Goal: Task Accomplishment & Management: Manage account settings

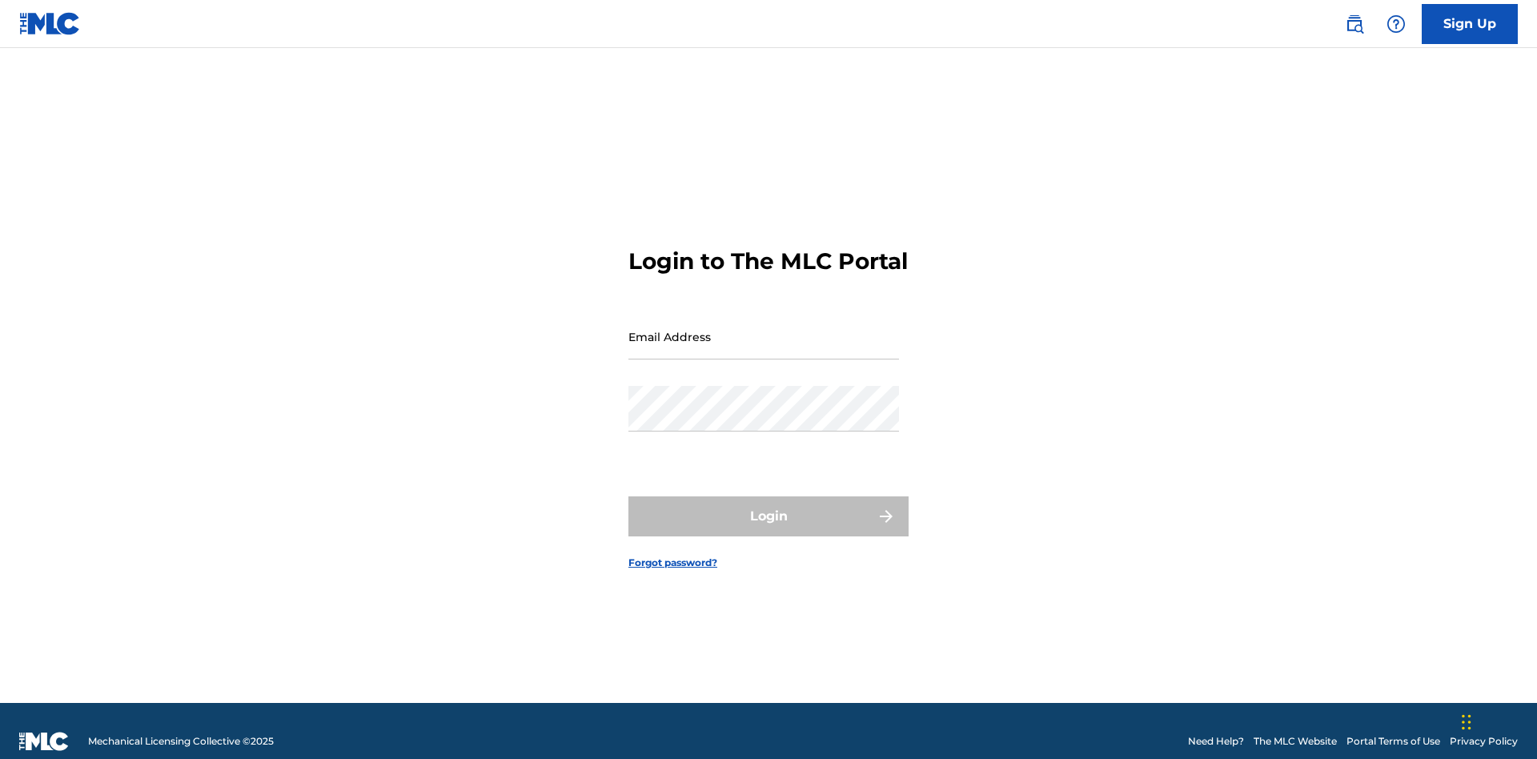
scroll to position [21, 0]
click at [764, 329] on input "Email Address" at bounding box center [763, 337] width 271 height 46
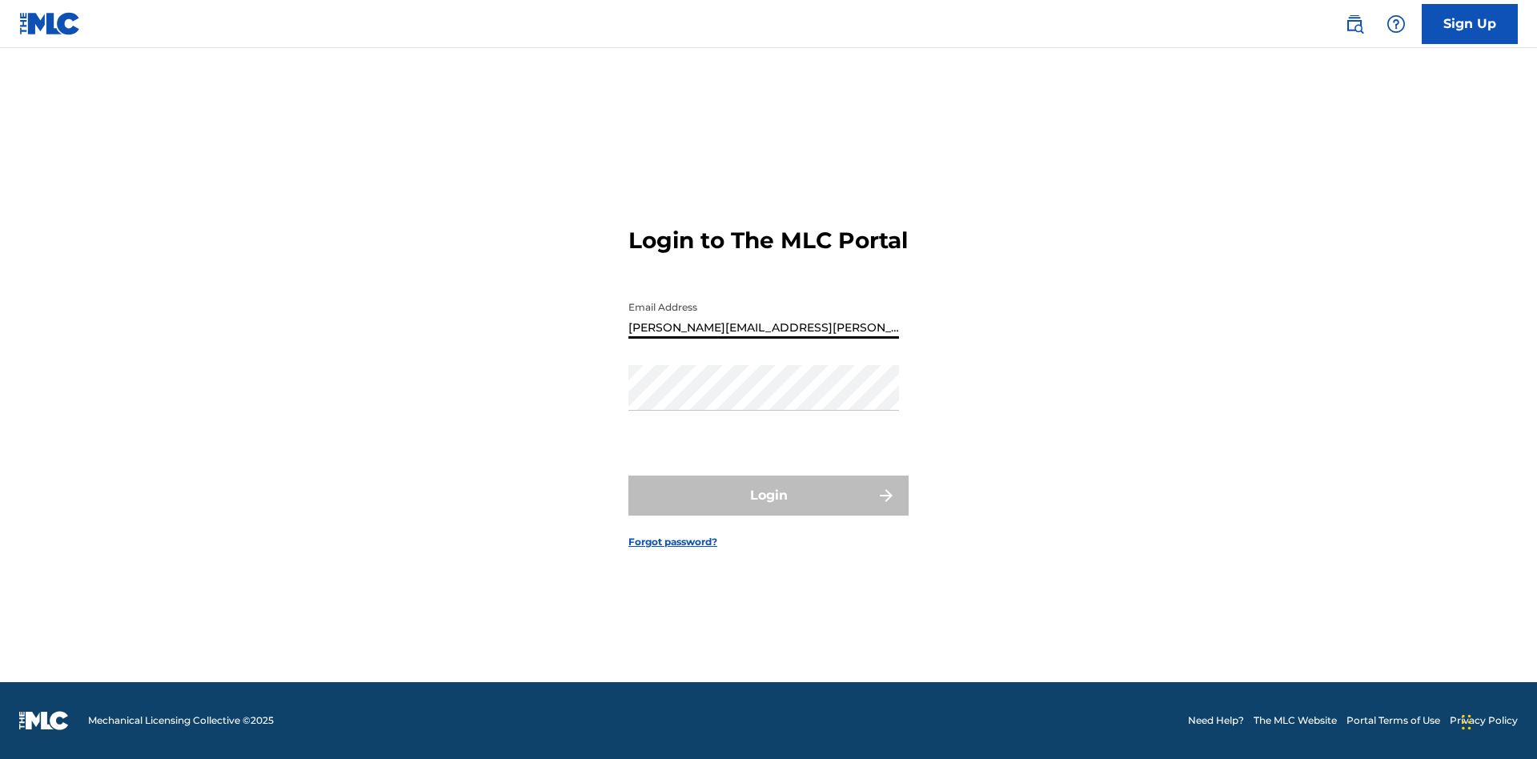
type input "[PERSON_NAME][EMAIL_ADDRESS][PERSON_NAME][DOMAIN_NAME]"
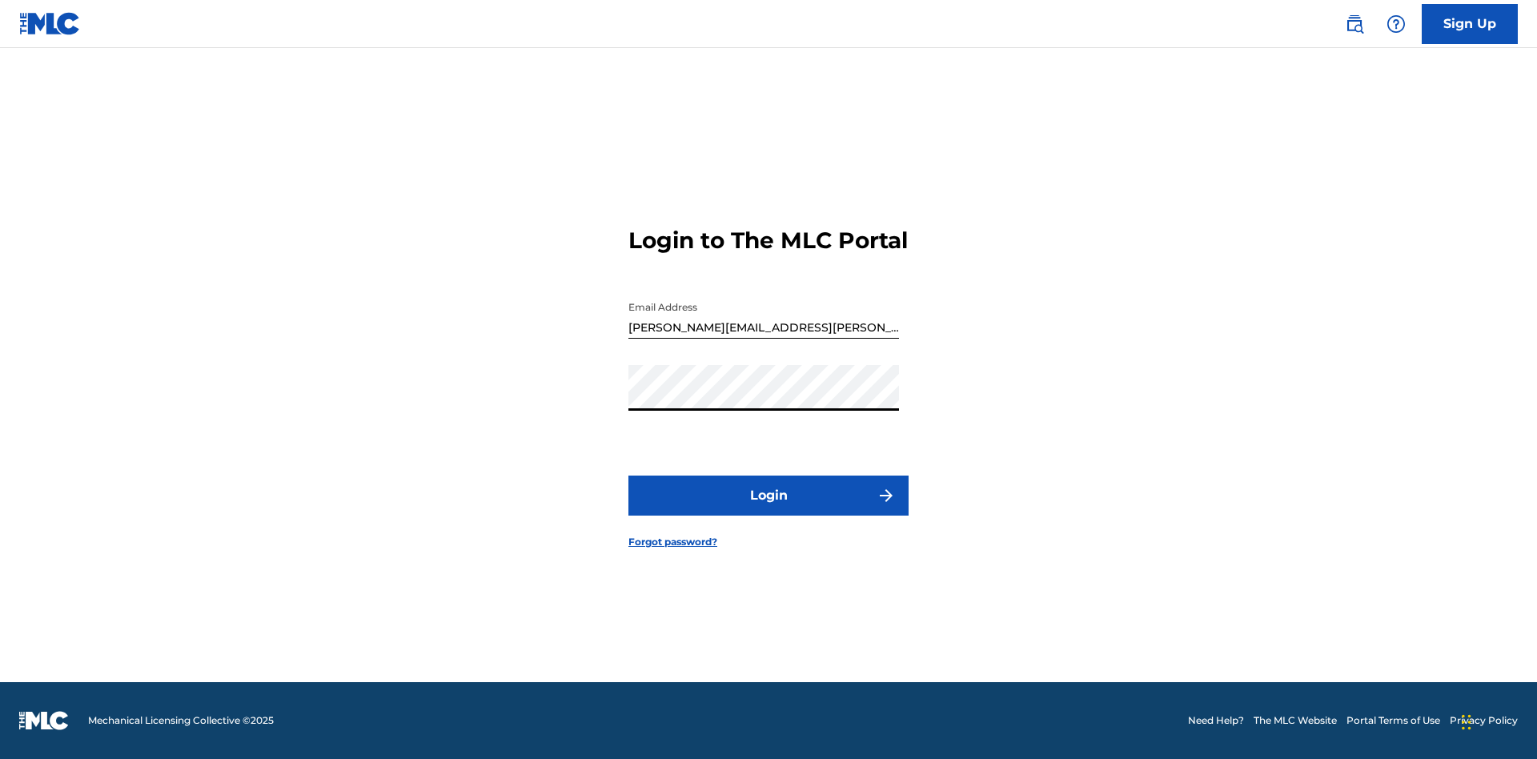
click at [769, 509] on button "Login" at bounding box center [768, 496] width 280 height 40
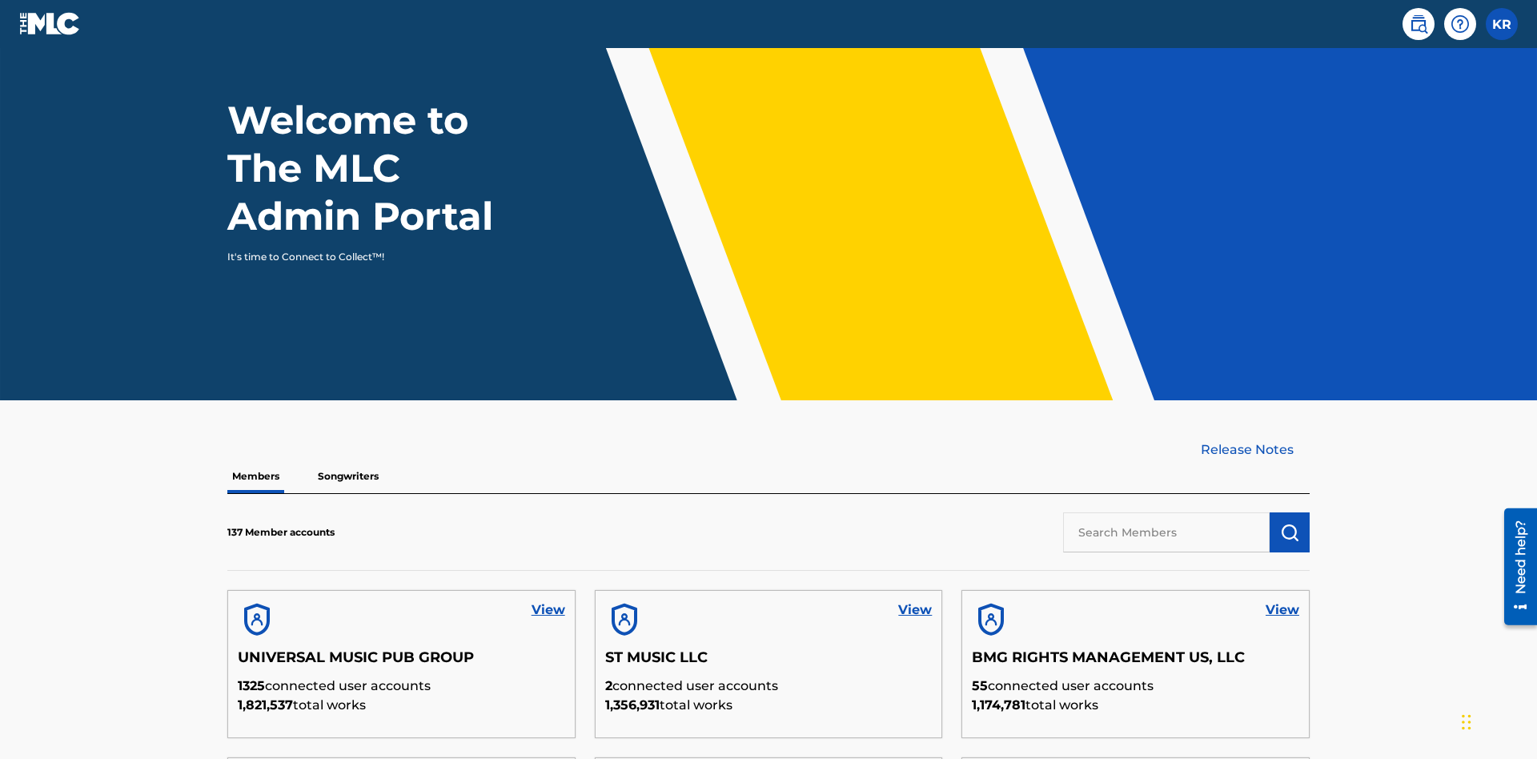
click at [1166, 512] on input "text" at bounding box center [1166, 532] width 207 height 40
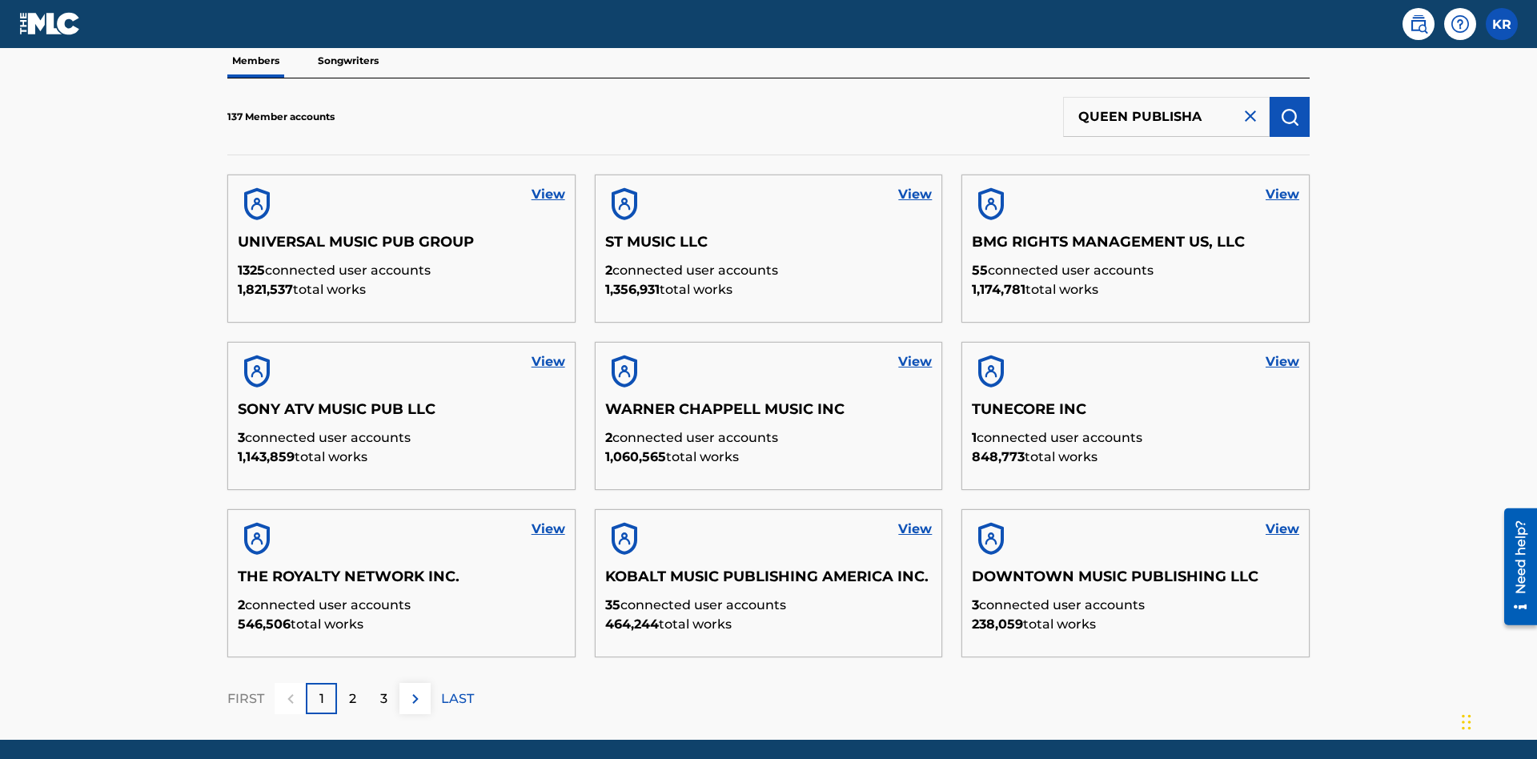
type input "QUEEN PUBLISHA"
click at [1290, 107] on img "submit" at bounding box center [1289, 116] width 19 height 19
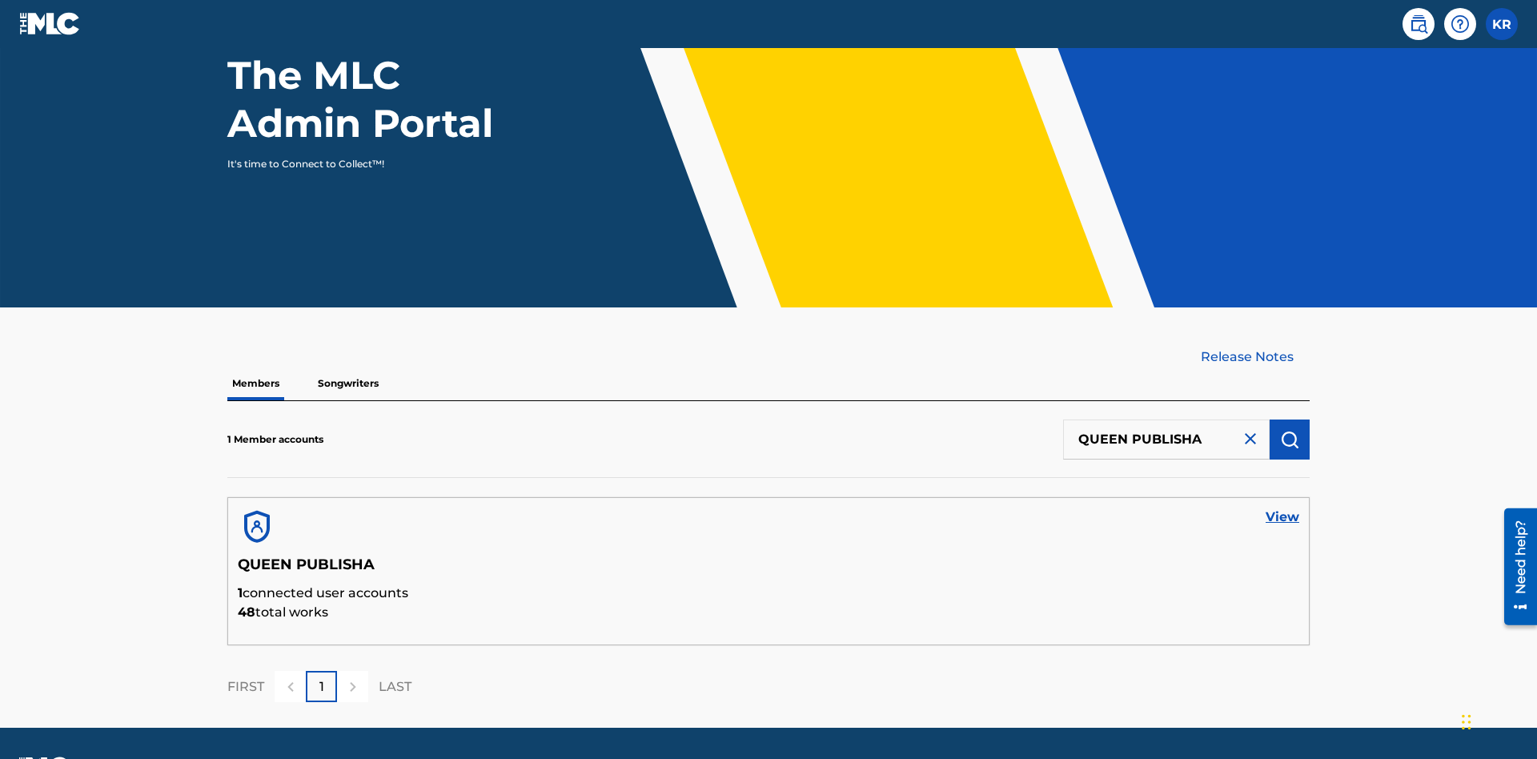
click at [1282, 508] on link "View" at bounding box center [1283, 517] width 34 height 19
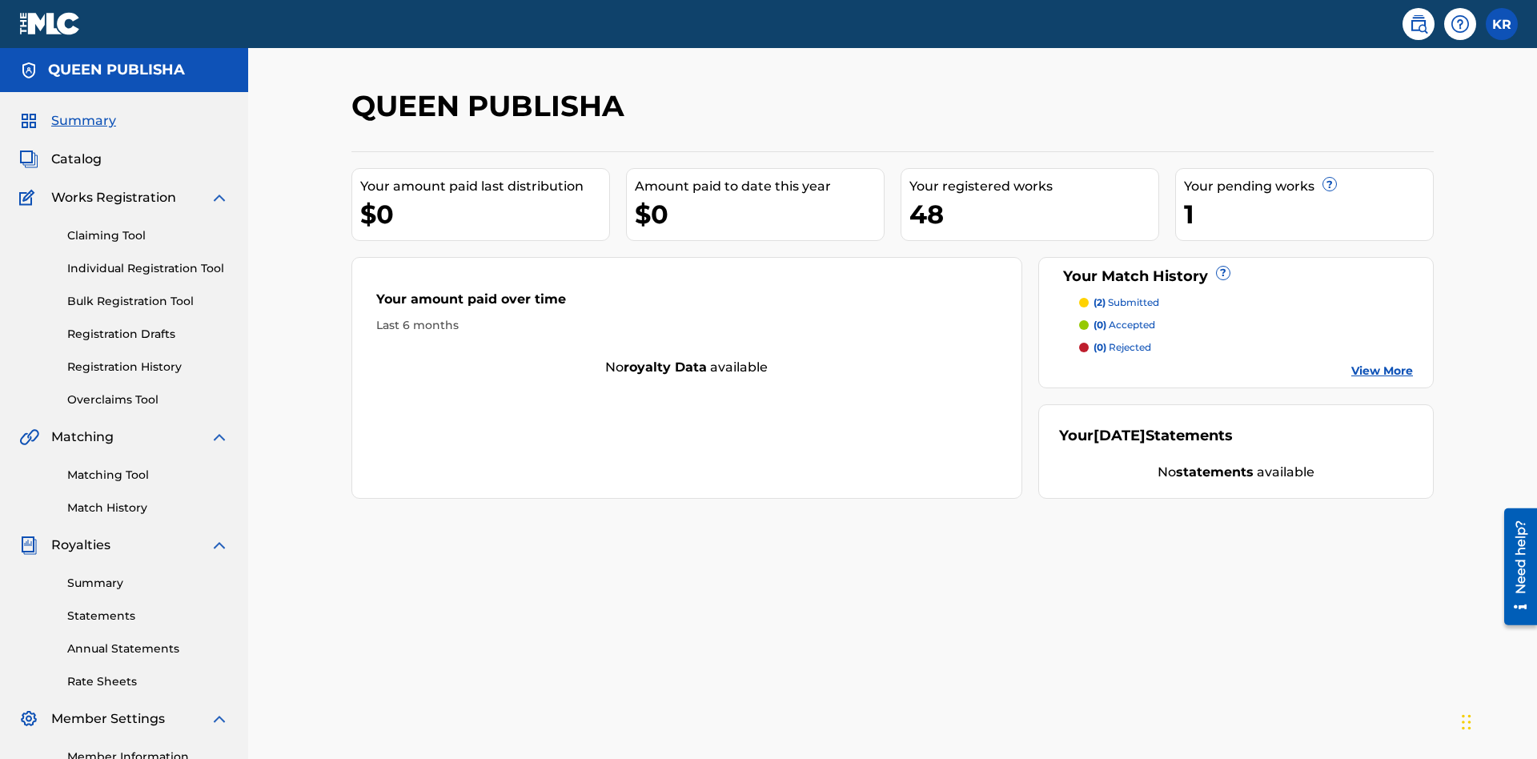
click at [76, 150] on span "Catalog" at bounding box center [76, 159] width 50 height 19
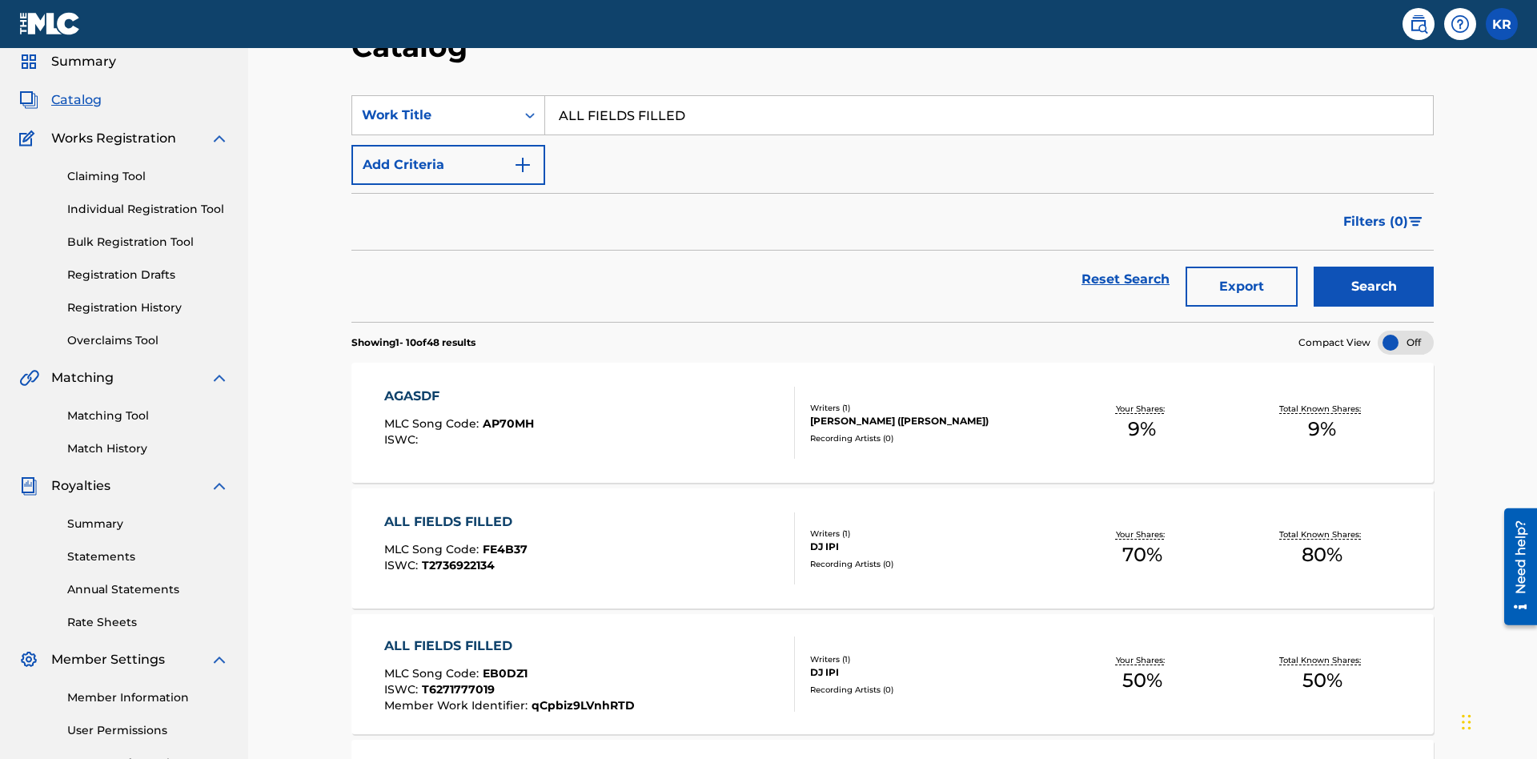
type input "ALL FIELDS FILLED"
click at [1374, 267] on button "Search" at bounding box center [1374, 287] width 120 height 40
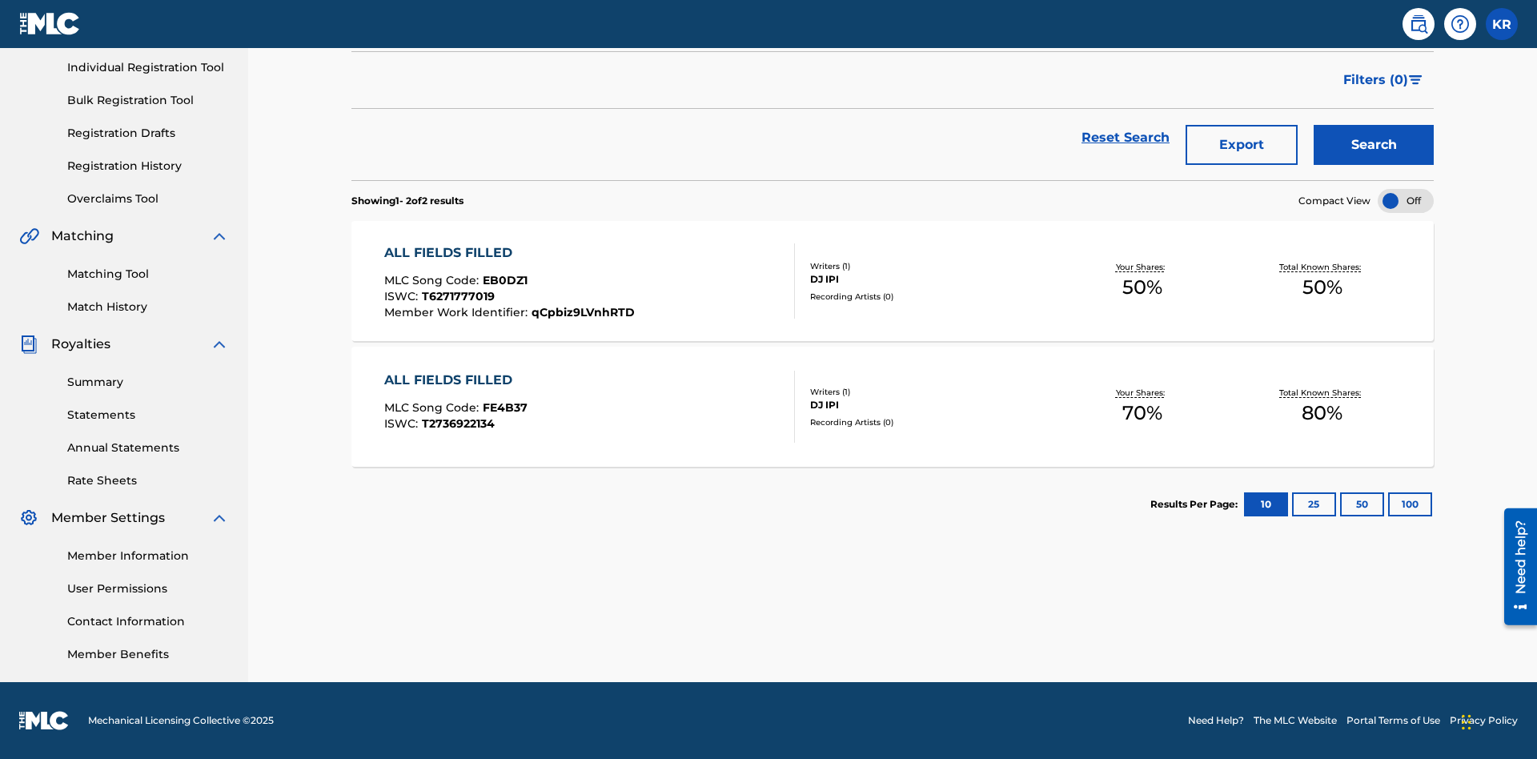
click at [503, 280] on span "EB0DZ1" at bounding box center [505, 280] width 45 height 14
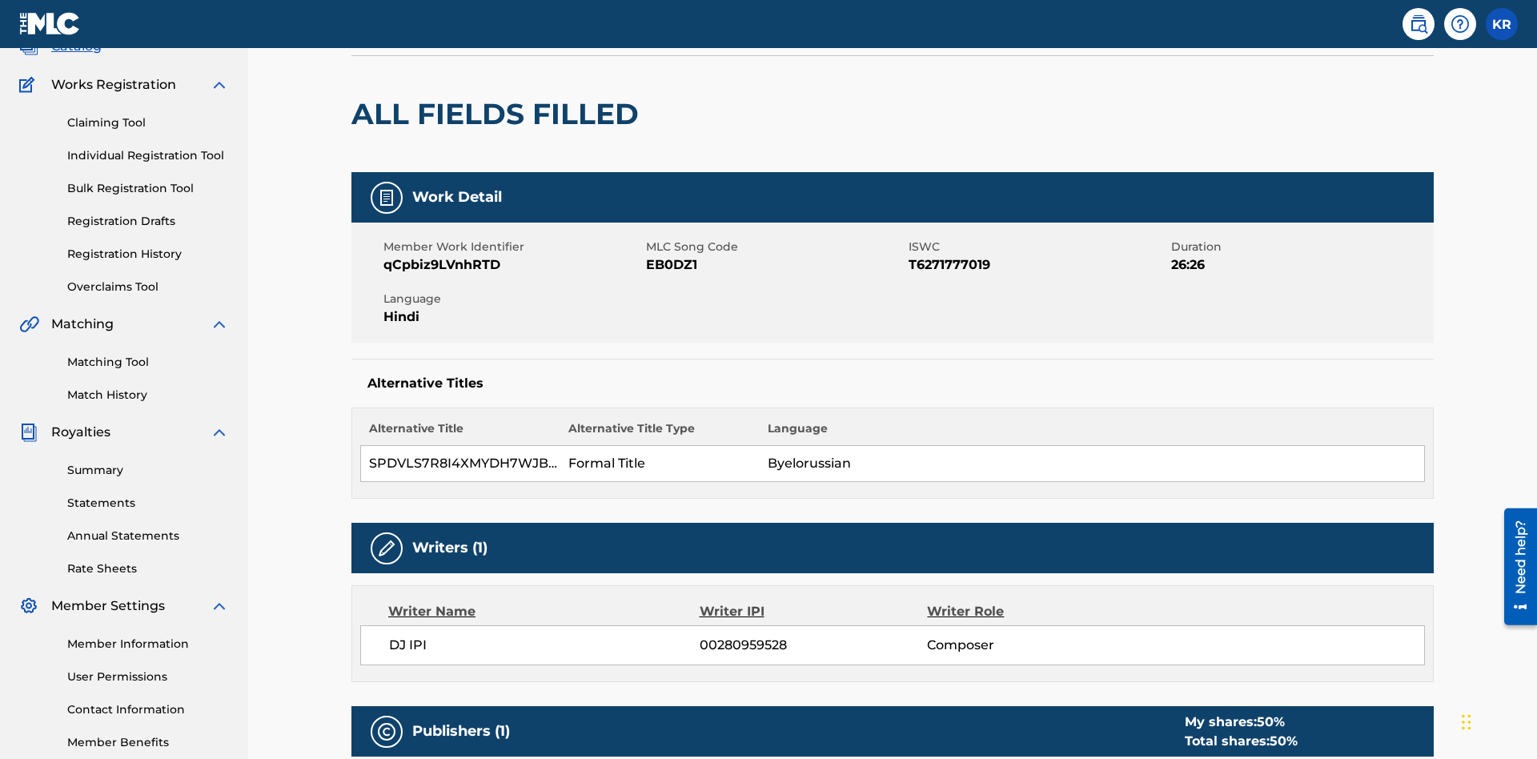
click at [1367, 15] on button "Edit" at bounding box center [1386, 3] width 96 height 24
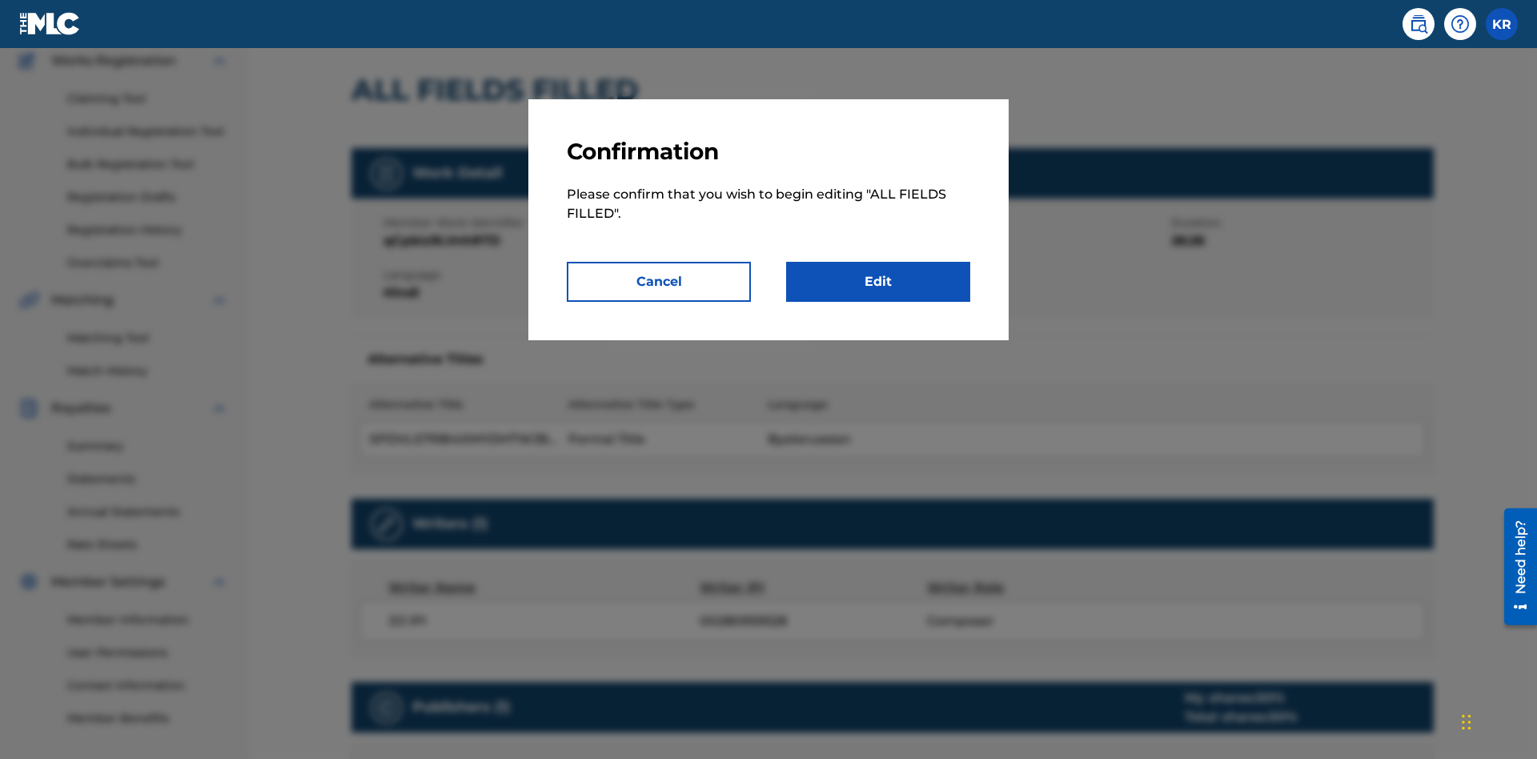
click at [878, 282] on link "Edit" at bounding box center [878, 282] width 184 height 40
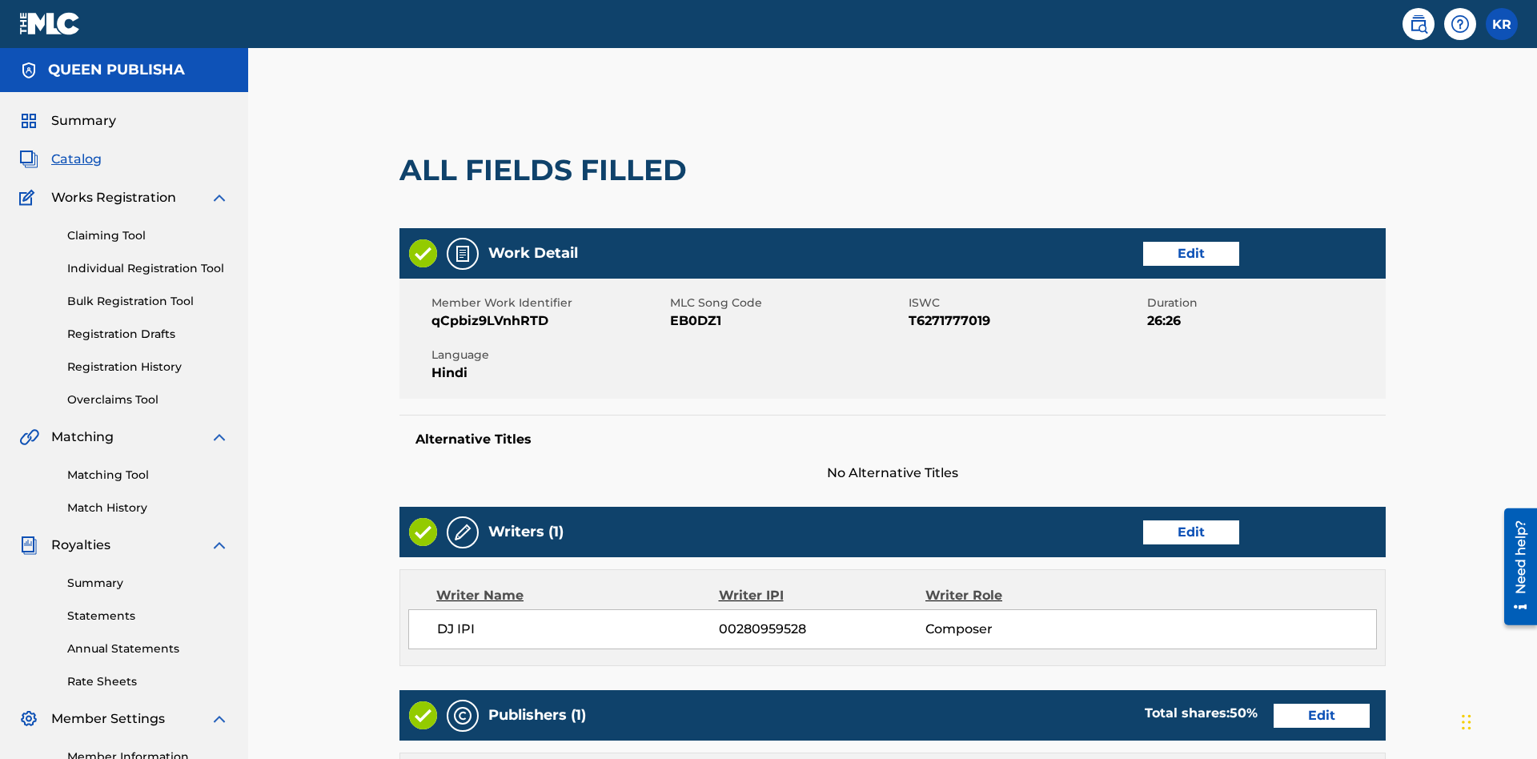
click at [1143, 242] on link "Edit" at bounding box center [1191, 254] width 96 height 24
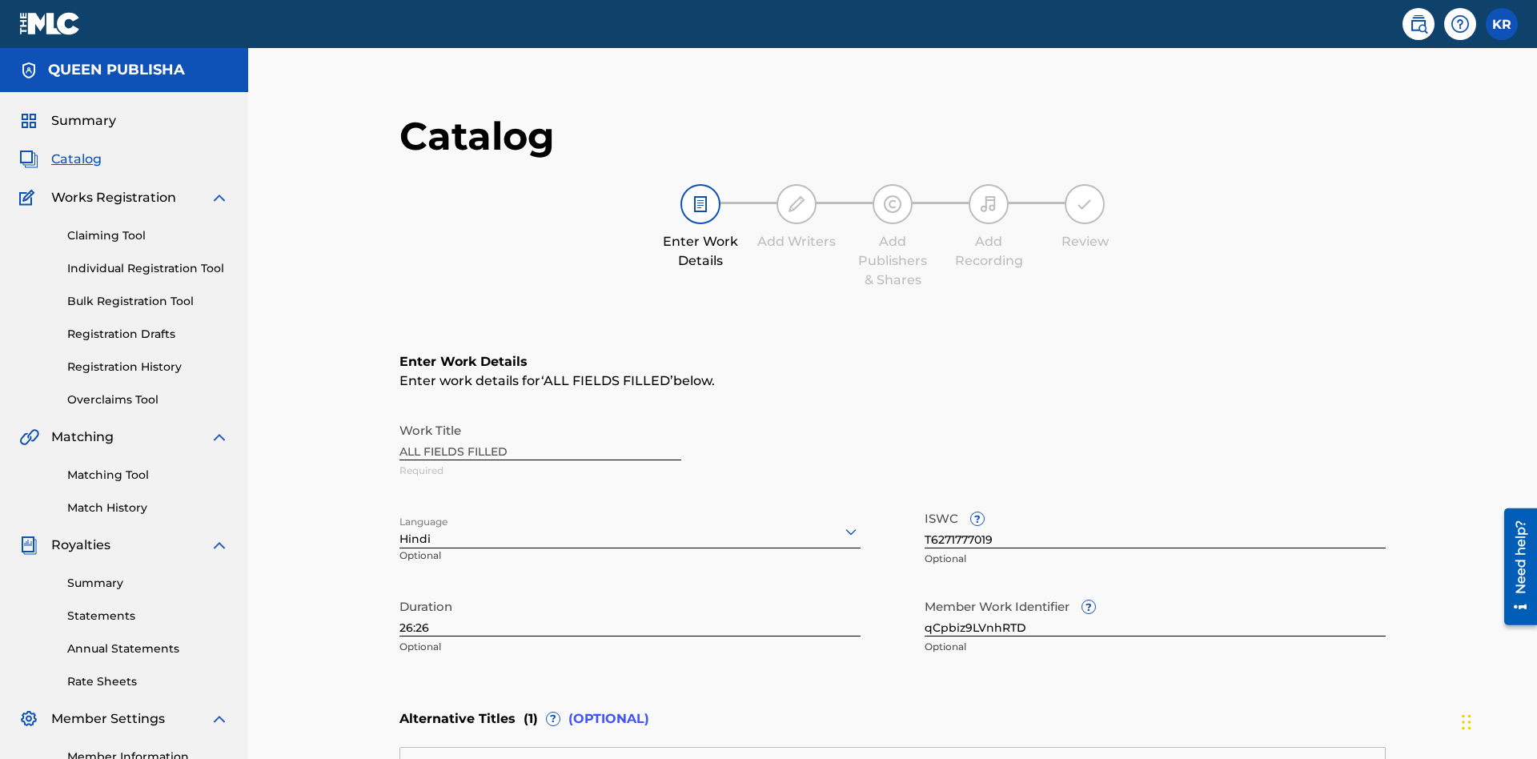
click at [399, 591] on input "26:26" at bounding box center [629, 614] width 461 height 46
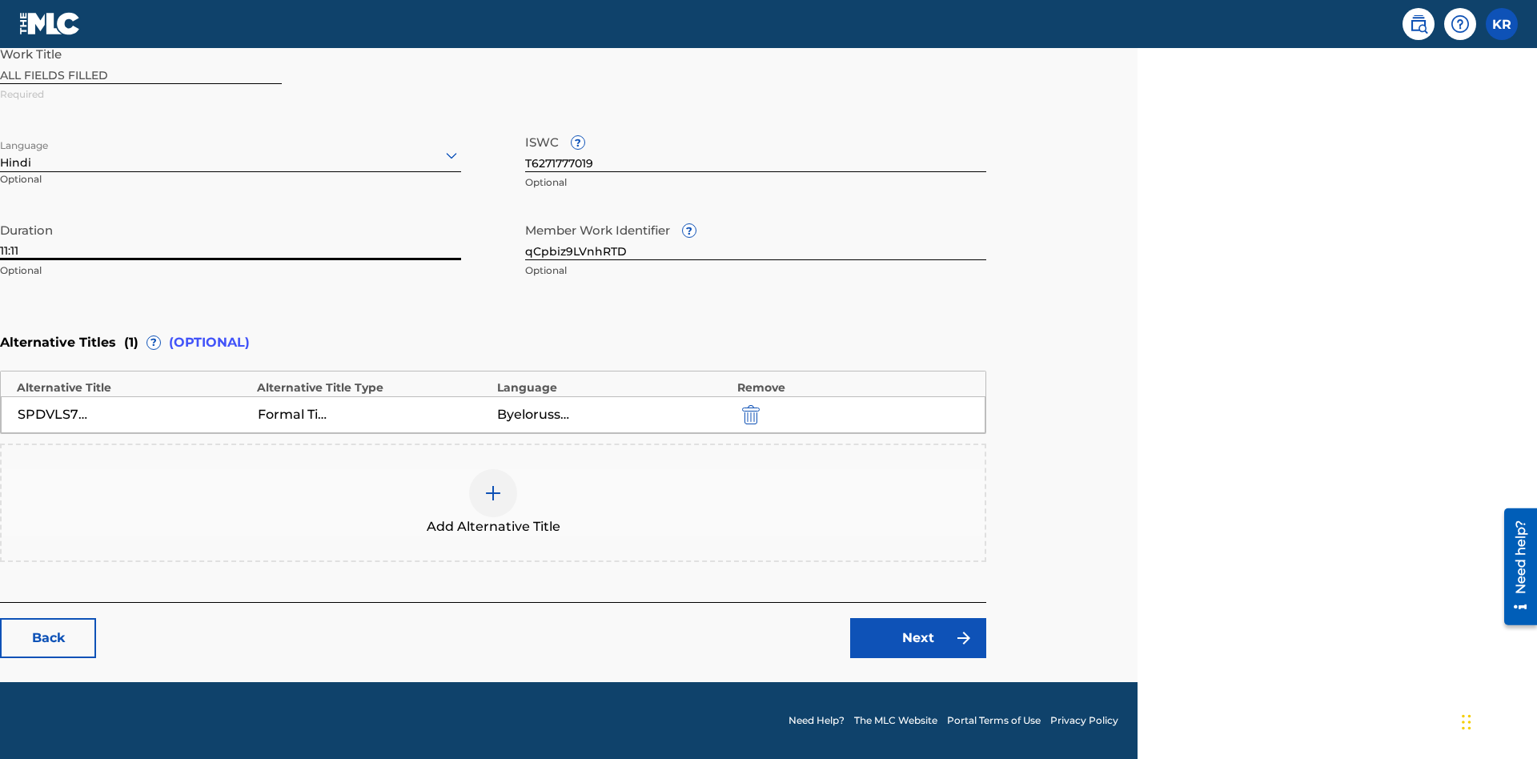
type input "11:11"
click at [452, 155] on icon at bounding box center [451, 155] width 19 height 19
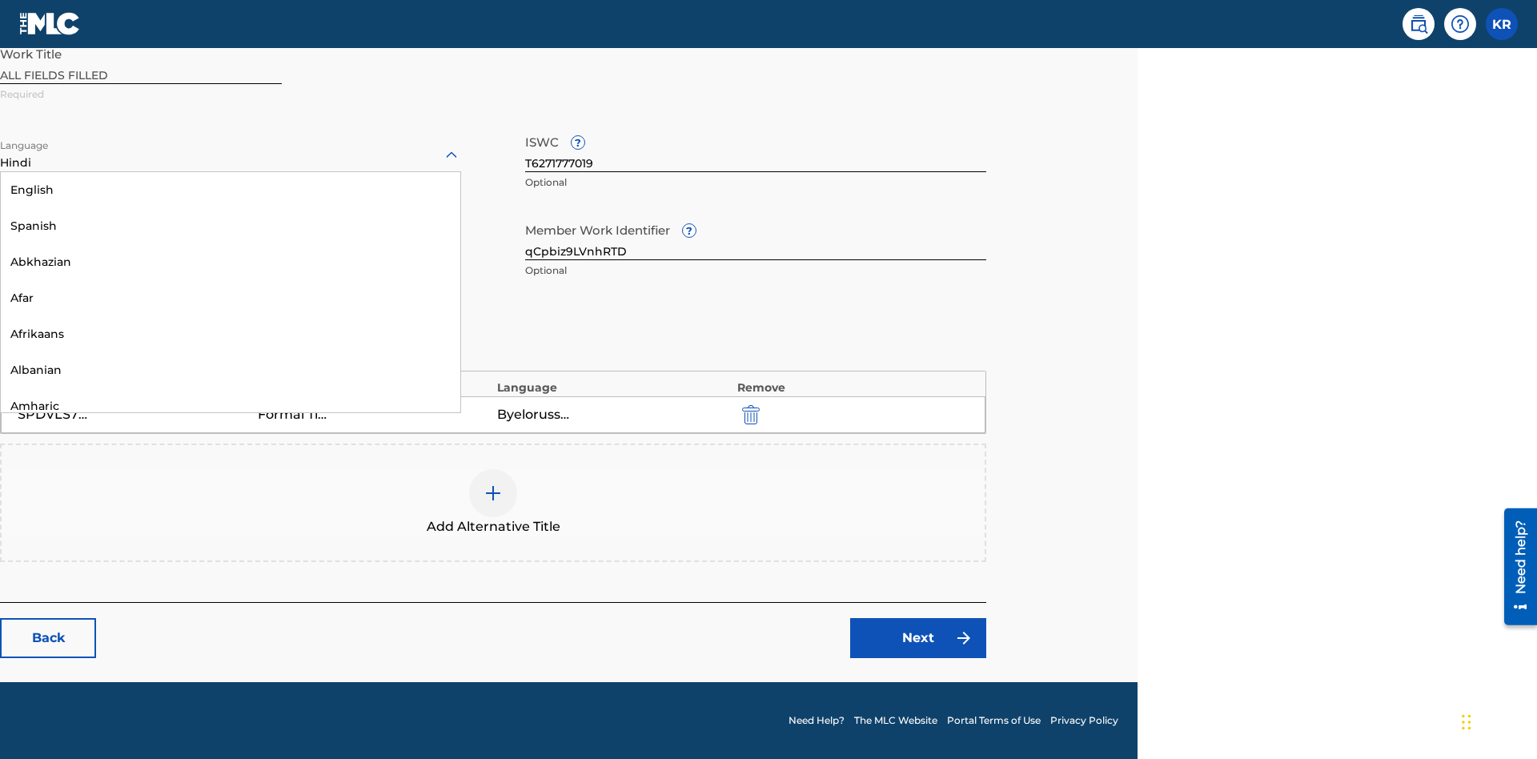
scroll to position [1537, 0]
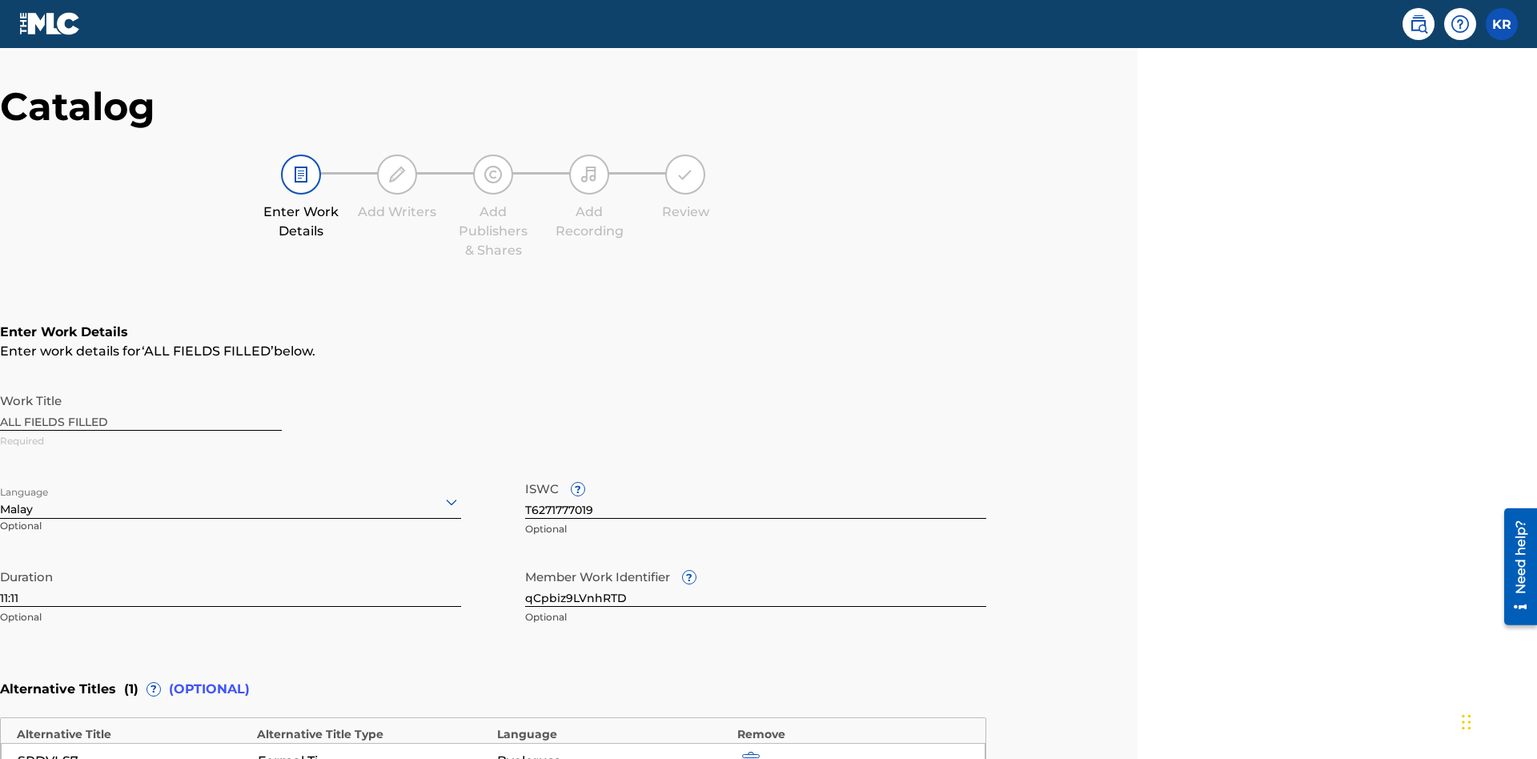
click at [756, 561] on input "qCpbiz9LVnhRTD" at bounding box center [755, 584] width 461 height 46
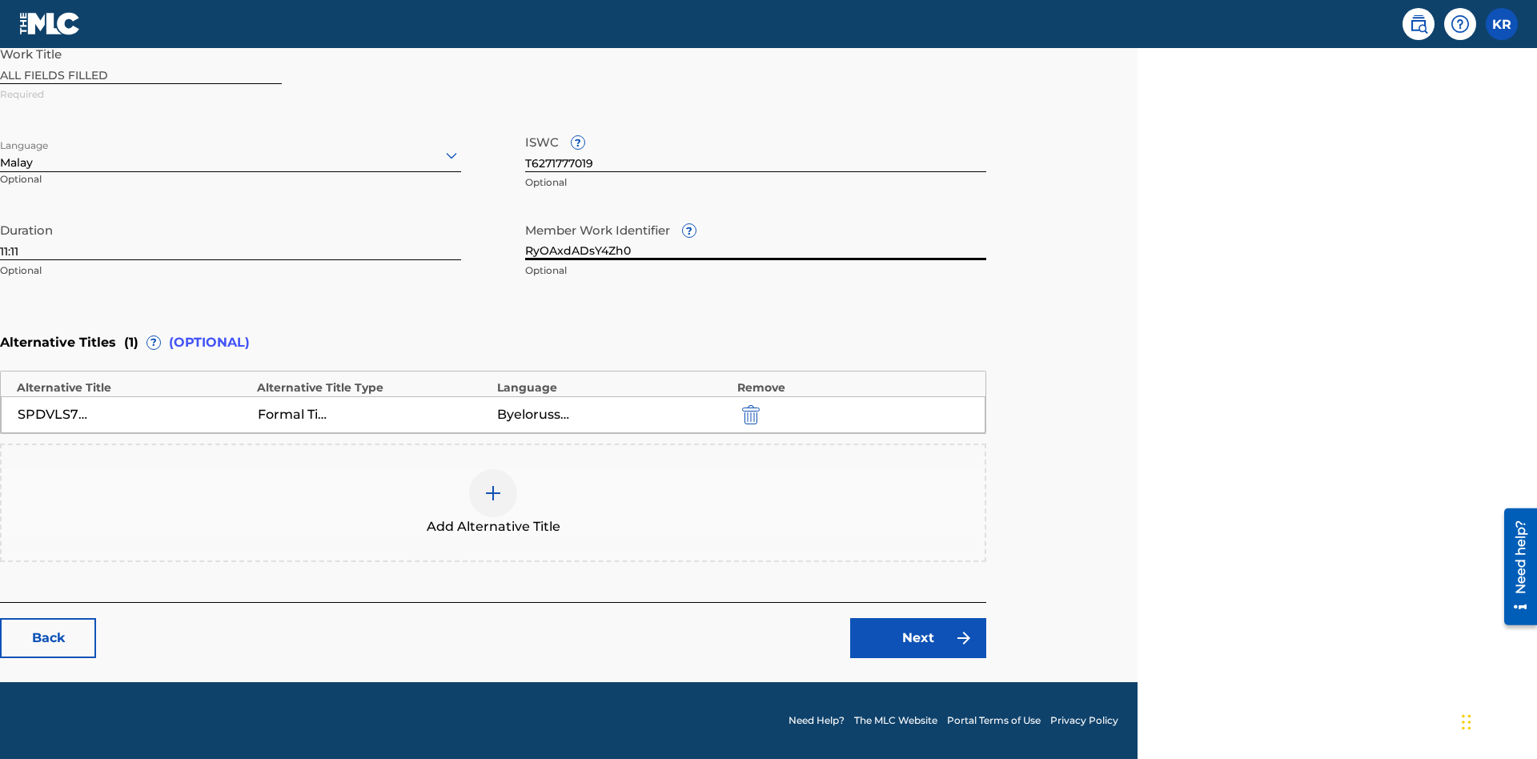
type input "RyOAxdADsY4Zh0"
click at [756, 149] on input "T6271777019" at bounding box center [755, 149] width 461 height 46
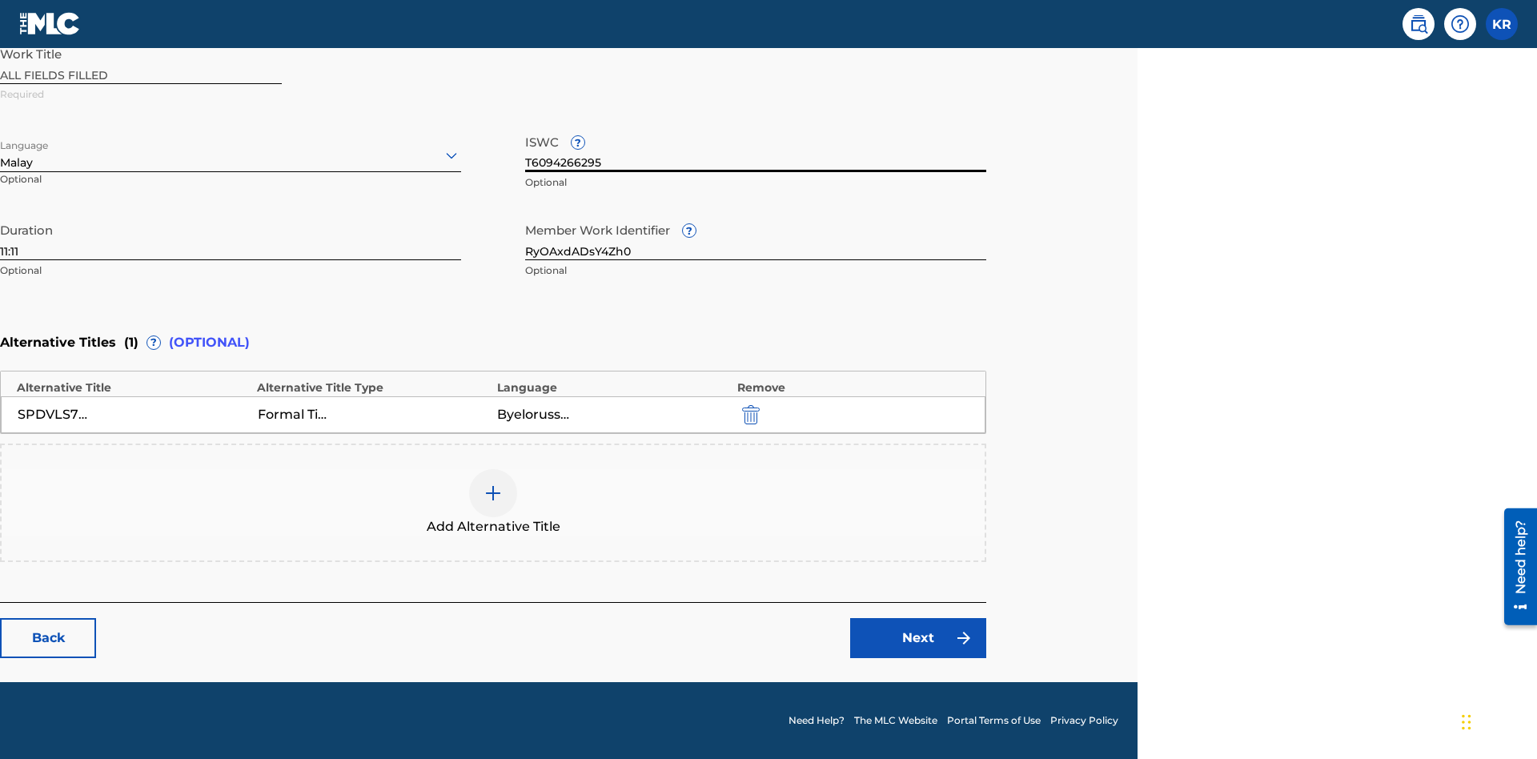
scroll to position [376, 0]
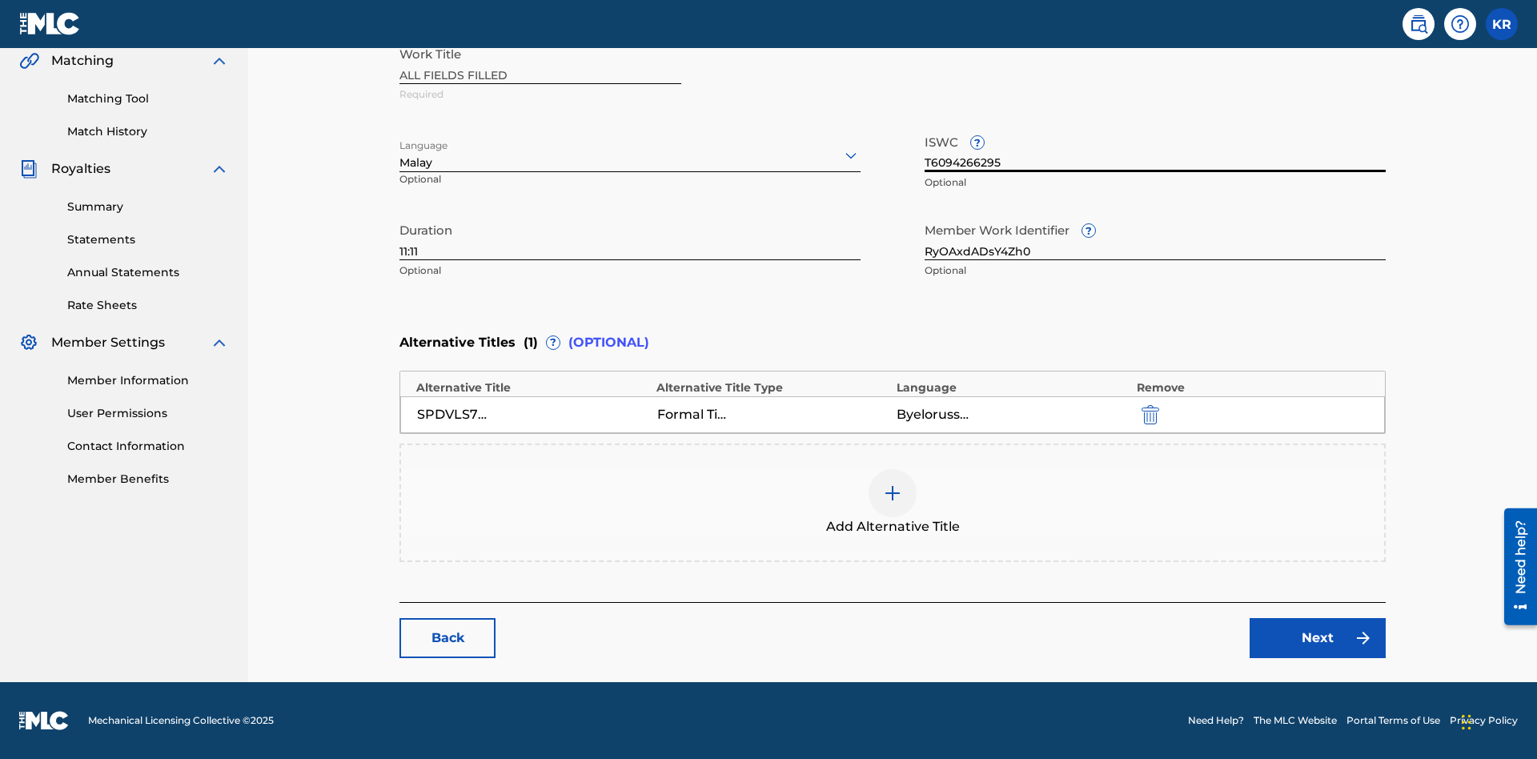
type input "T6094266295"
click at [1142, 414] on img "submit" at bounding box center [1151, 414] width 18 height 19
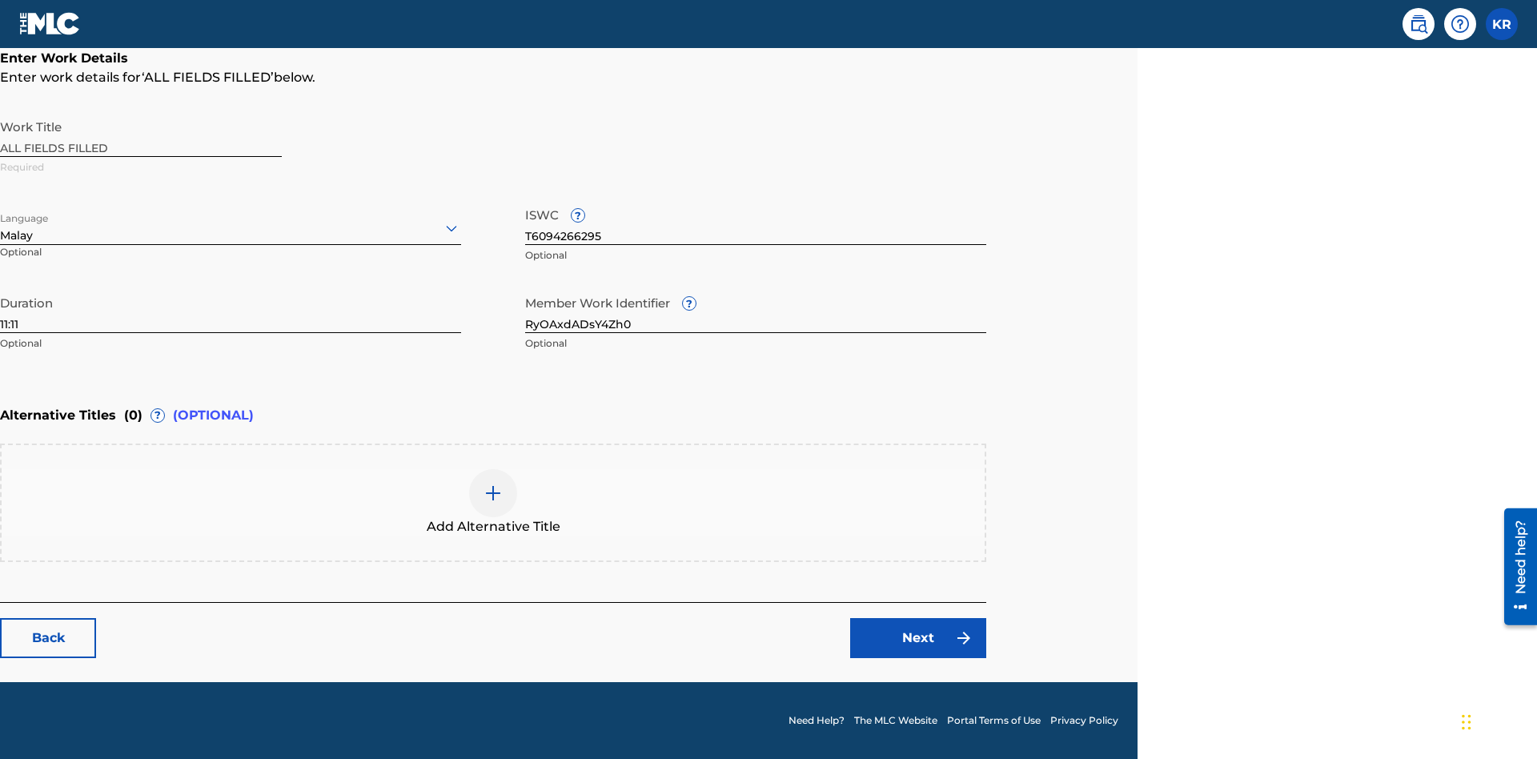
click at [493, 502] on img at bounding box center [493, 493] width 19 height 19
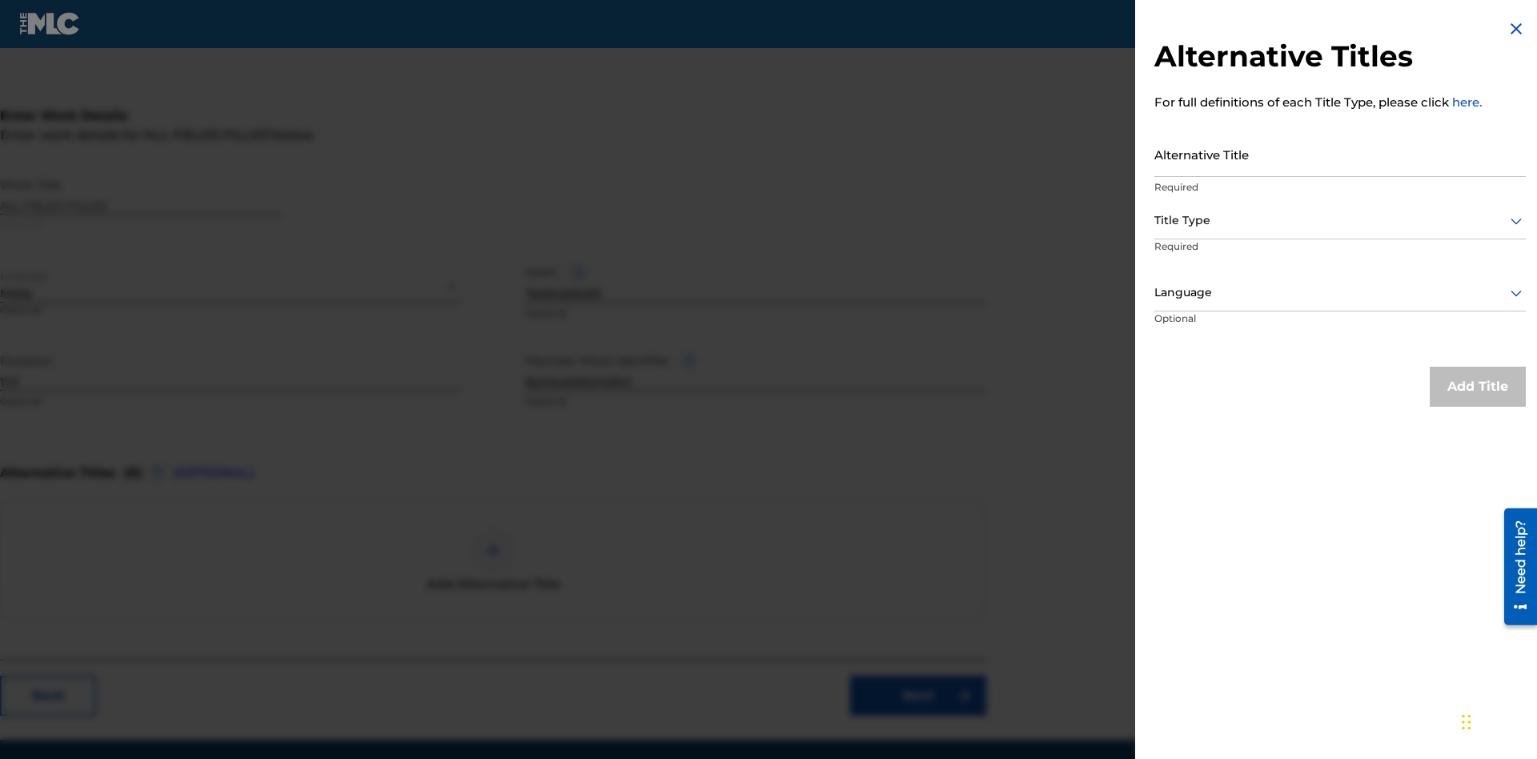
click at [1340, 154] on input "Alternative Title" at bounding box center [1339, 154] width 371 height 46
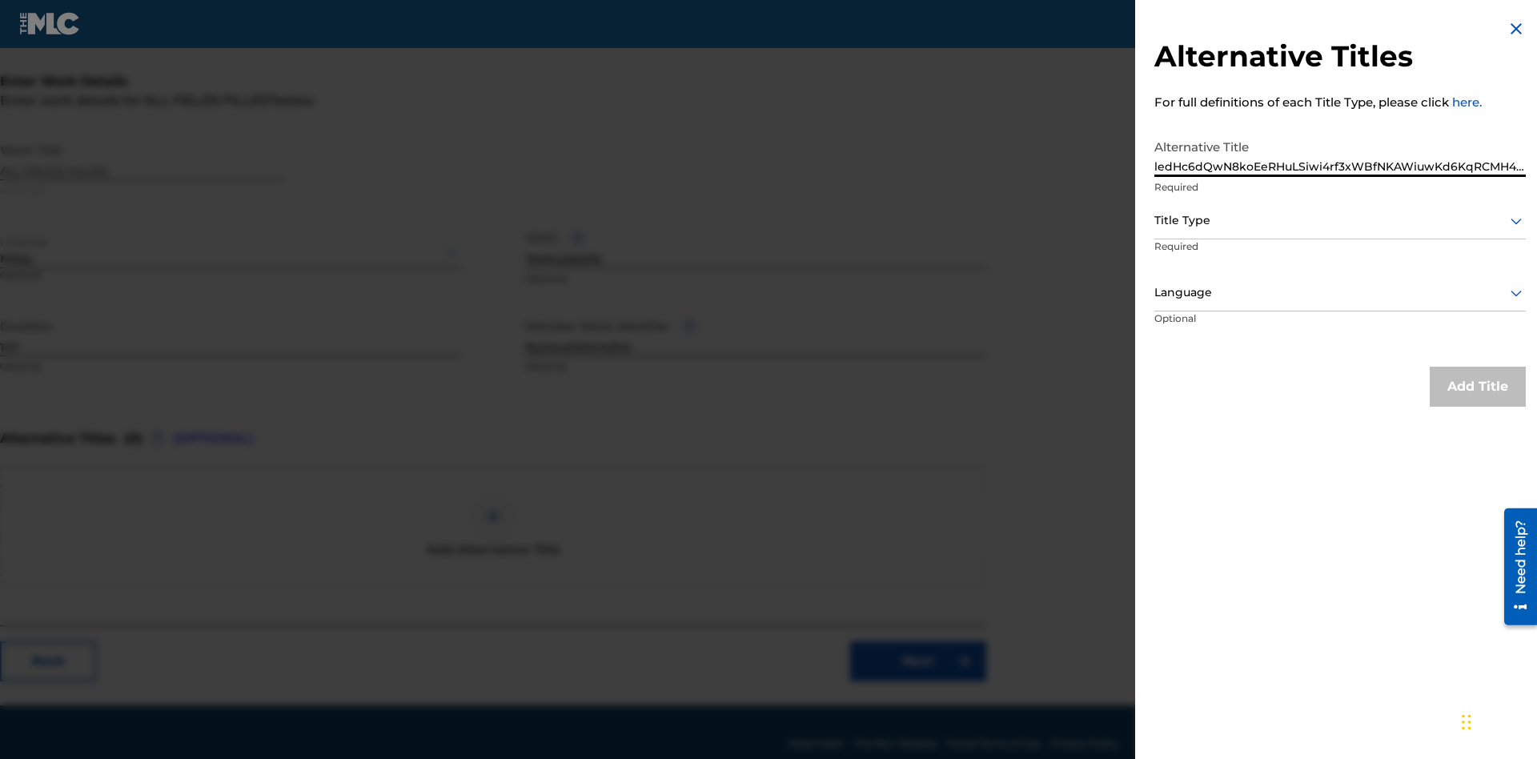
scroll to position [303, 399]
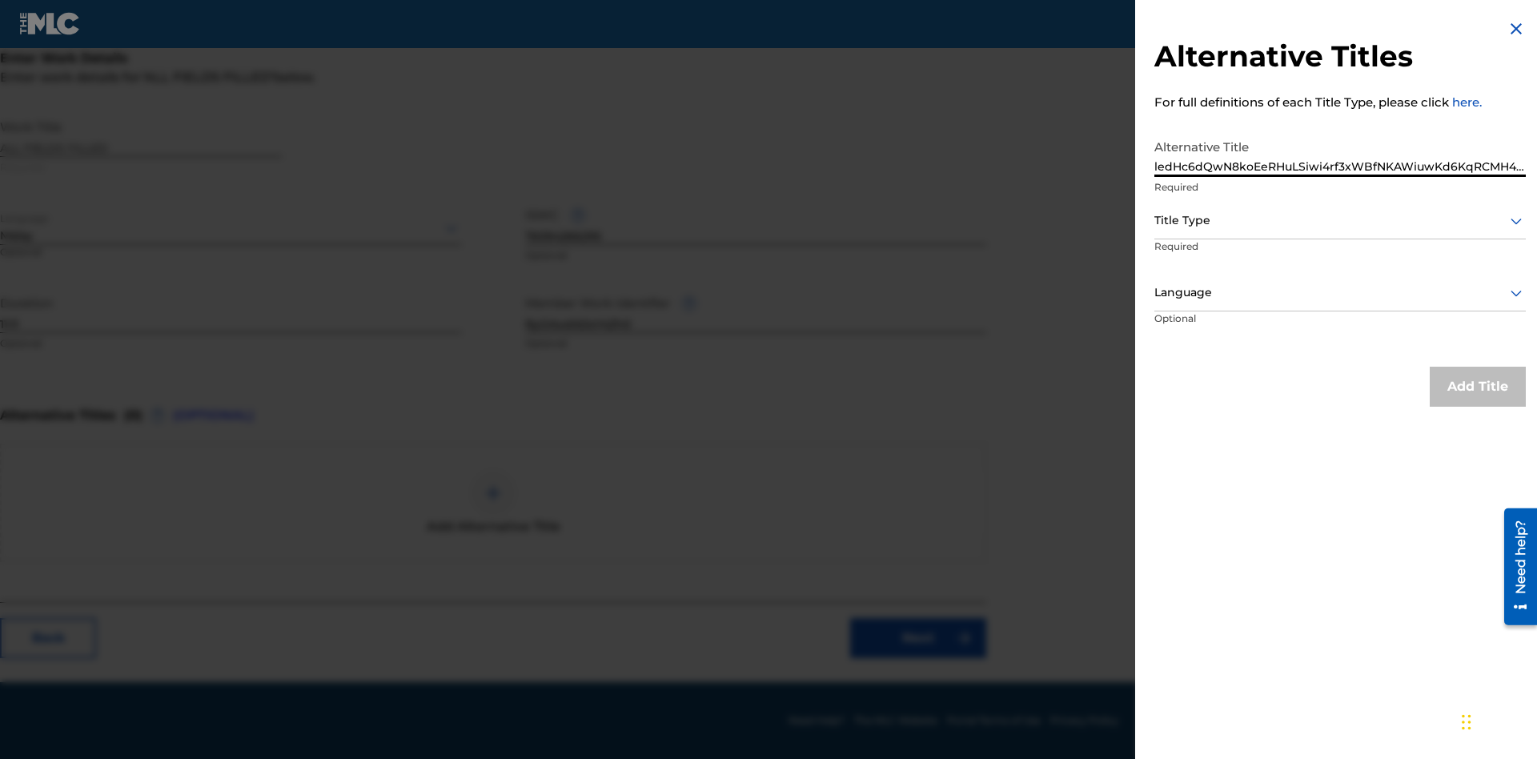
type input "ledHc6dQwN8koEeRHuLSiwi4rf3xWBfNKAWiuwKd6KqRCMH425"
click at [1340, 220] on div at bounding box center [1339, 221] width 371 height 20
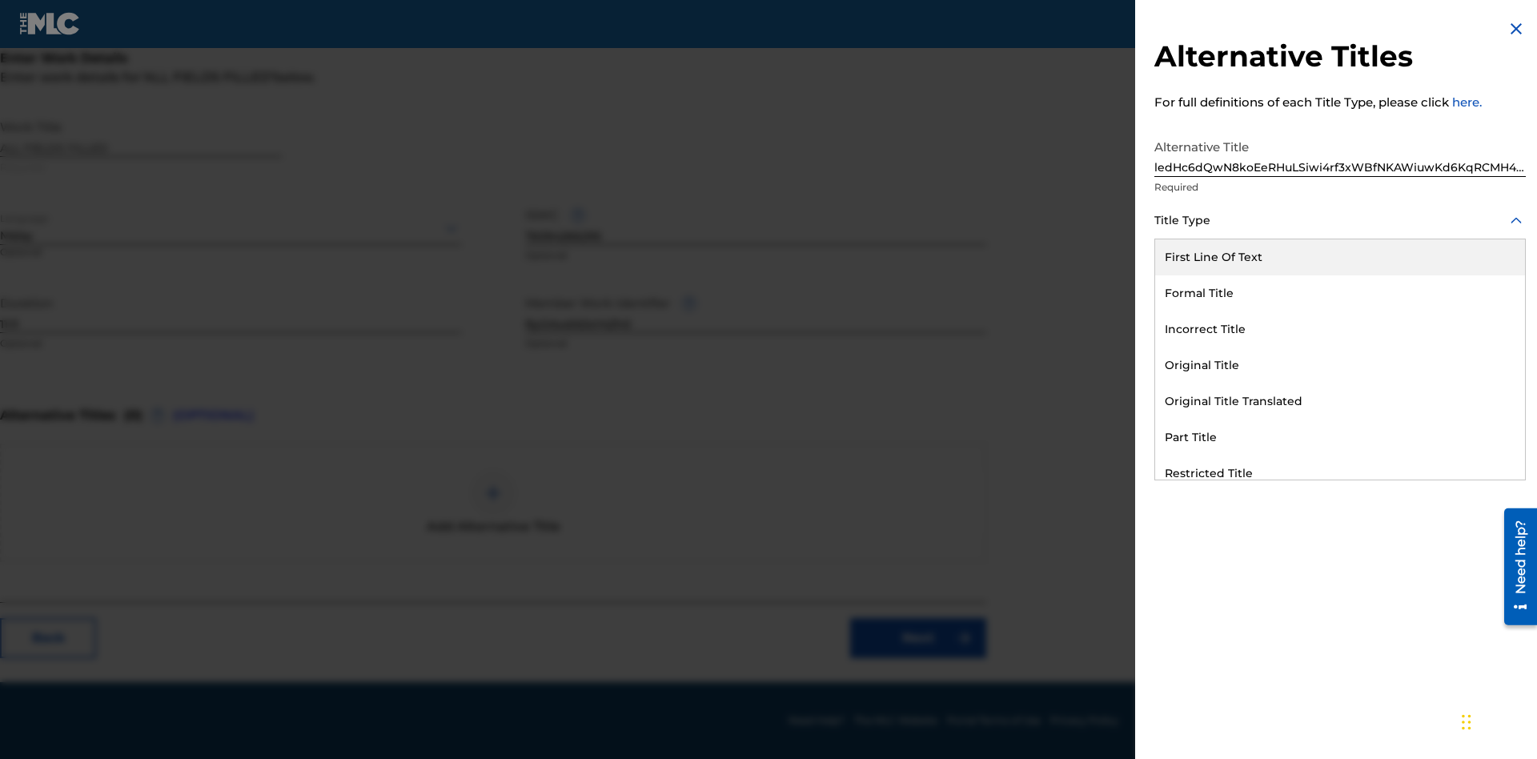
click at [1340, 437] on div "Part Title" at bounding box center [1340, 437] width 370 height 36
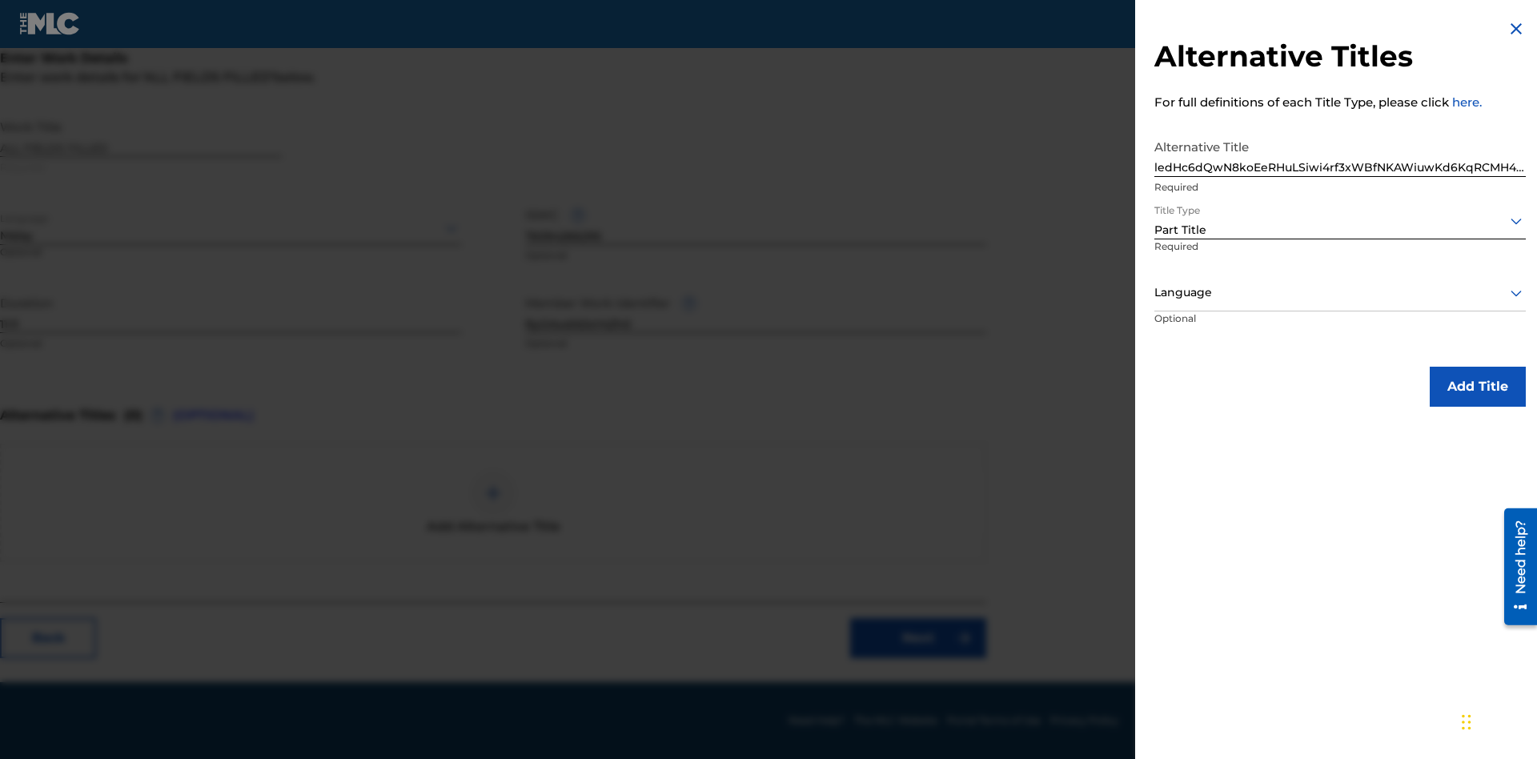
click at [1340, 292] on div at bounding box center [1339, 293] width 371 height 20
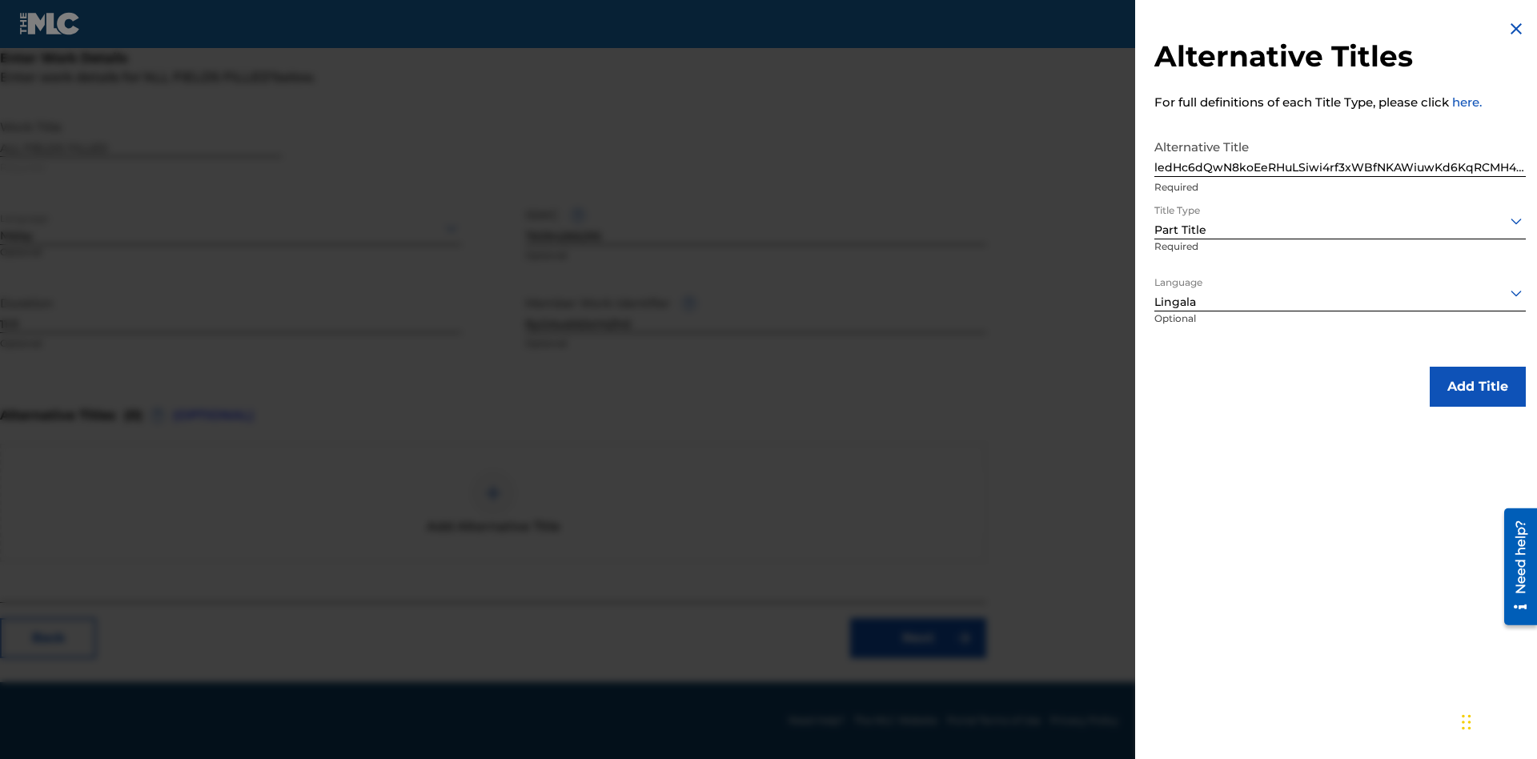
click at [1478, 386] on button "Add Title" at bounding box center [1478, 387] width 96 height 40
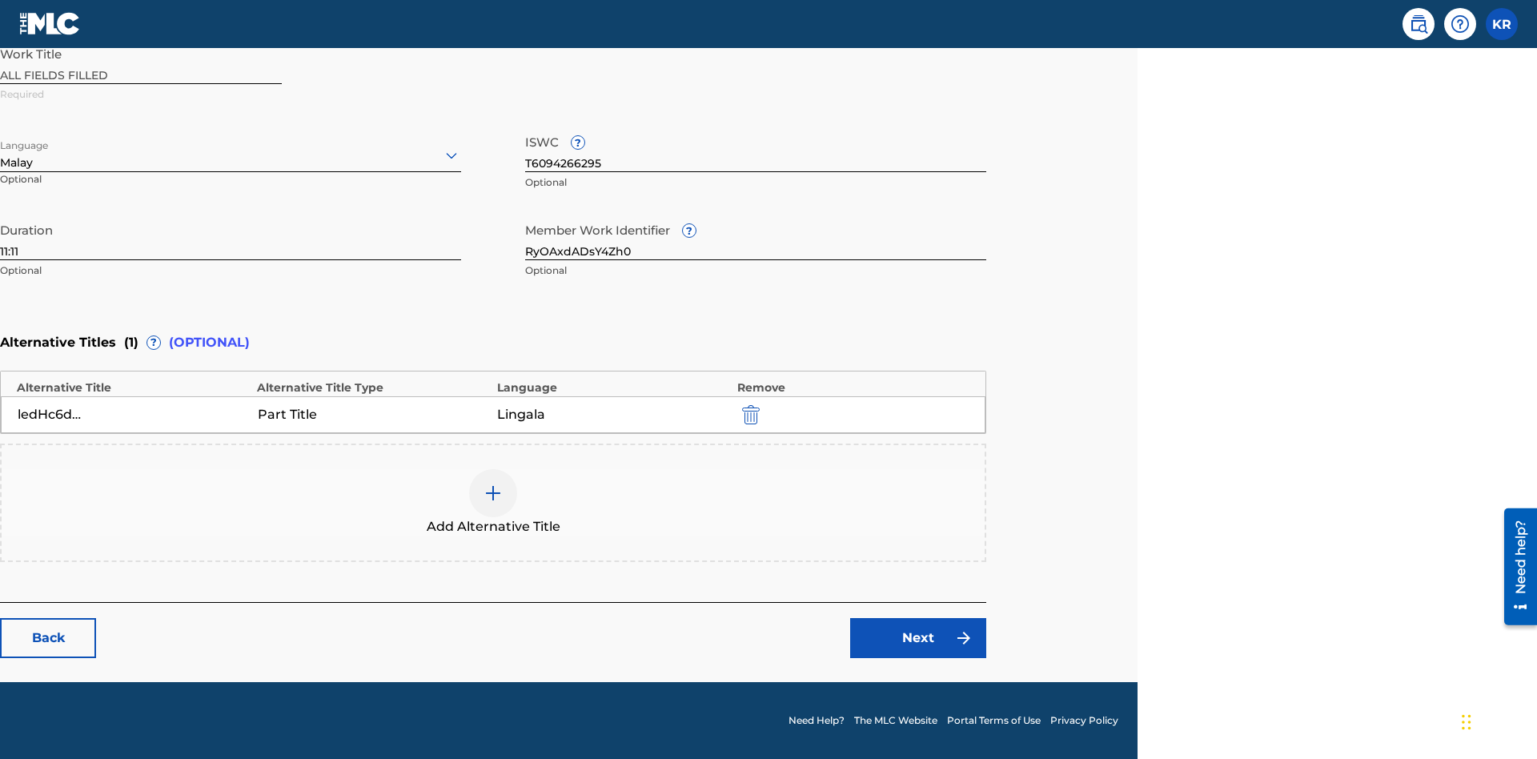
click at [918, 638] on link "Next" at bounding box center [918, 638] width 136 height 40
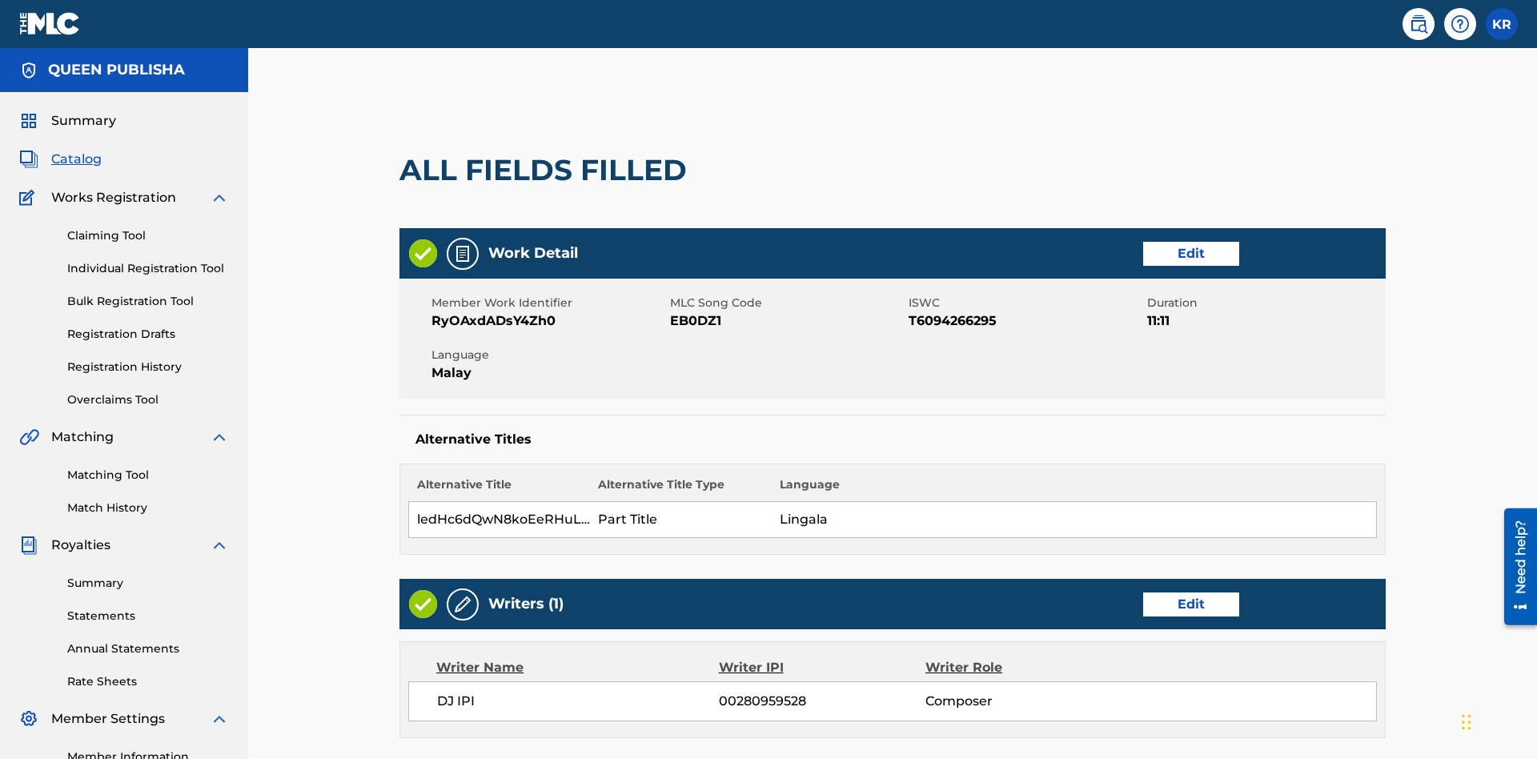
click at [1143, 592] on link "Edit" at bounding box center [1191, 604] width 96 height 24
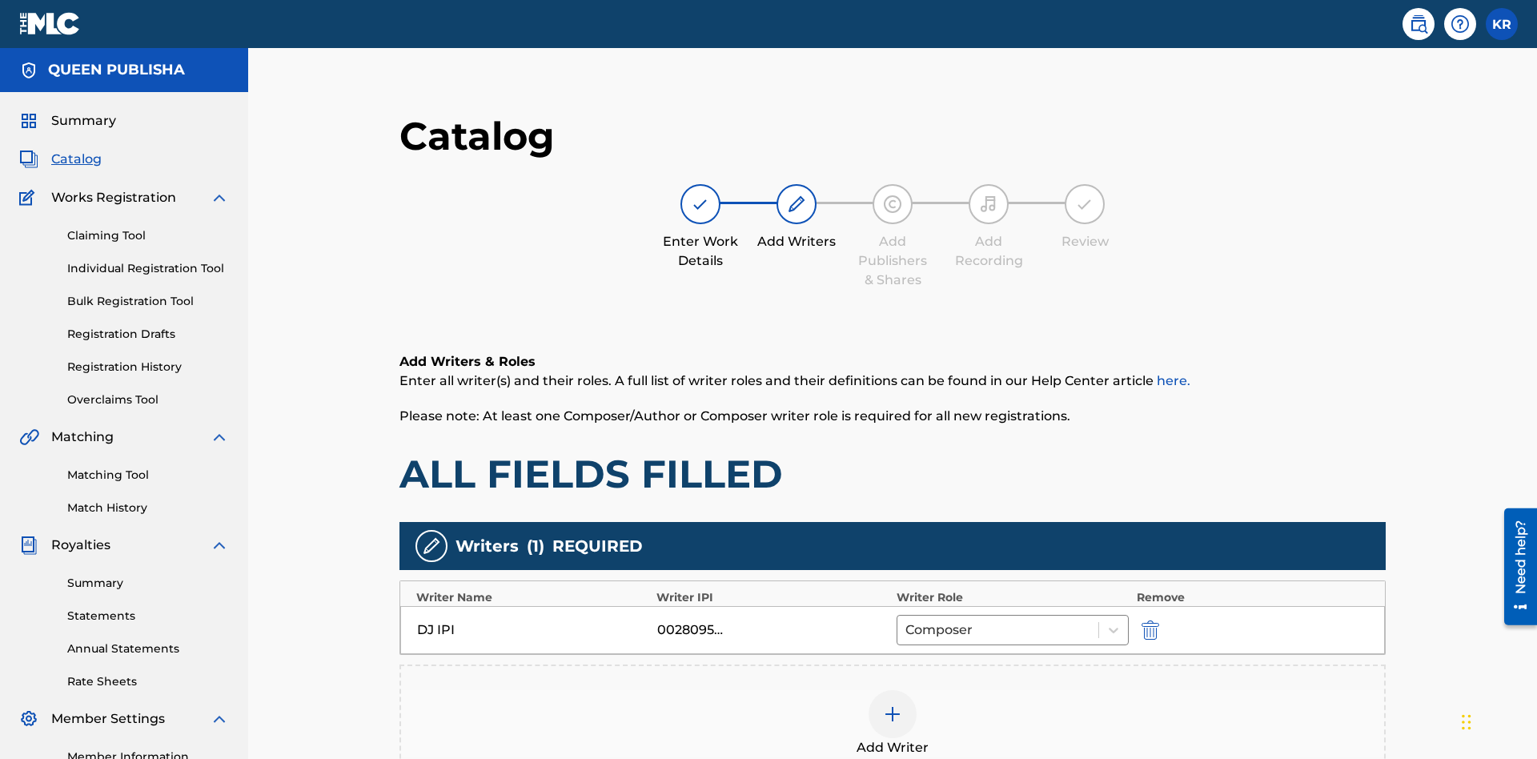
click at [1142, 620] on img "submit" at bounding box center [1151, 629] width 18 height 19
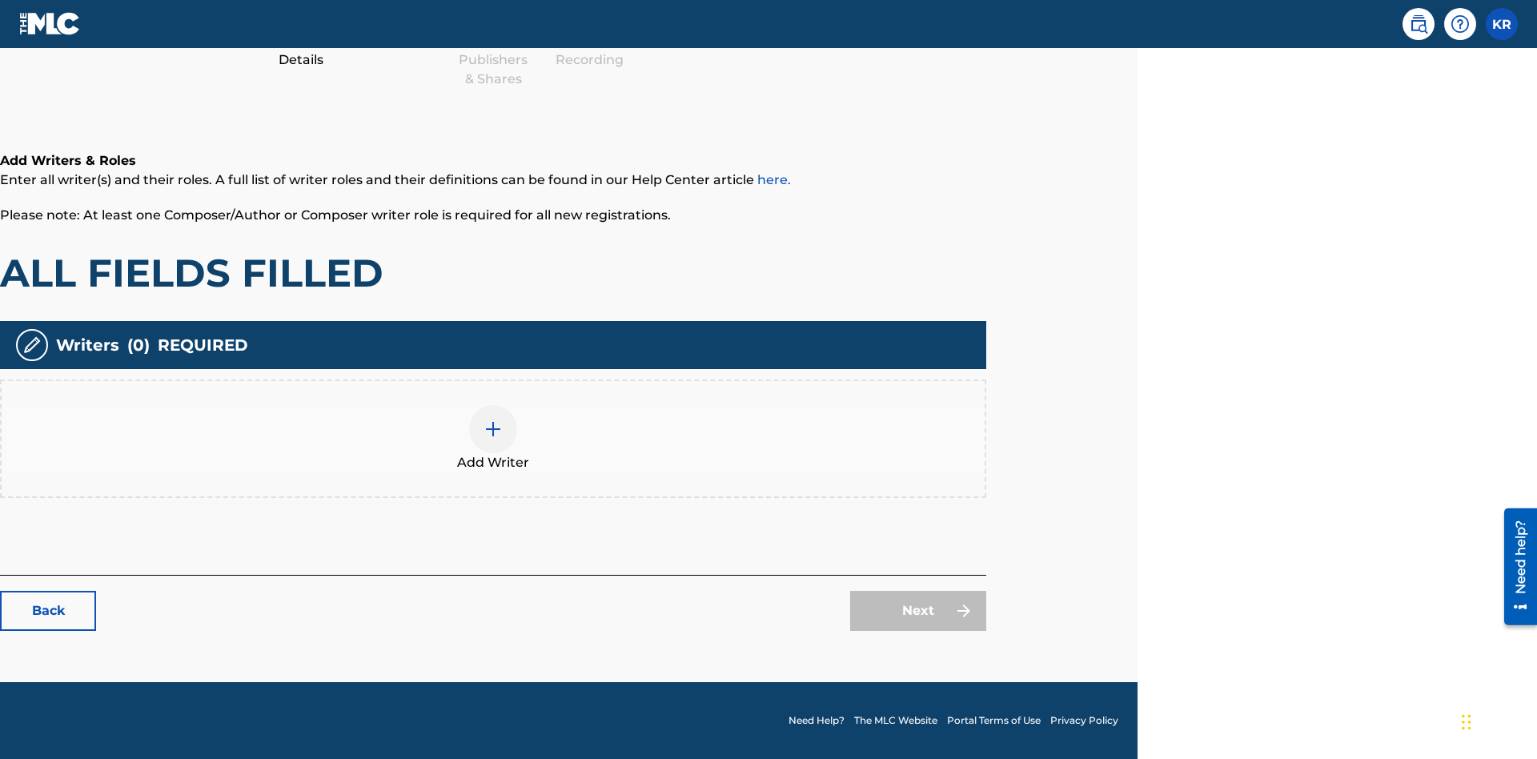
click at [493, 438] on img at bounding box center [493, 428] width 19 height 19
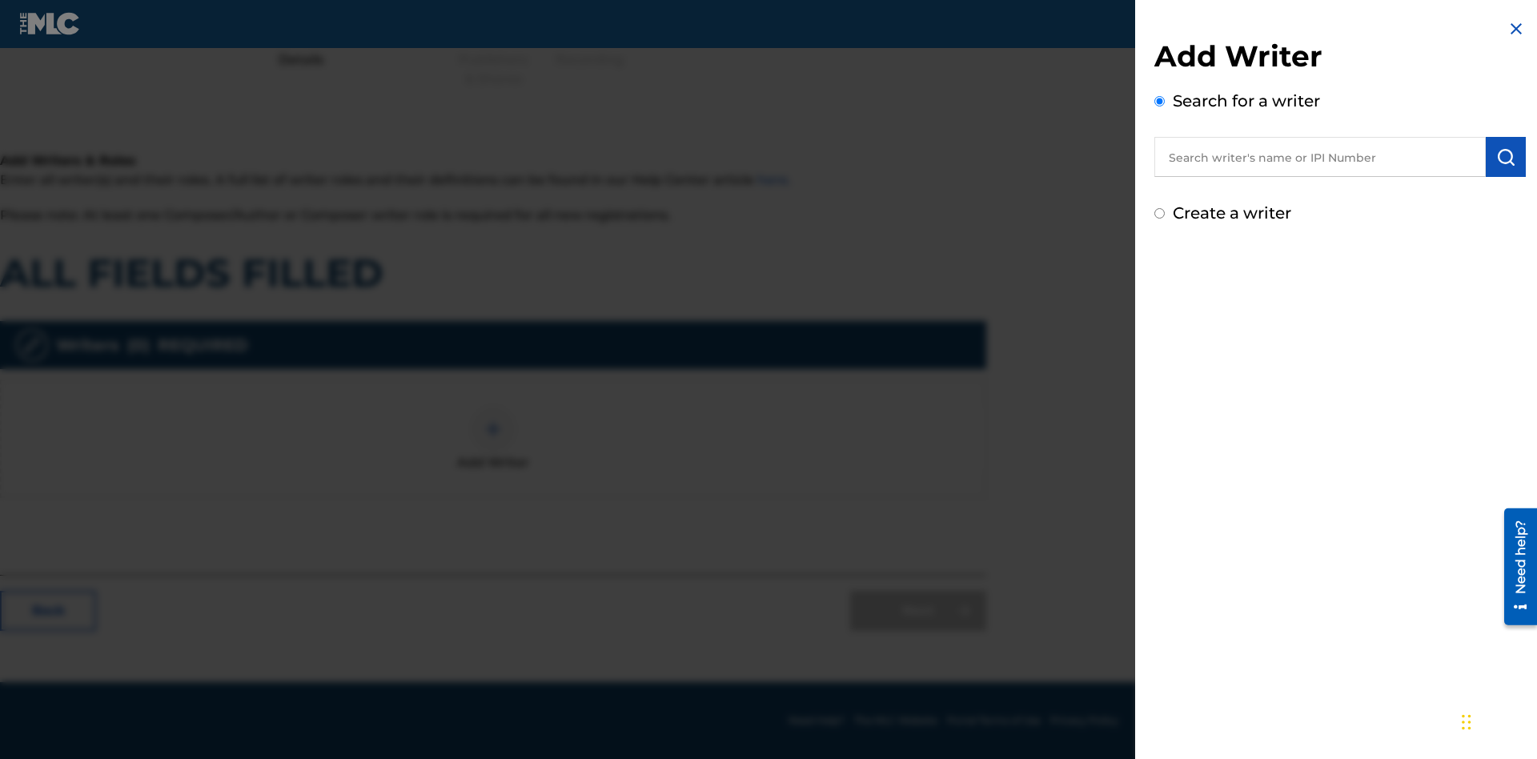
click at [1160, 214] on input "Create a writer" at bounding box center [1159, 213] width 10 height 10
radio input "false"
radio input "true"
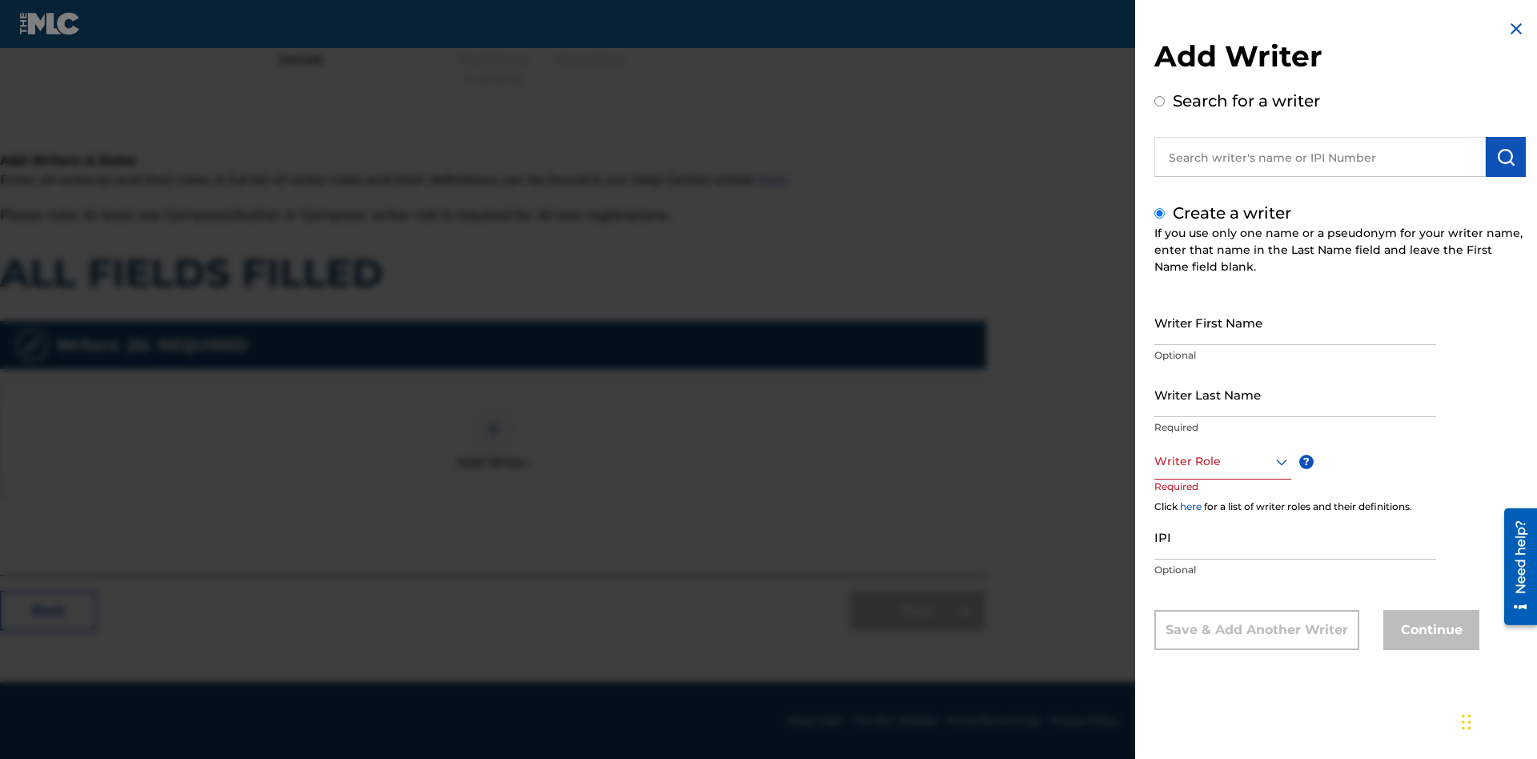
click at [1295, 322] on input "Writer First Name" at bounding box center [1295, 322] width 282 height 46
type input "Ggi8YsTDYxIjMqEwGNNbqtphr"
click at [1295, 394] on input "Writer Last Name" at bounding box center [1295, 394] width 282 height 46
type input "7fd1vNstUaea2vUQPJyEa9GIz"
click at [1222, 461] on div at bounding box center [1222, 462] width 137 height 20
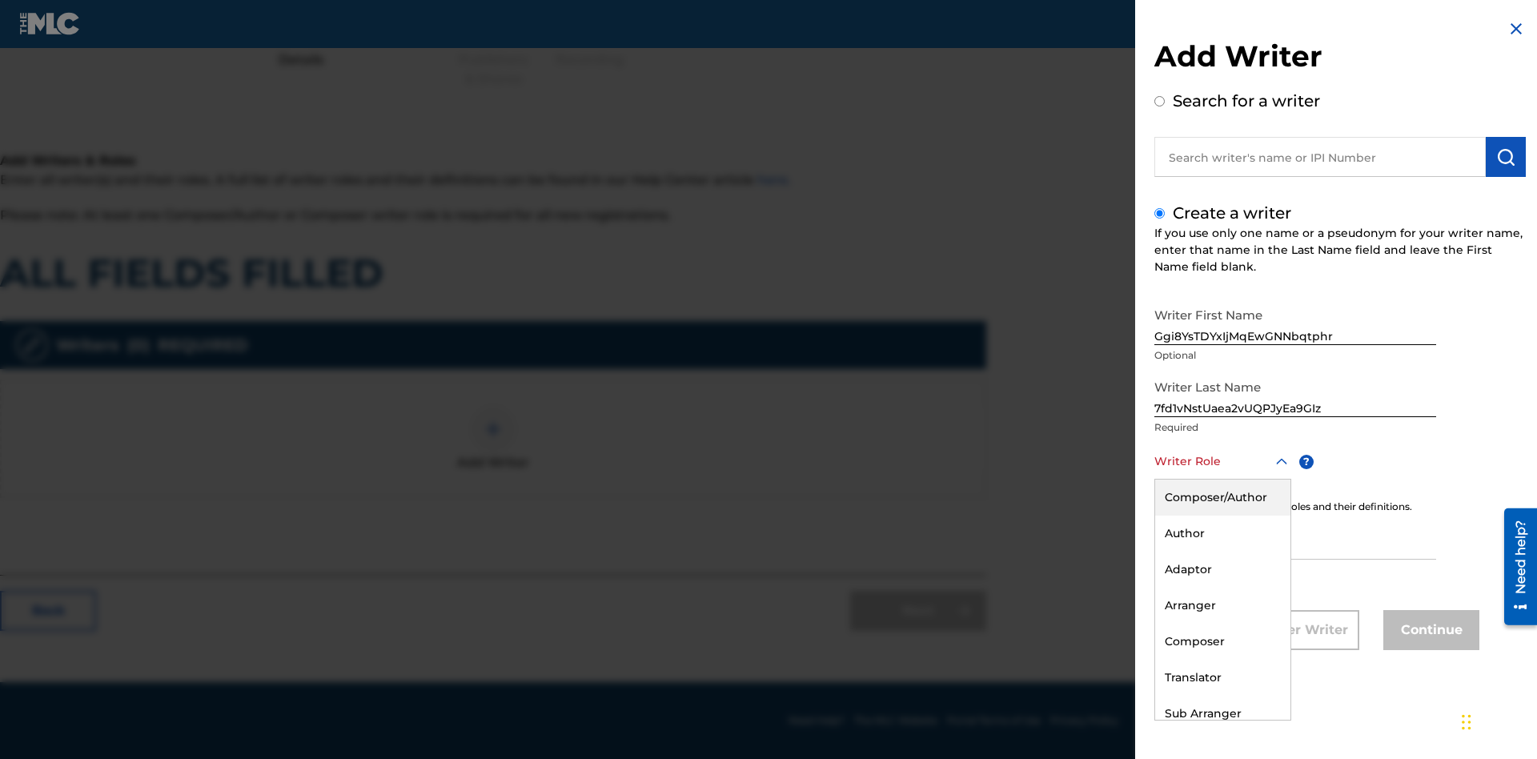
click at [1222, 641] on div "Composer" at bounding box center [1222, 642] width 135 height 36
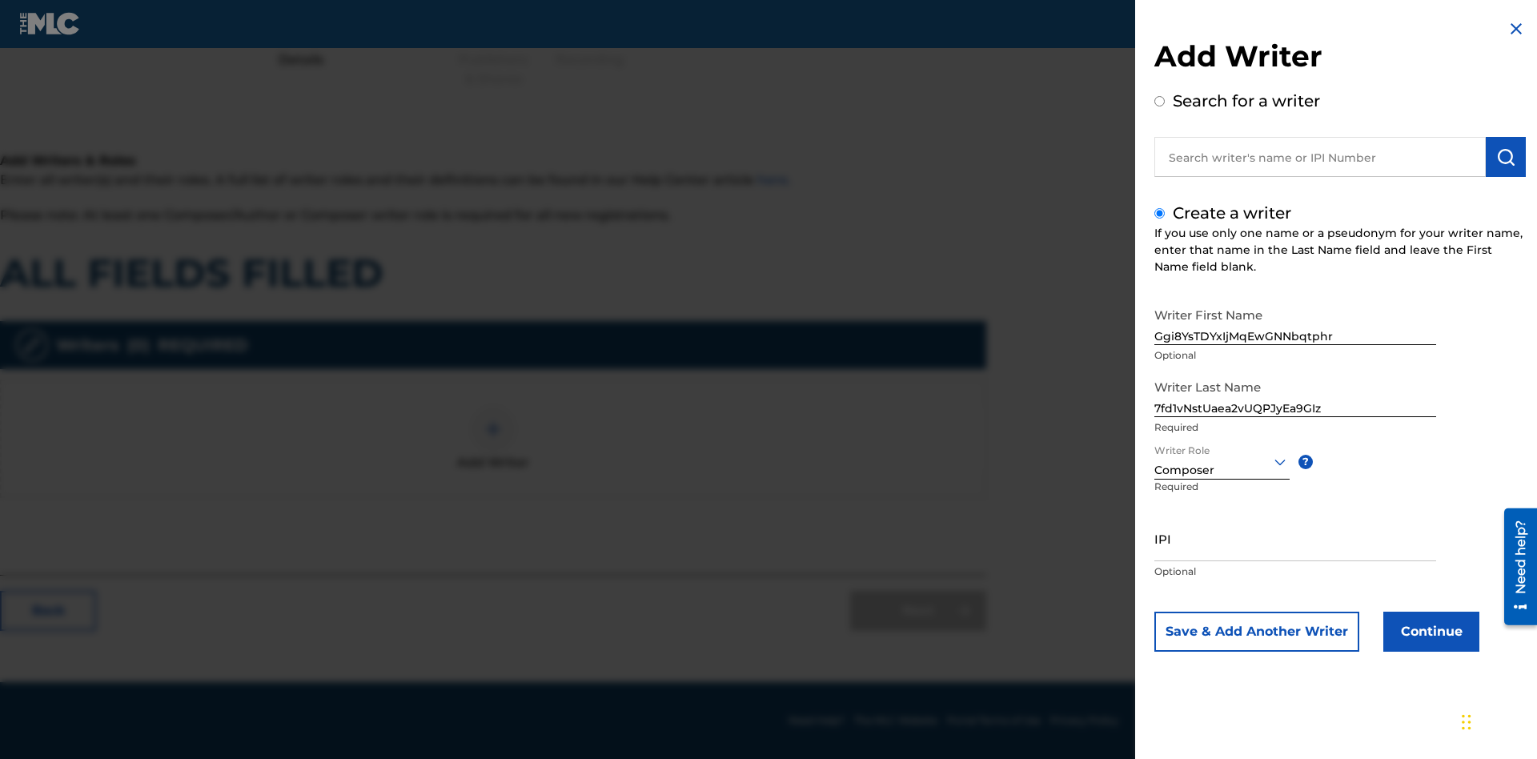
click at [1295, 538] on input "IPI" at bounding box center [1295, 539] width 282 height 46
type input "79266107620"
click at [1429, 632] on button "Continue" at bounding box center [1431, 632] width 96 height 40
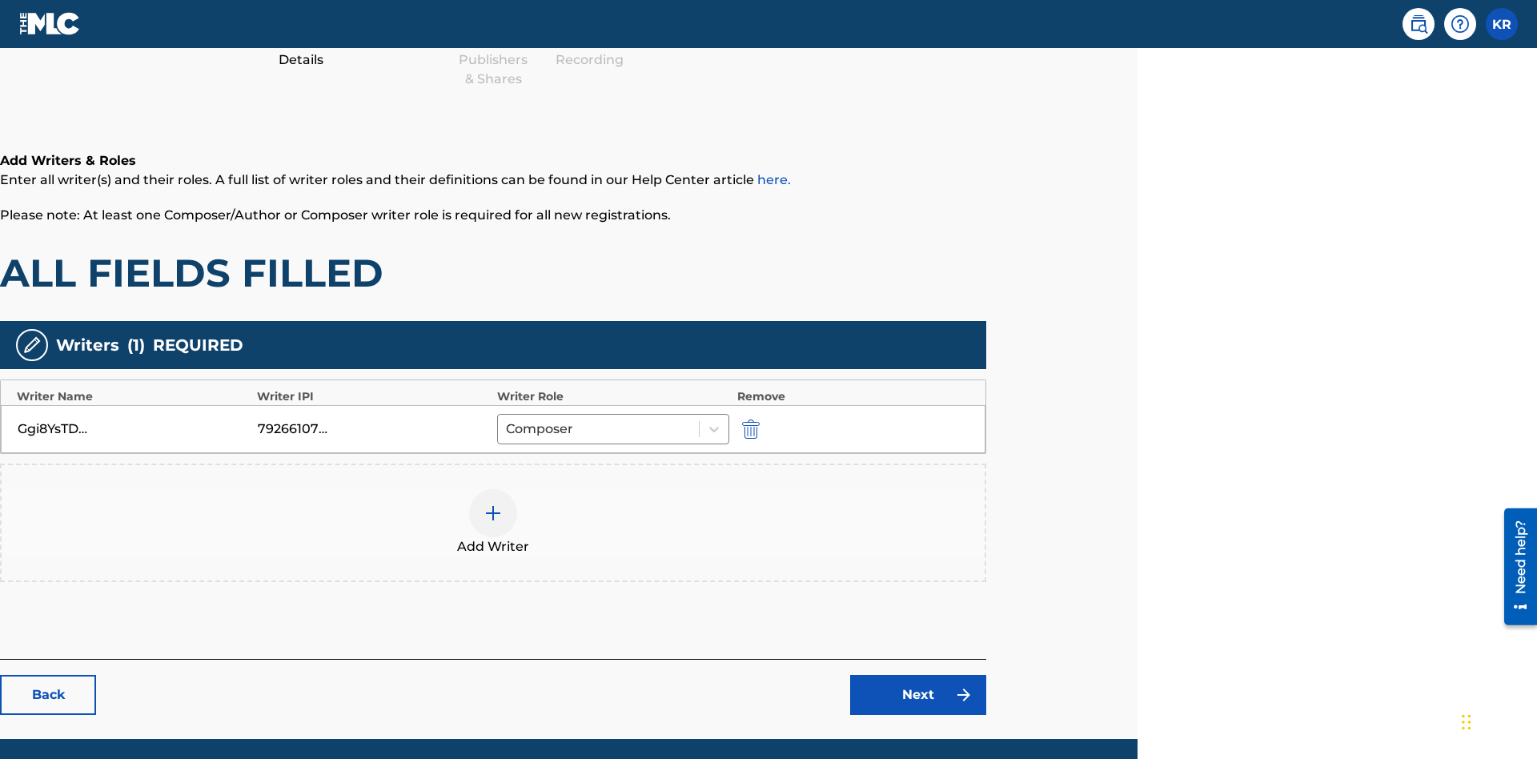
click at [493, 489] on div at bounding box center [493, 513] width 48 height 48
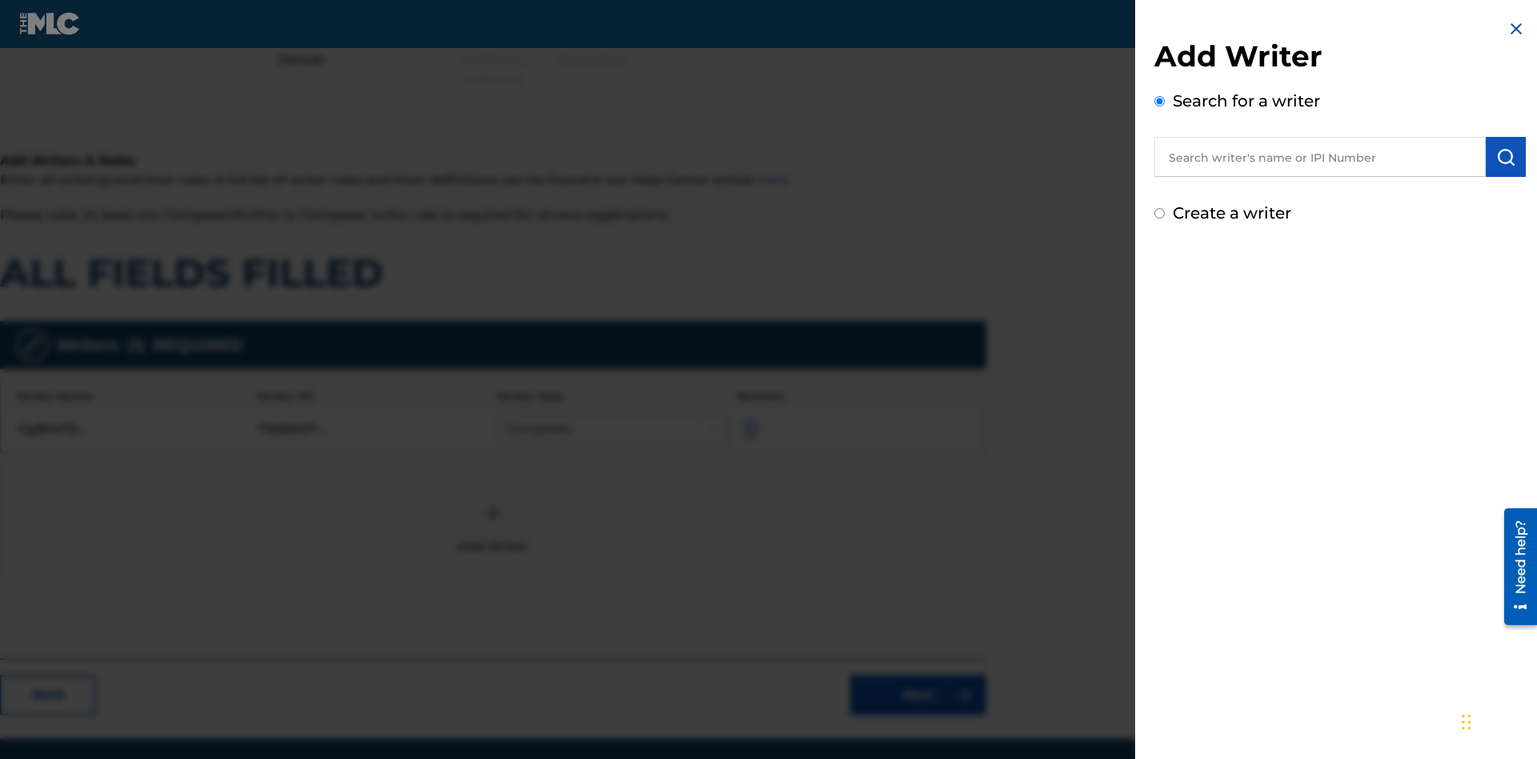
scroll to position [258, 399]
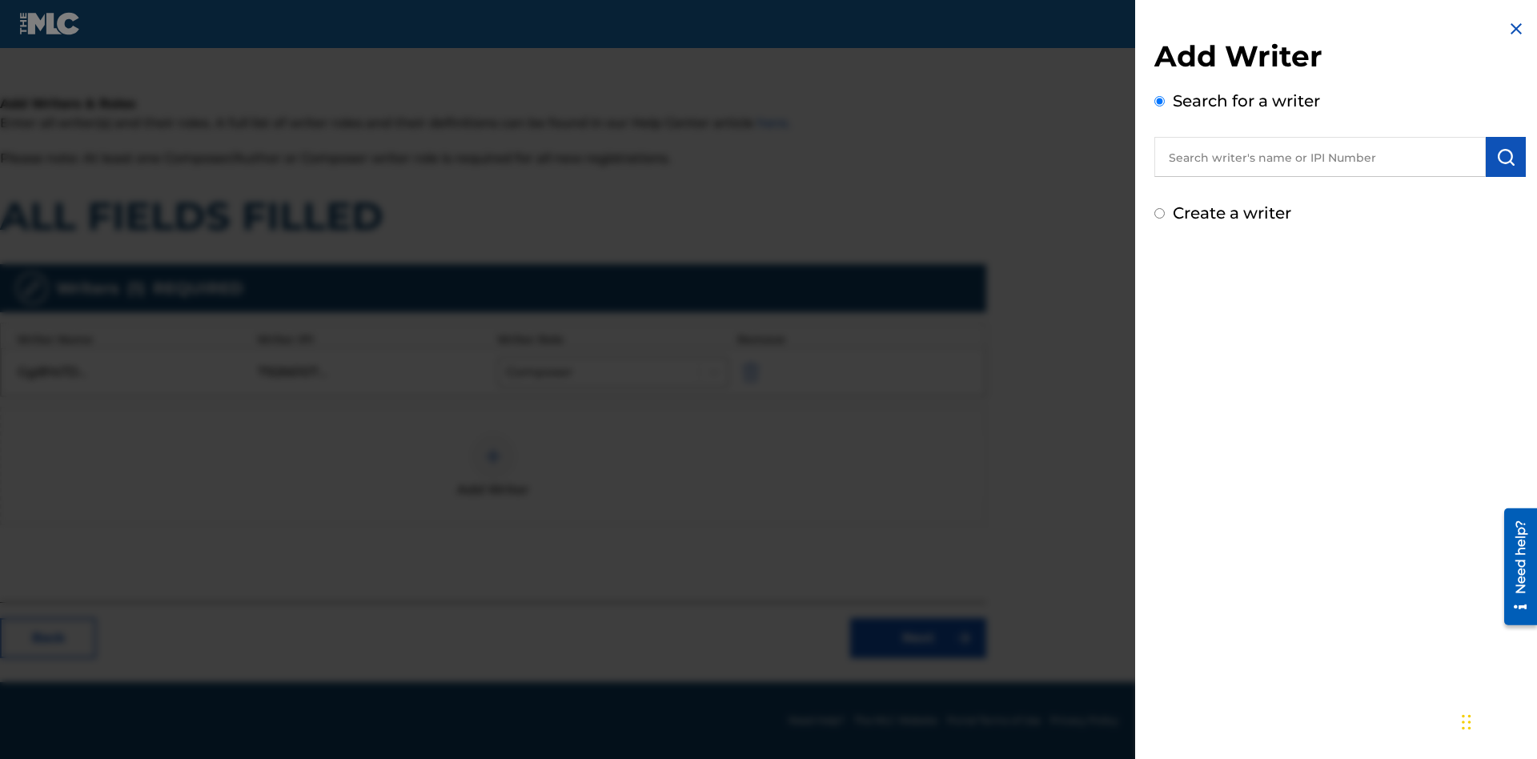
click at [1160, 214] on input "Create a writer" at bounding box center [1159, 213] width 10 height 10
radio input "false"
radio input "true"
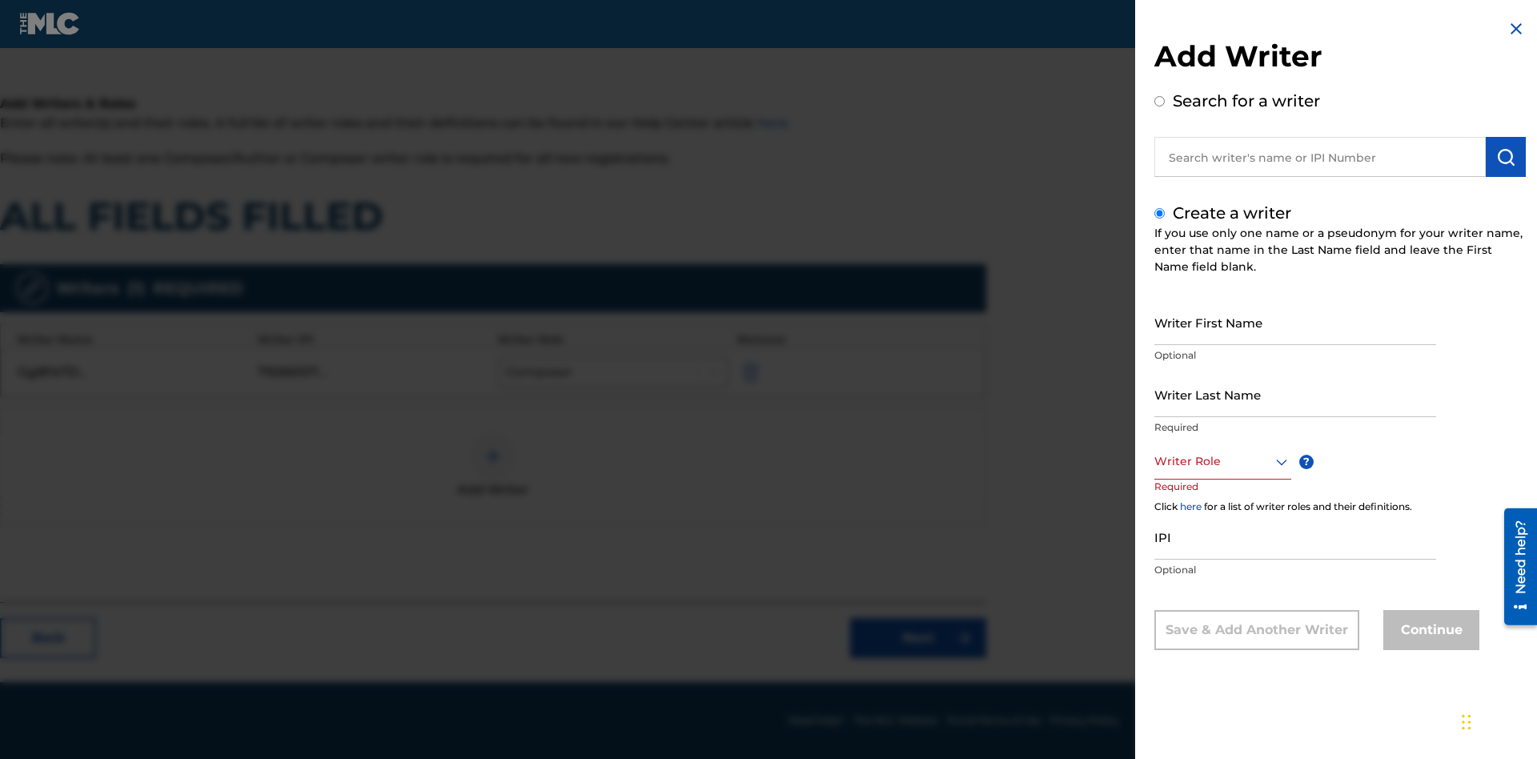
click at [1295, 322] on input "Writer First Name" at bounding box center [1295, 322] width 282 height 46
type input "AT4dZ8oTQGDfP8UkfjgXle0Ig"
click at [1295, 394] on input "Writer Last Name" at bounding box center [1295, 394] width 282 height 46
type input "VnmibS0KeqCi5sVF17DmfgMs2"
click at [1222, 461] on div at bounding box center [1222, 462] width 137 height 20
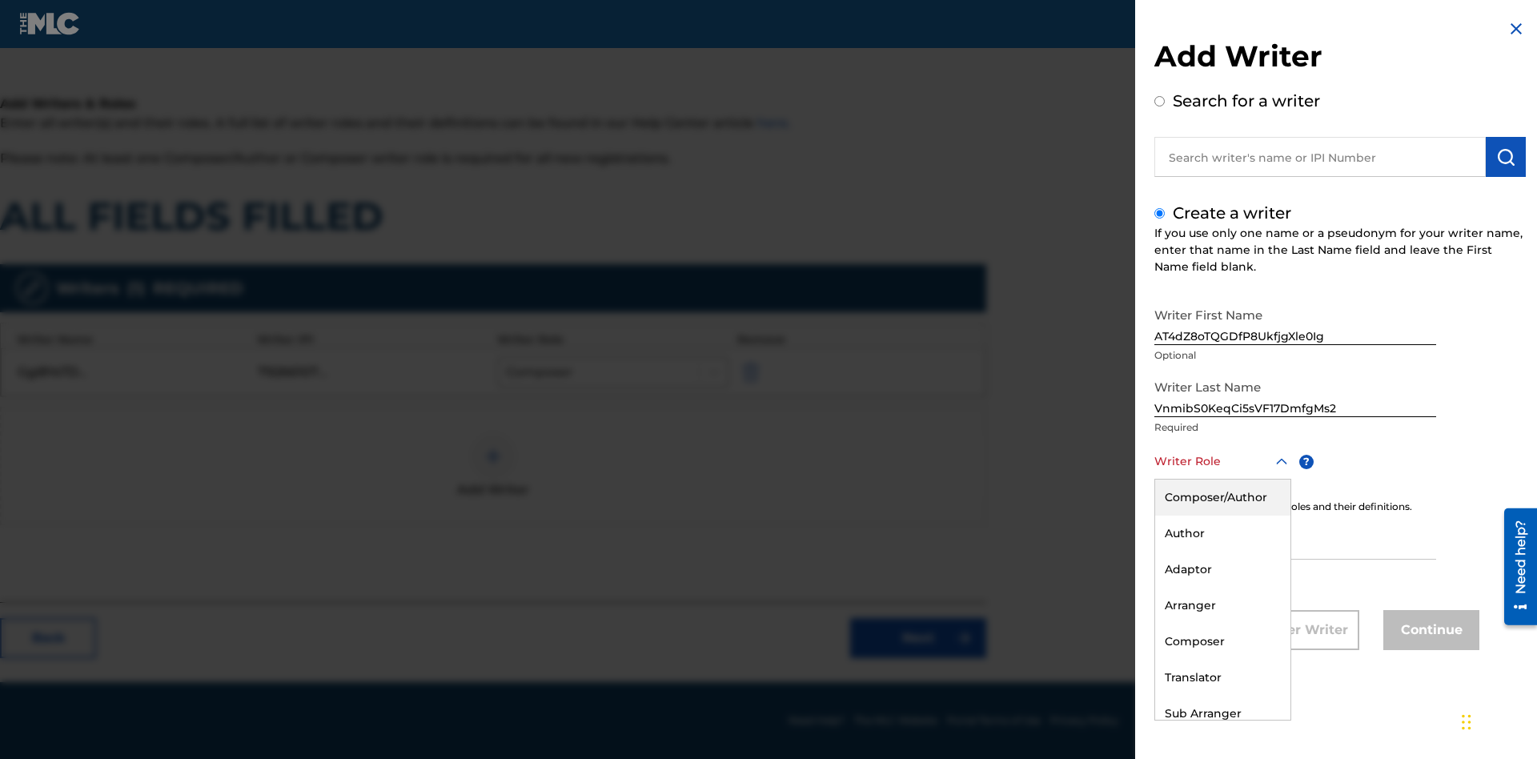
click at [1222, 641] on div "Composer" at bounding box center [1222, 642] width 135 height 36
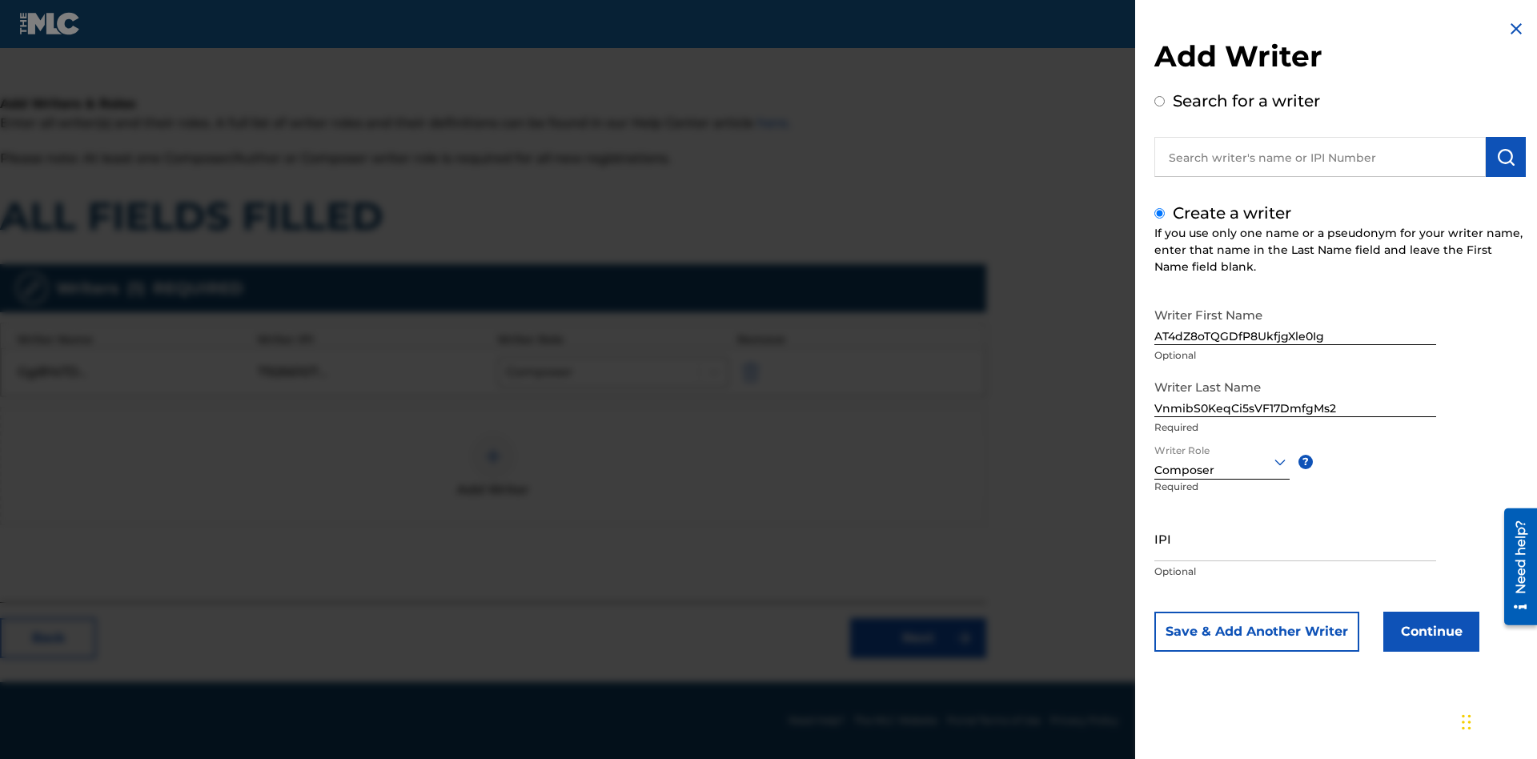
click at [1295, 538] on input "IPI" at bounding box center [1295, 539] width 282 height 46
type input "52065004050"
click at [1429, 632] on button "Continue" at bounding box center [1431, 632] width 96 height 40
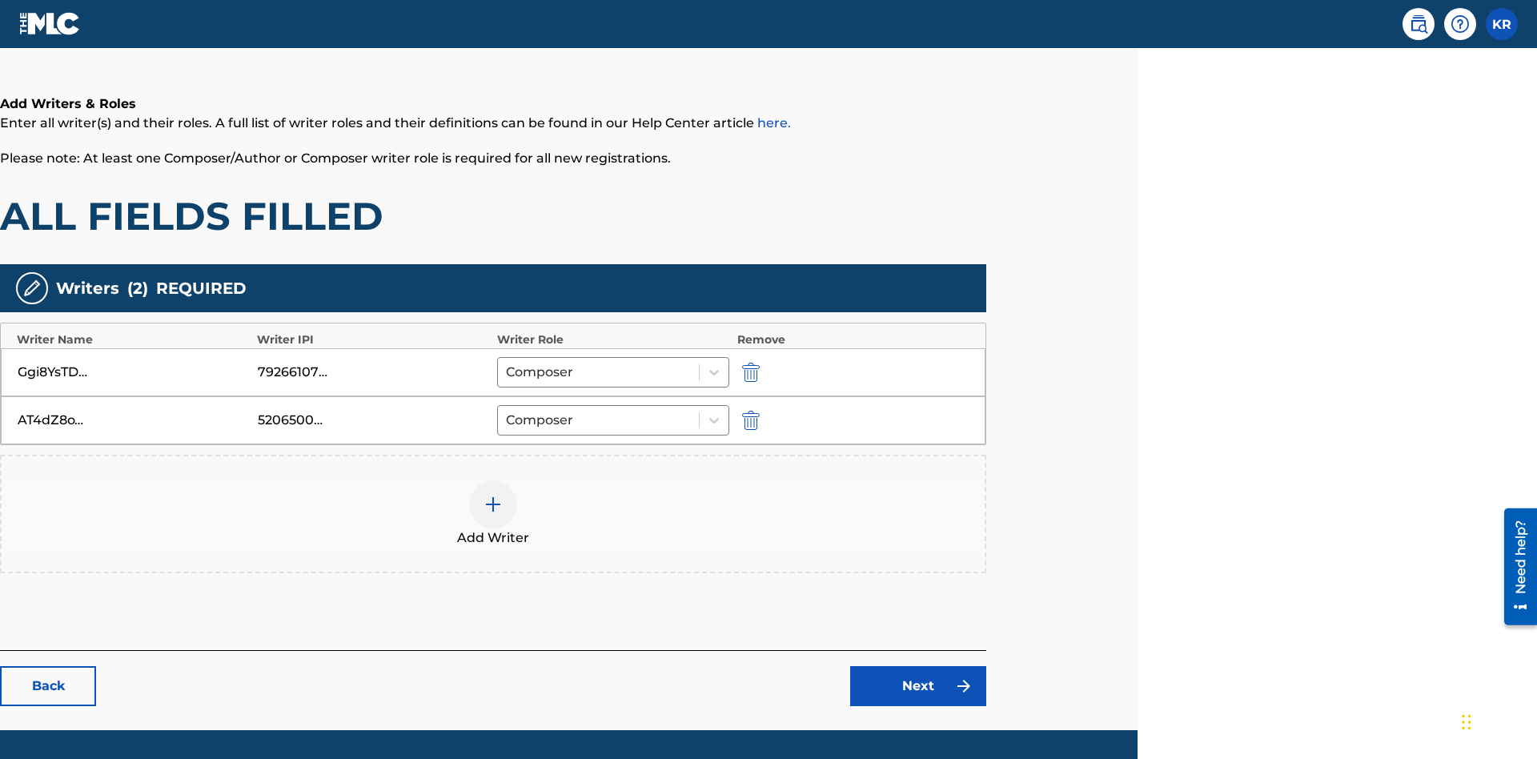
scroll to position [306, 399]
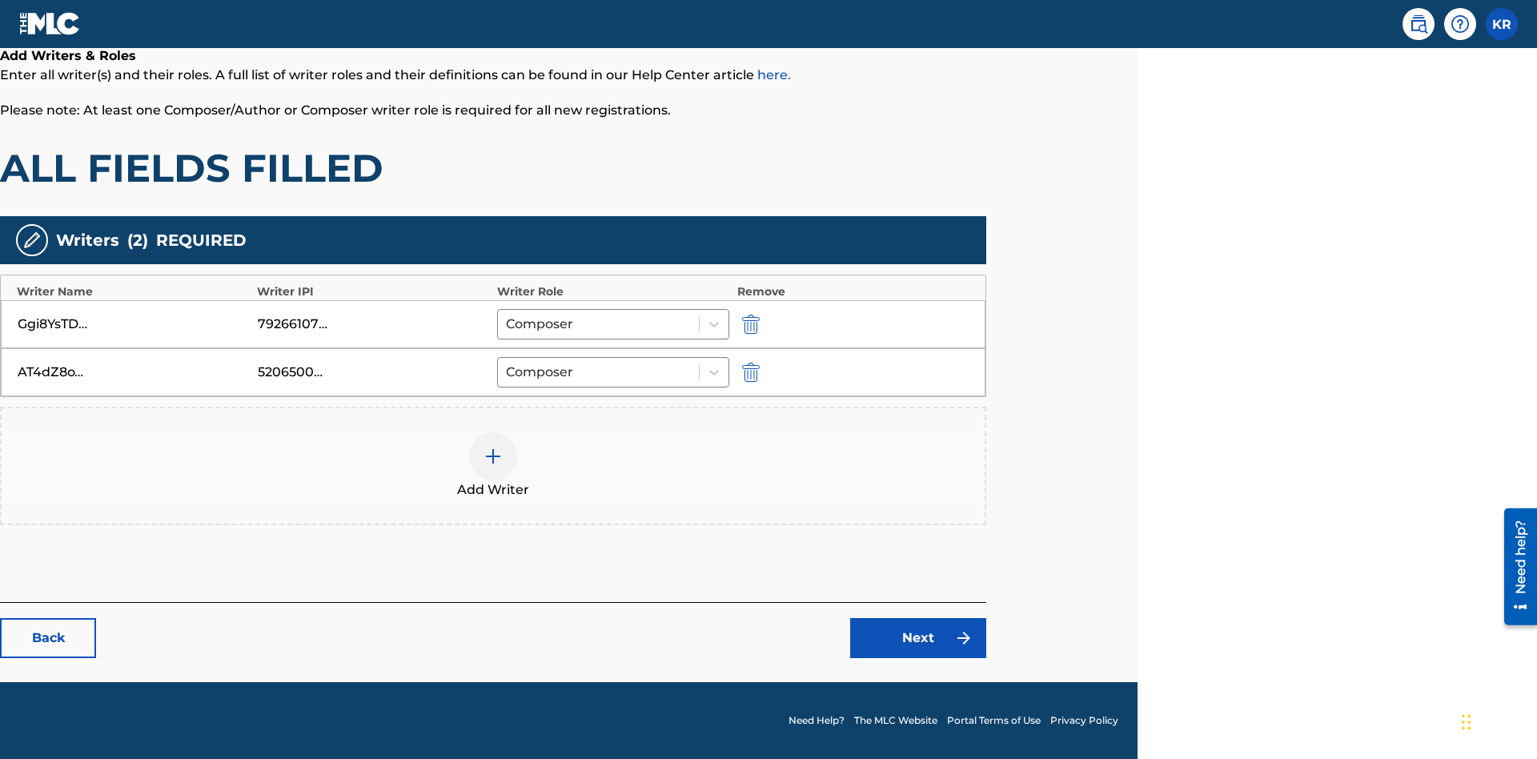
click at [918, 638] on link "Next" at bounding box center [918, 638] width 136 height 40
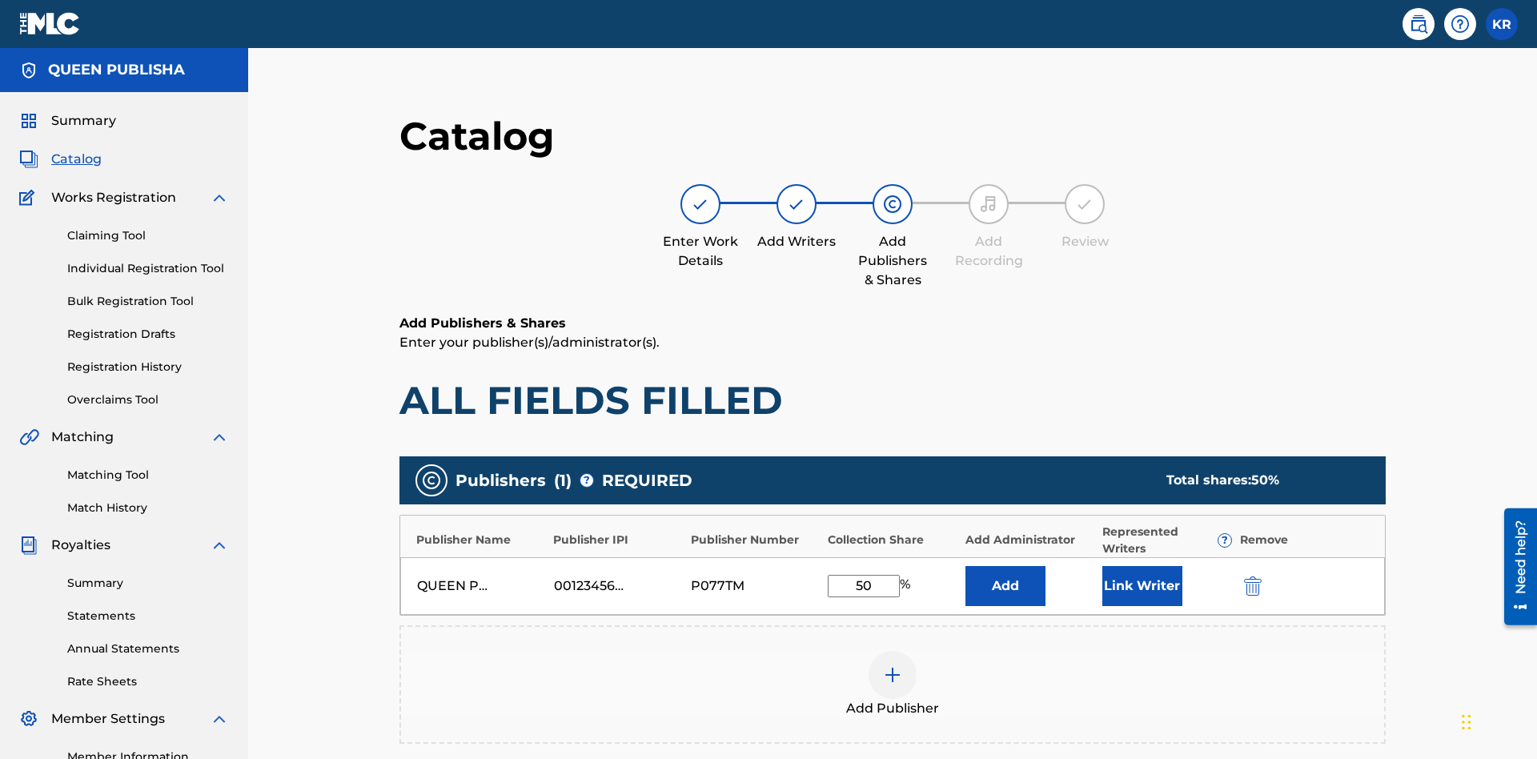
click at [1244, 576] on img "submit" at bounding box center [1253, 585] width 18 height 19
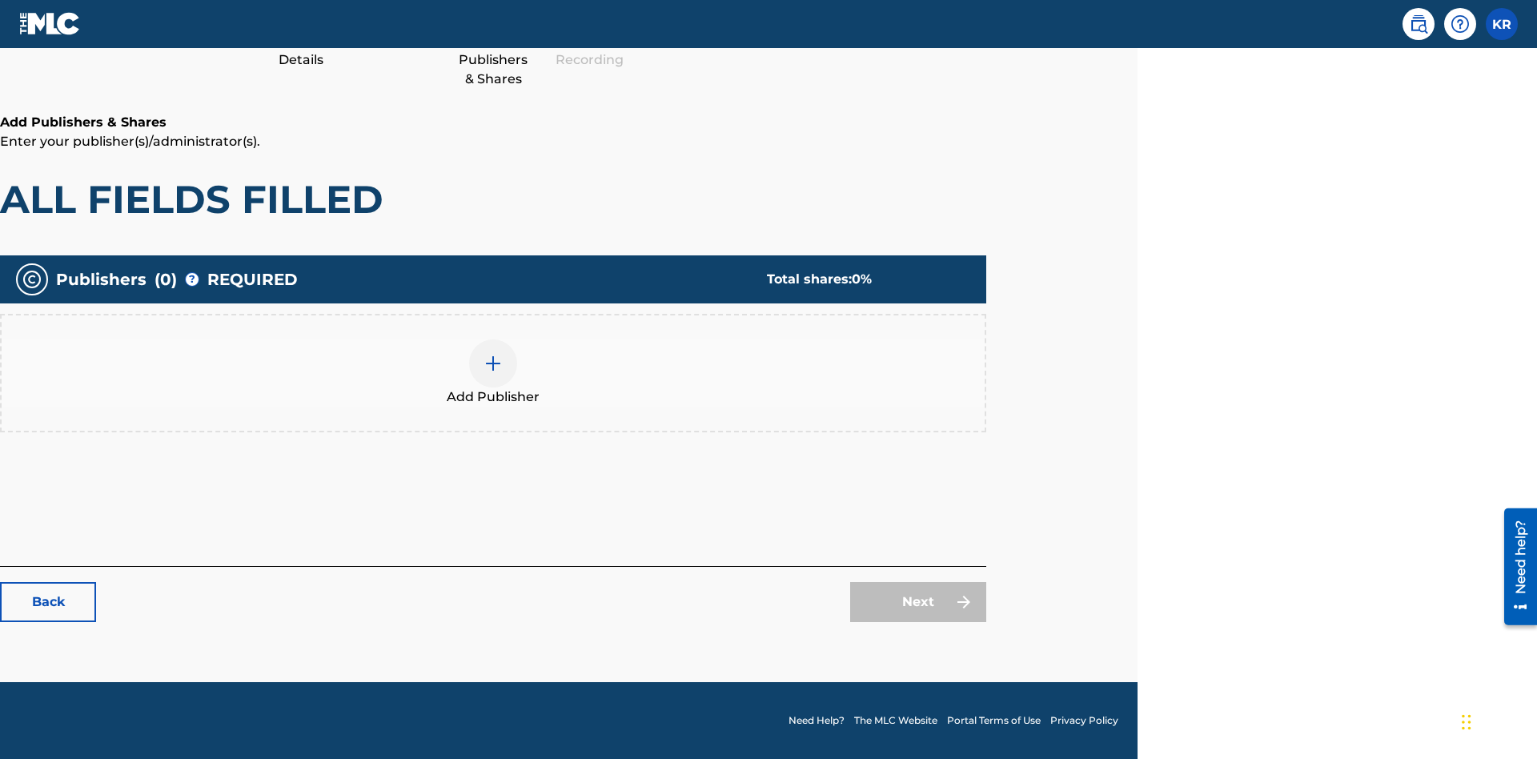
click at [493, 363] on img at bounding box center [493, 363] width 19 height 19
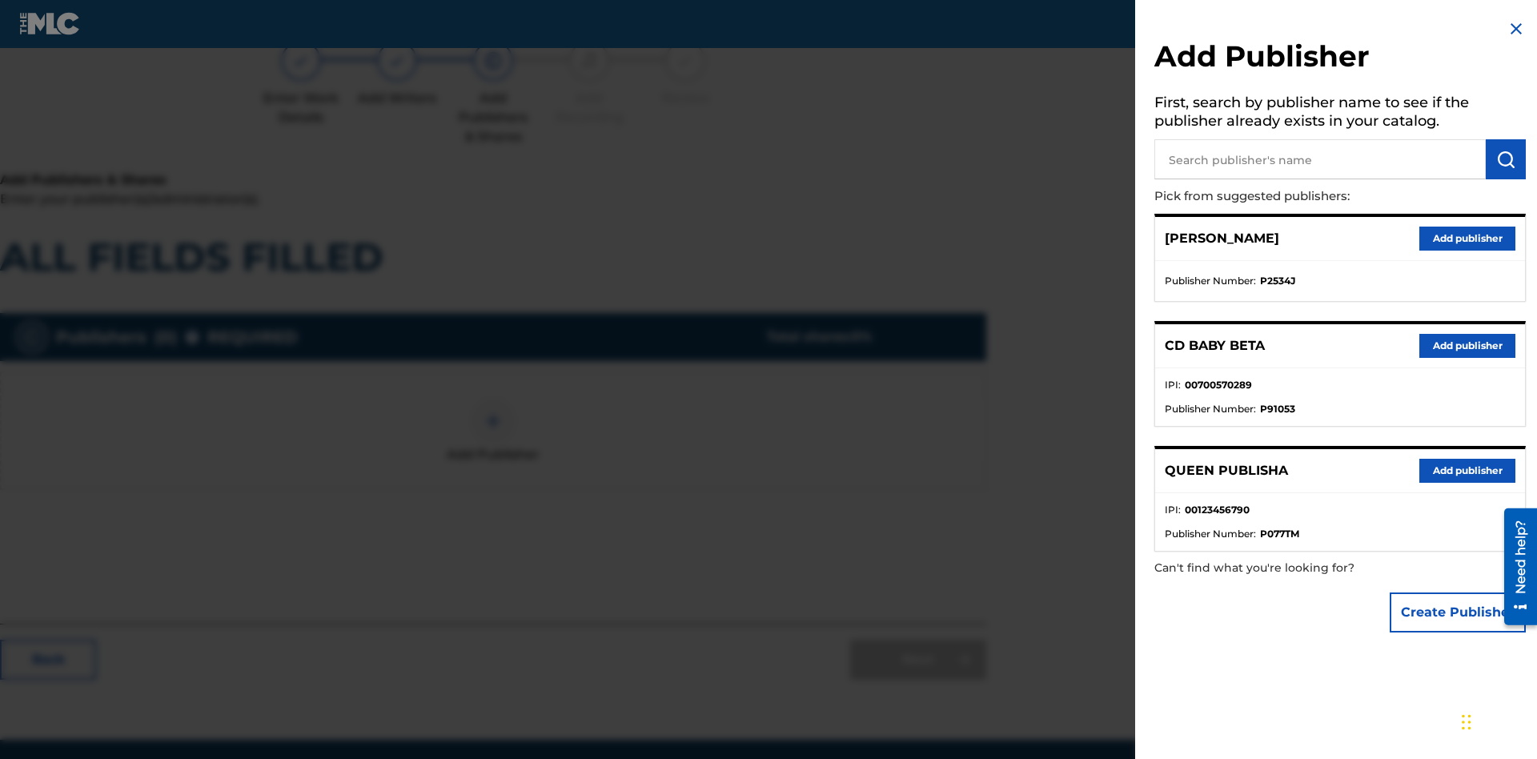
click at [1459, 612] on button "Create Publisher" at bounding box center [1458, 612] width 136 height 40
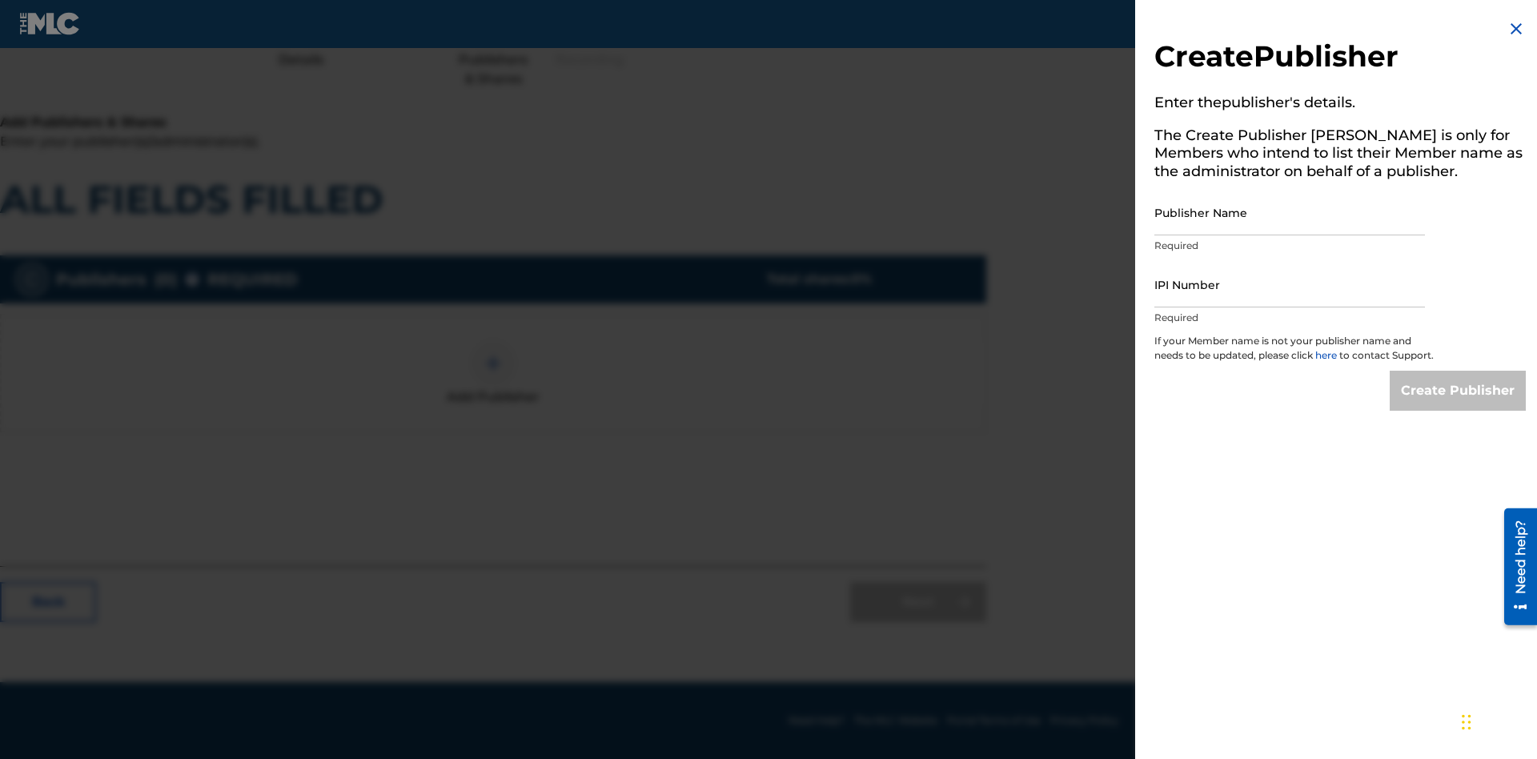
click at [1290, 212] on input "Publisher Name" at bounding box center [1289, 213] width 271 height 46
type input "KzQxCovsKzUR0qIRPDV6"
click at [1290, 284] on input "IPI Number" at bounding box center [1289, 285] width 271 height 46
type input "27586689982"
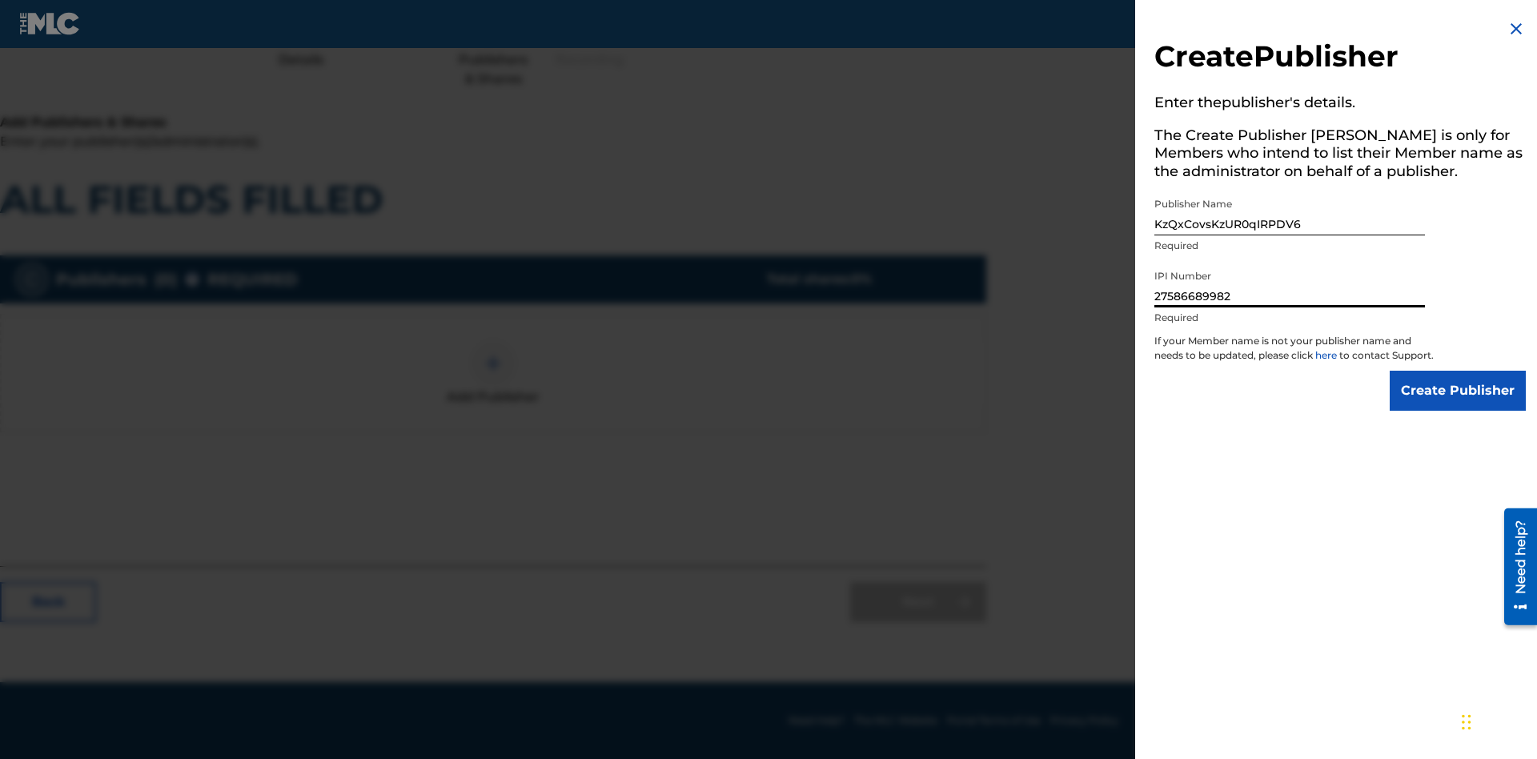
click at [1459, 405] on input "Create Publisher" at bounding box center [1458, 391] width 136 height 40
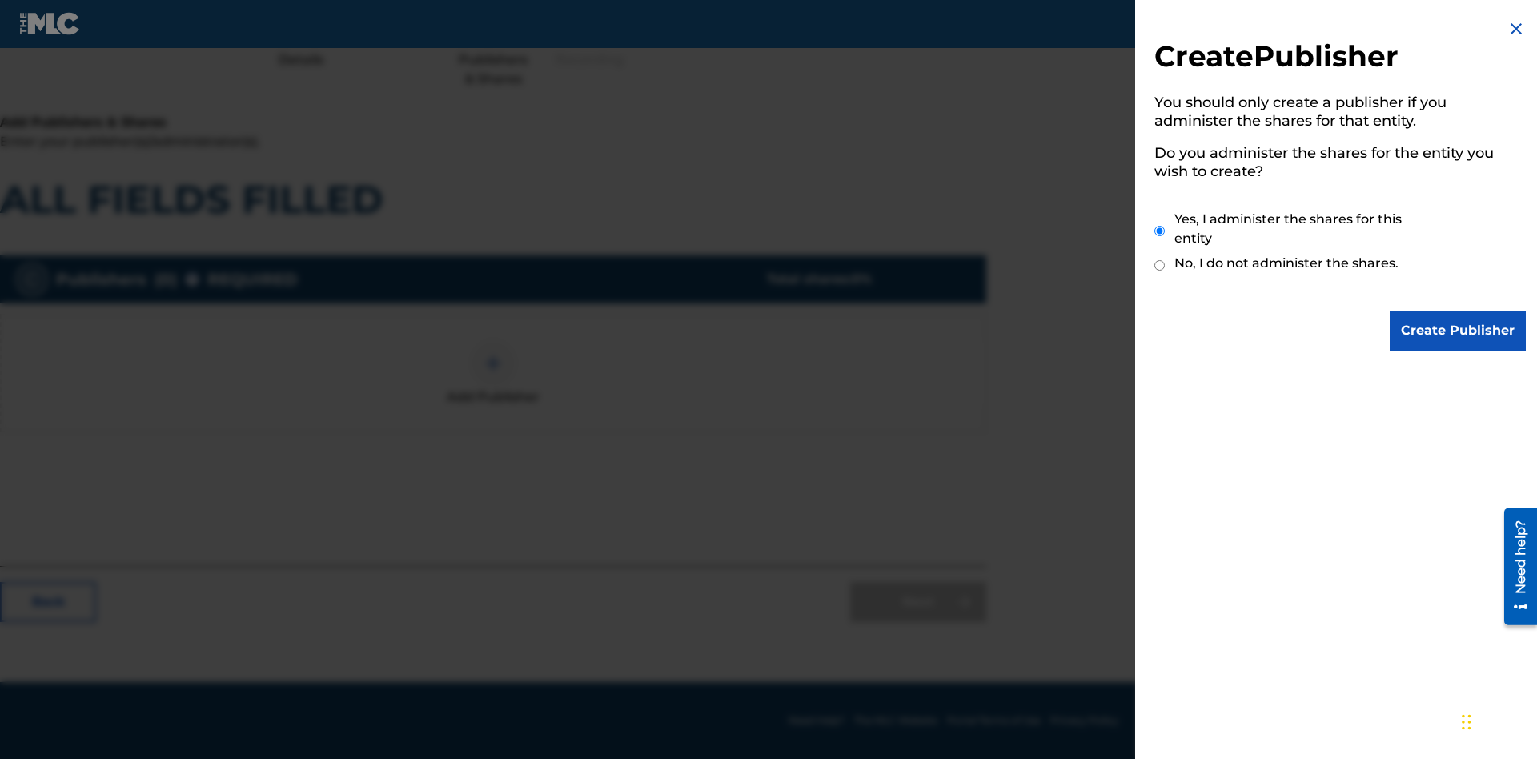
click at [1459, 331] on input "Create Publisher" at bounding box center [1458, 331] width 136 height 40
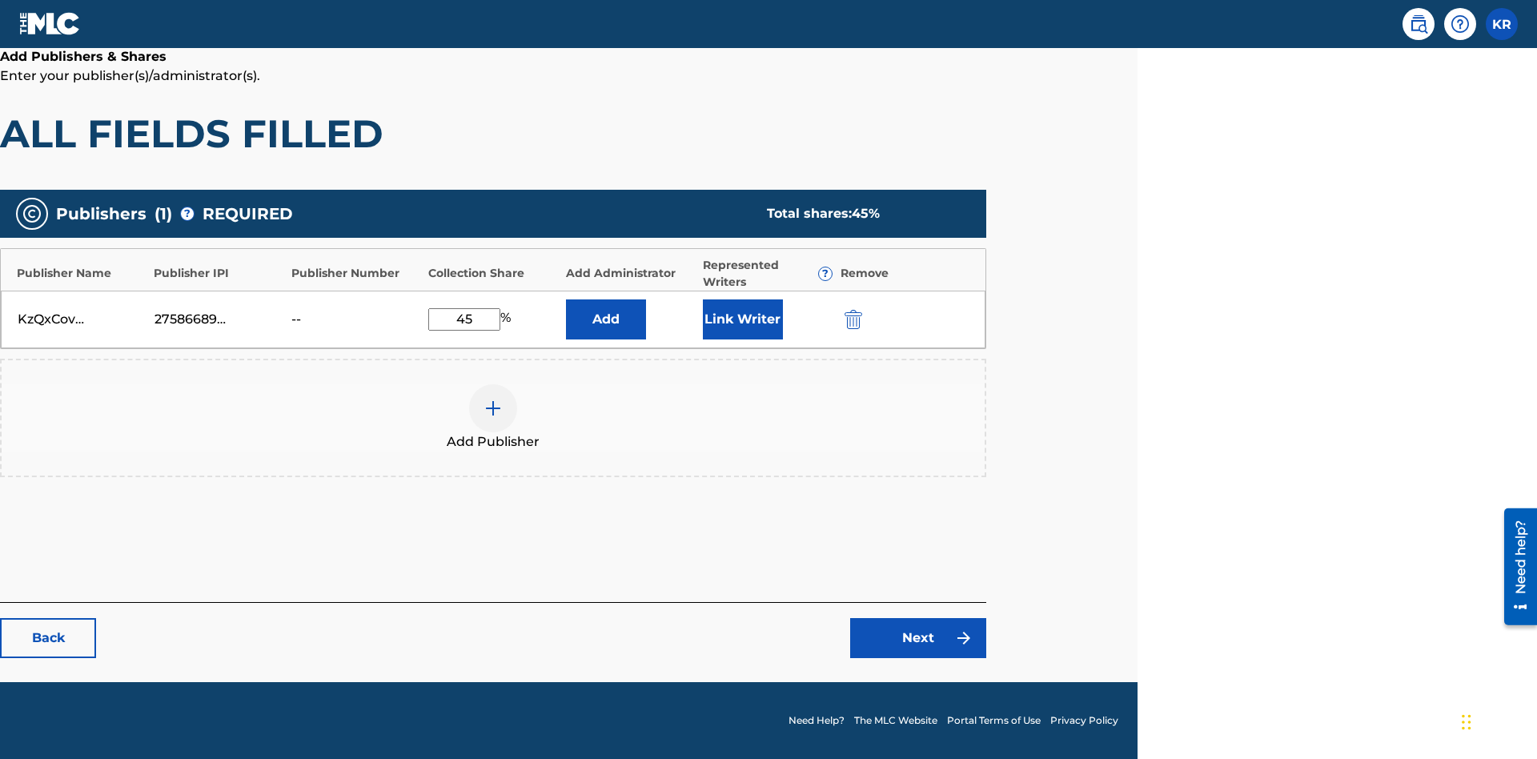
type input "45"
click at [742, 319] on button "Link Writer" at bounding box center [743, 319] width 80 height 40
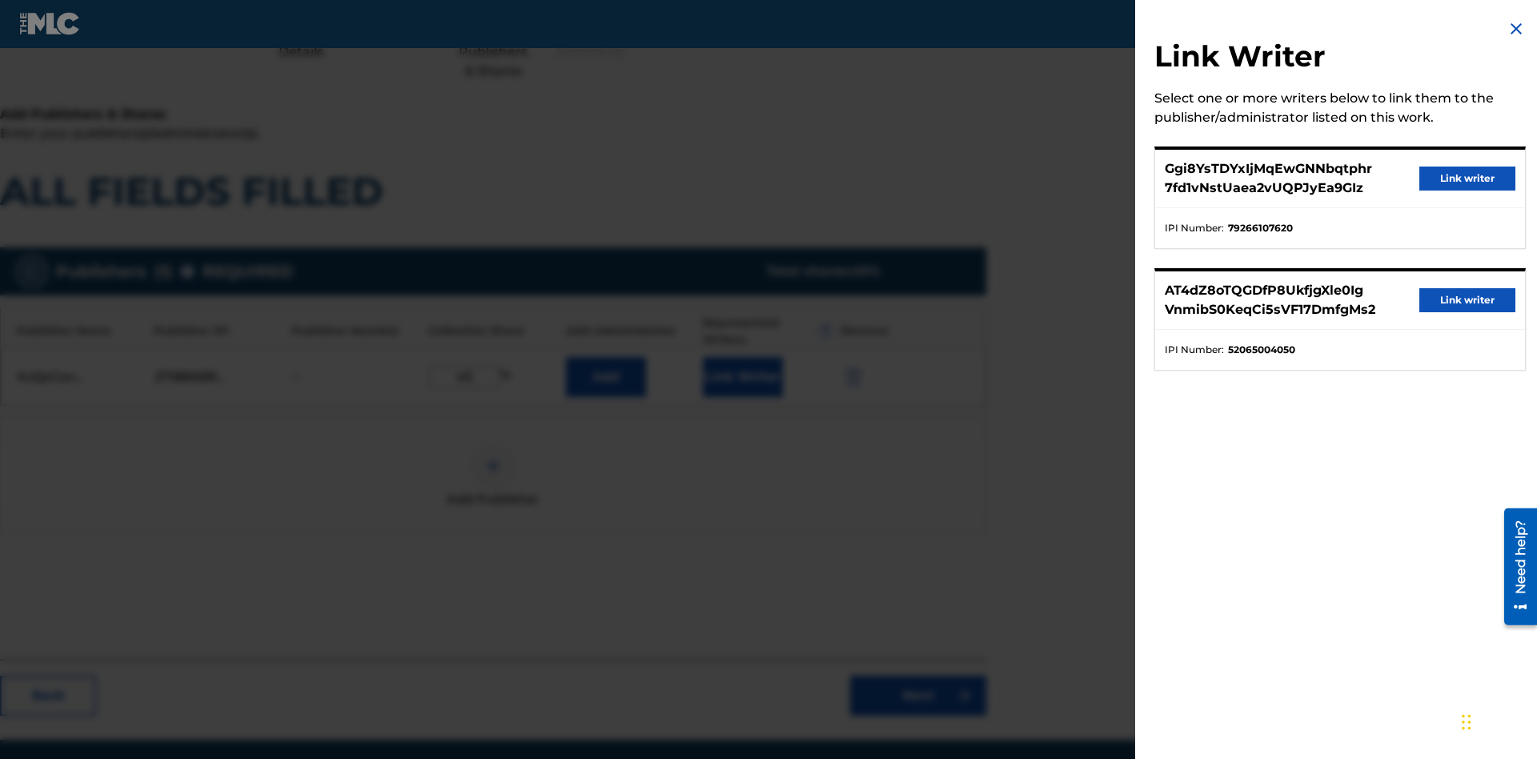
click at [1467, 179] on button "Link writer" at bounding box center [1467, 179] width 96 height 24
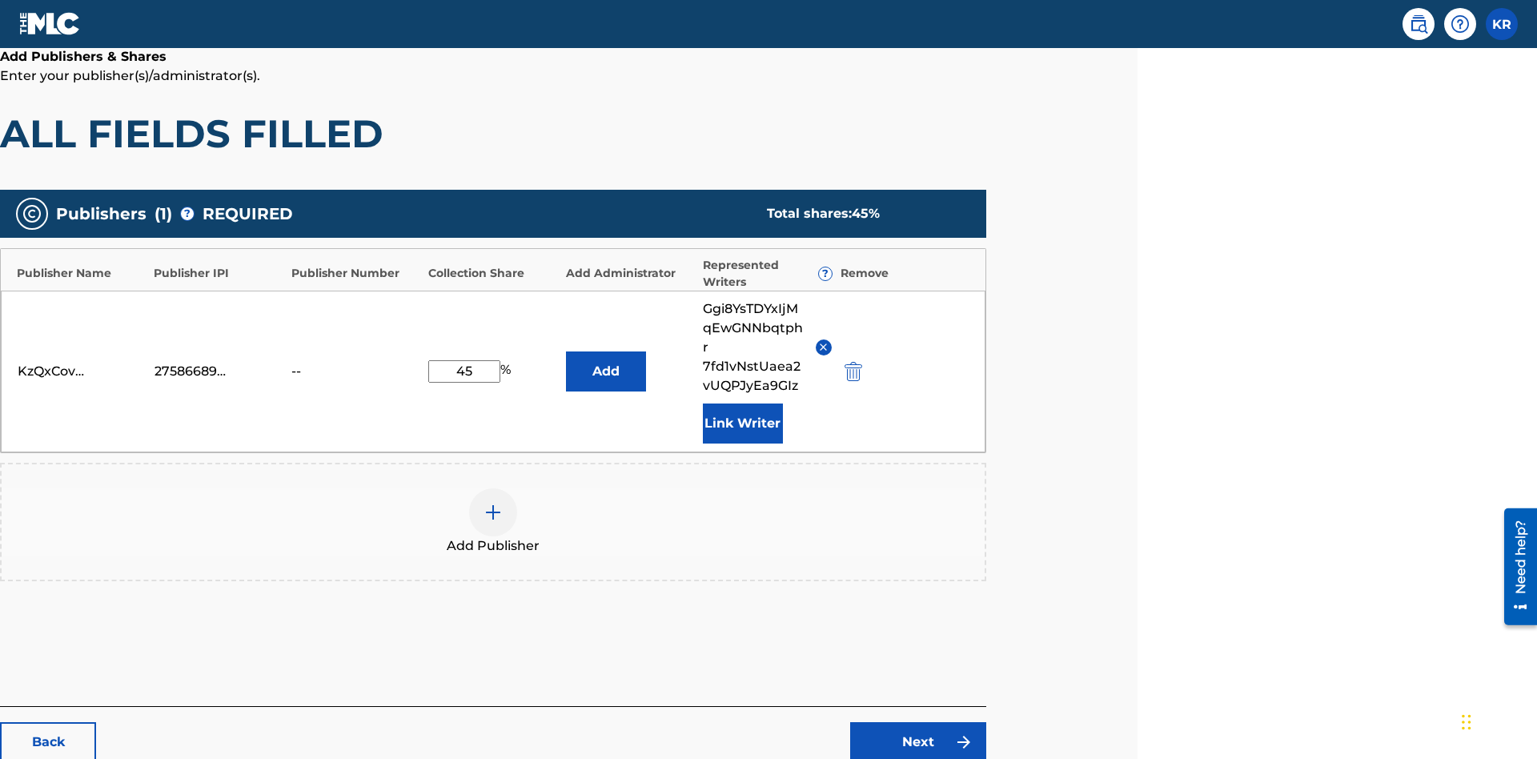
click at [742, 403] on button "Link Writer" at bounding box center [743, 423] width 80 height 40
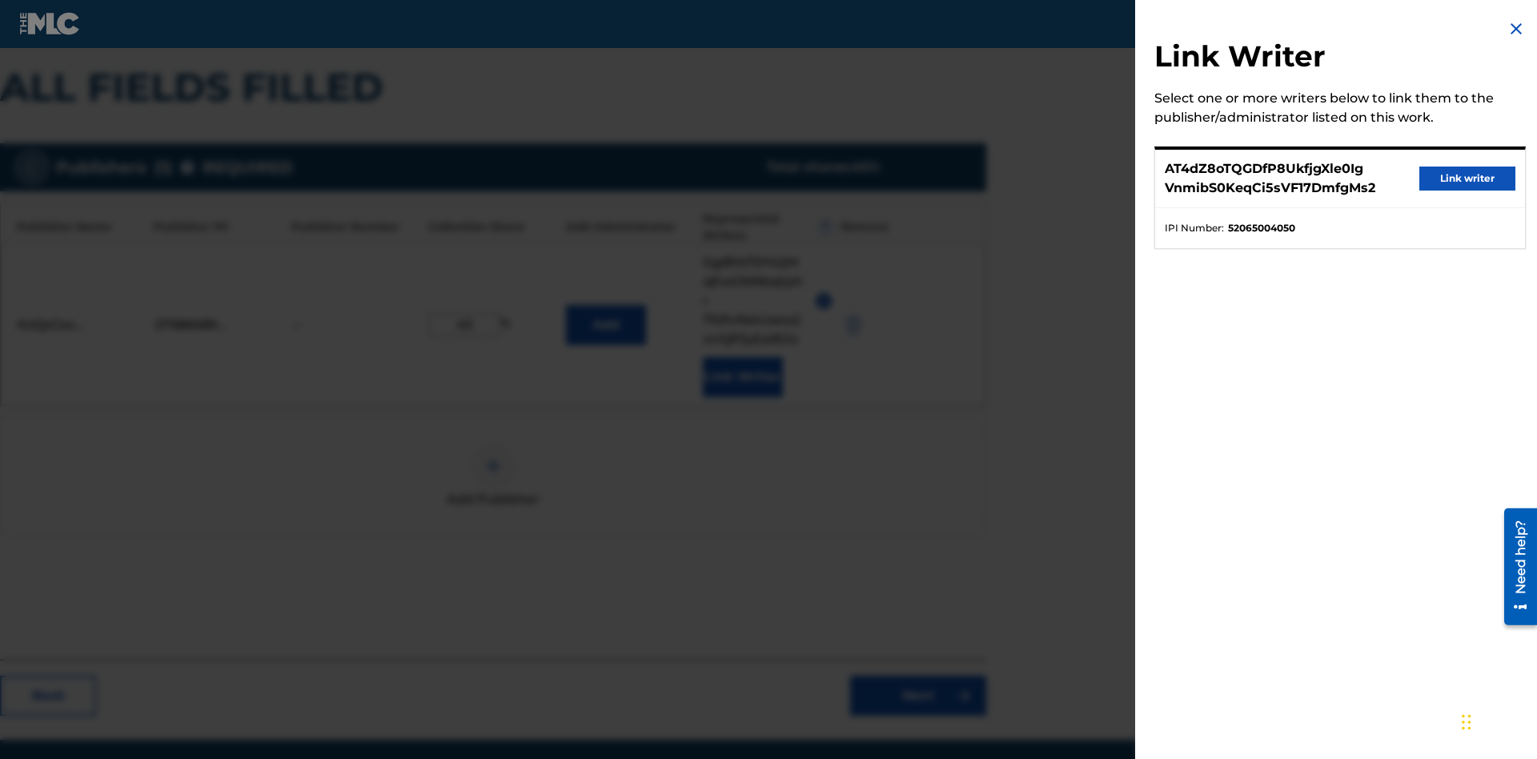
click at [1467, 179] on button "Link writer" at bounding box center [1467, 179] width 96 height 24
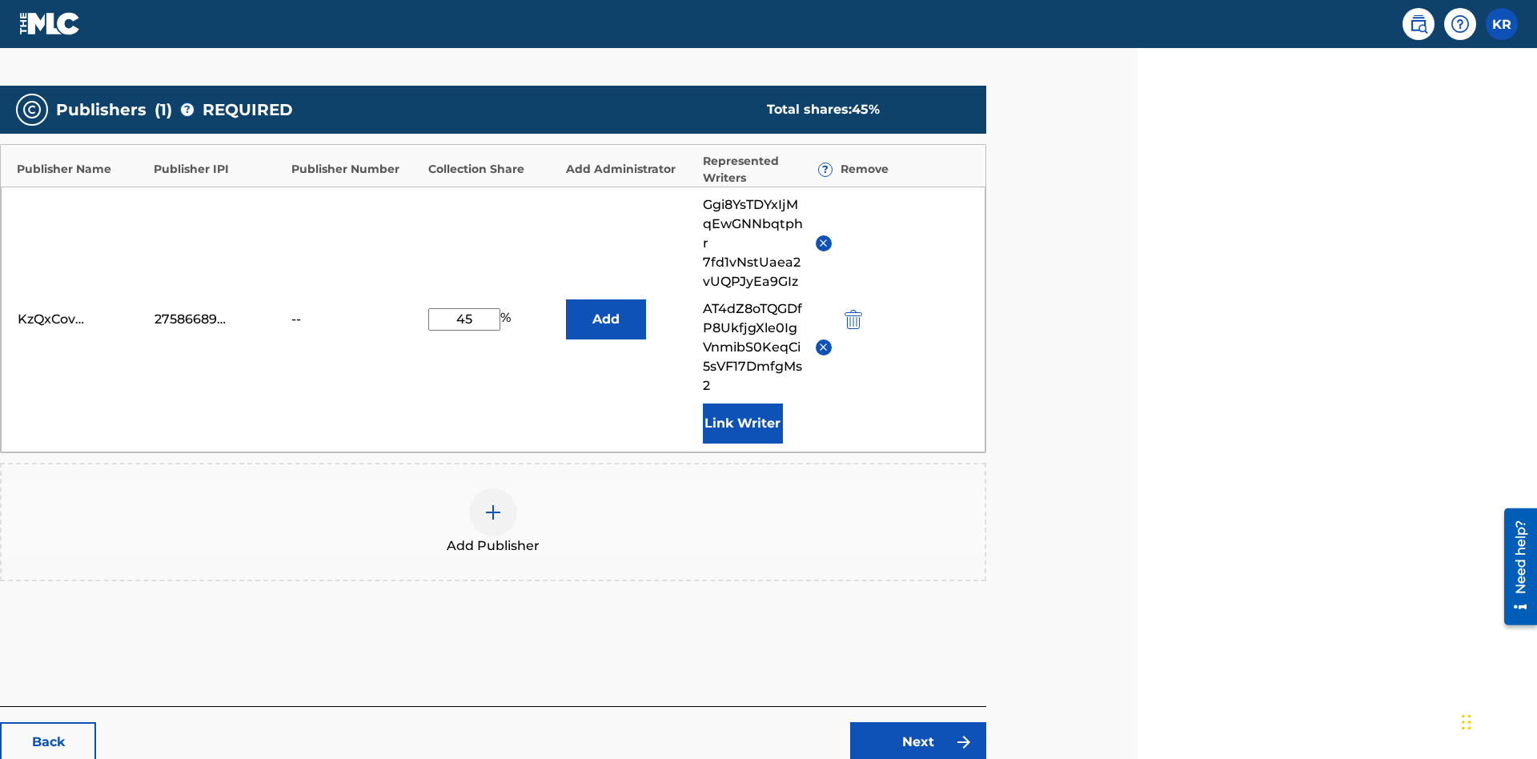
click at [742, 403] on button "Link Writer" at bounding box center [743, 423] width 80 height 40
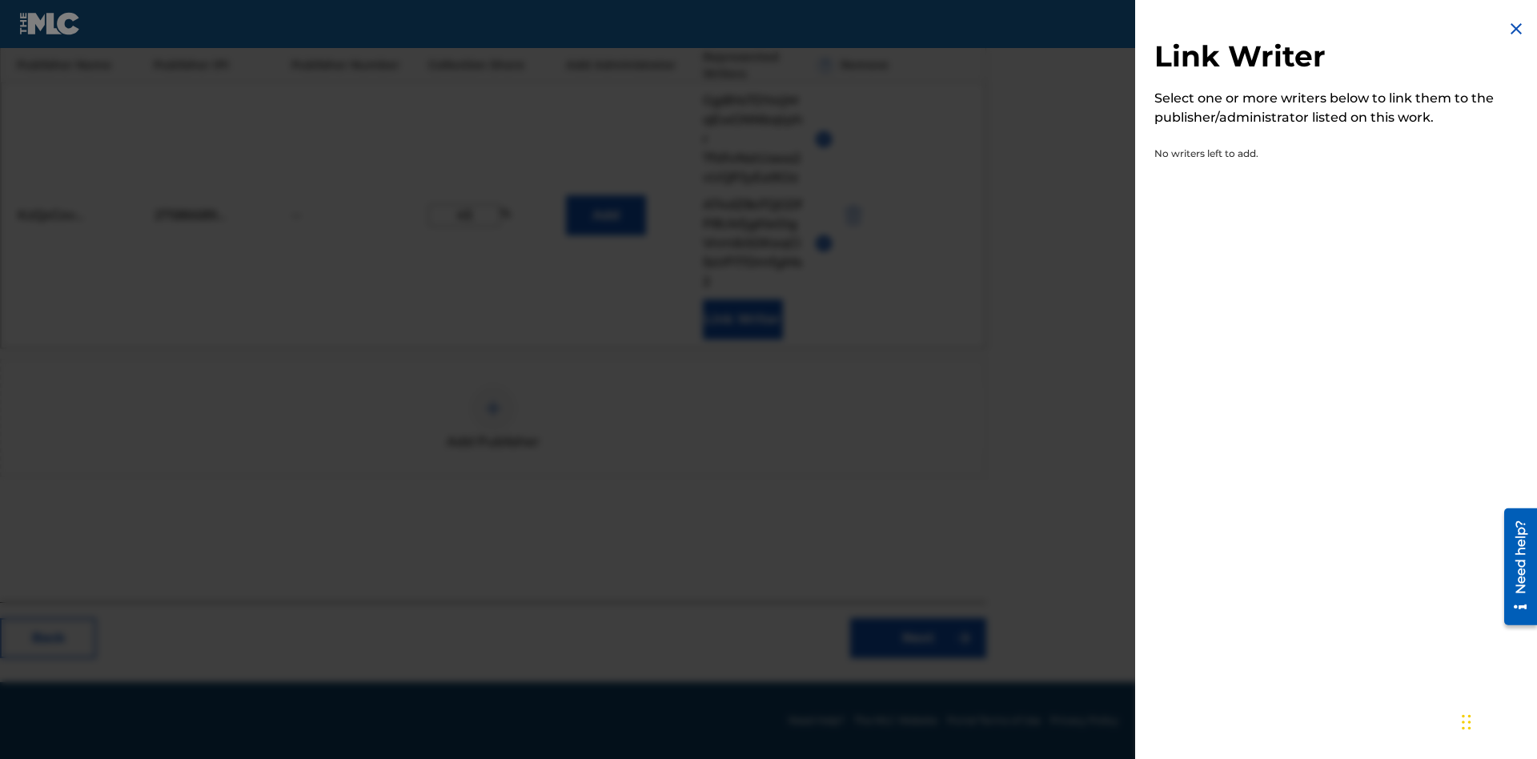
click at [1516, 29] on img at bounding box center [1516, 28] width 19 height 19
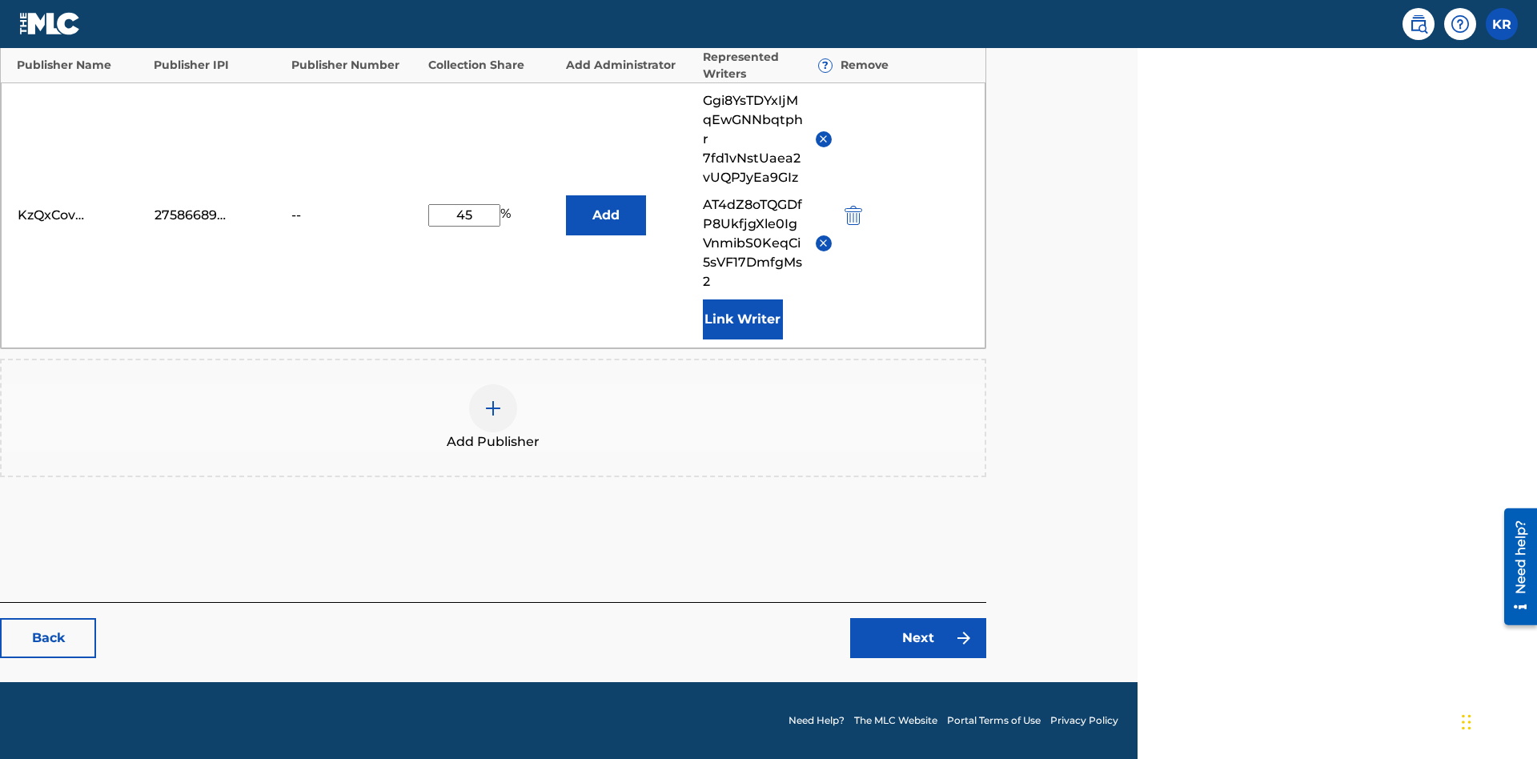
click at [605, 215] on button "Add" at bounding box center [606, 215] width 80 height 40
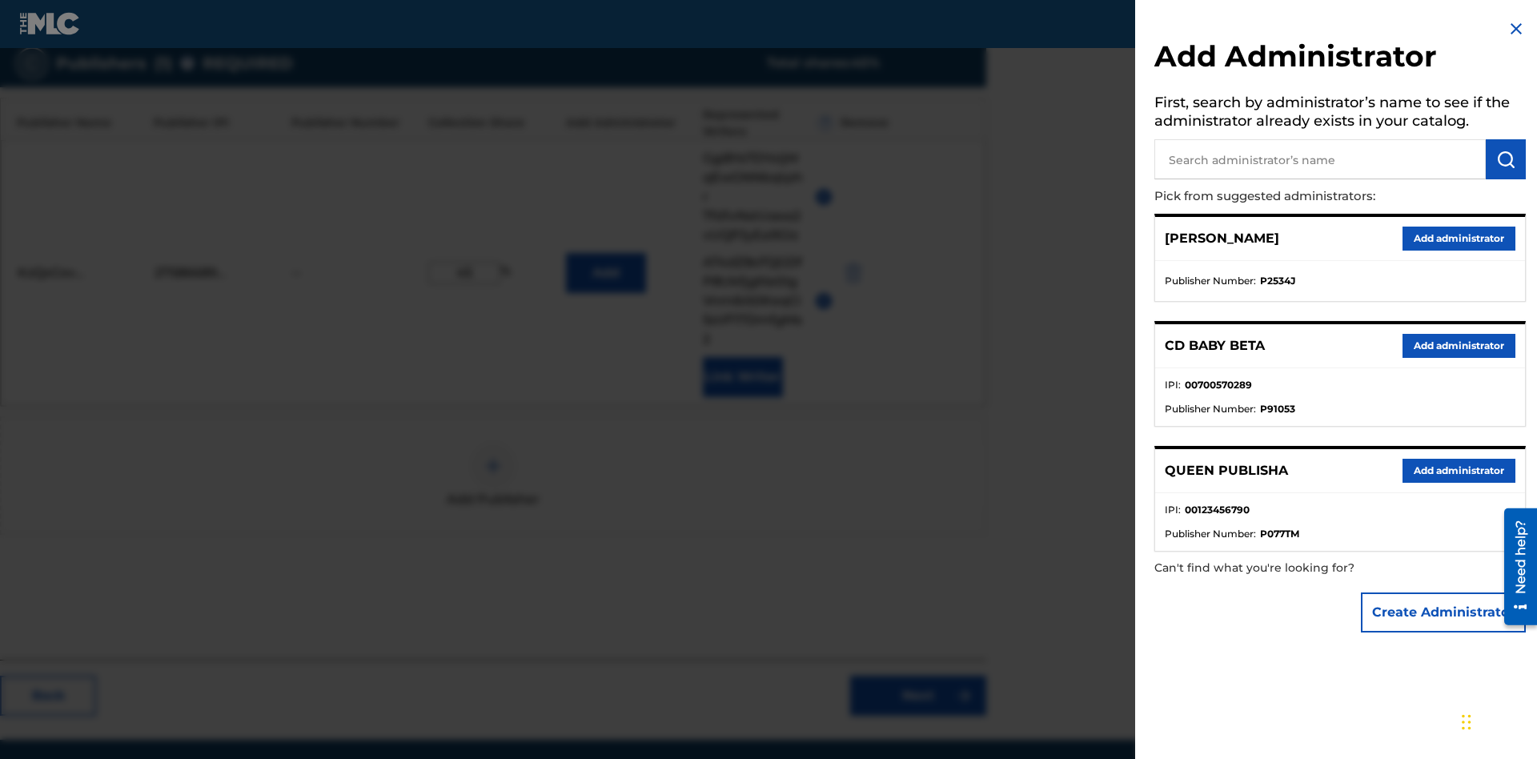
click at [1444, 612] on button "Create Administrator" at bounding box center [1443, 612] width 165 height 40
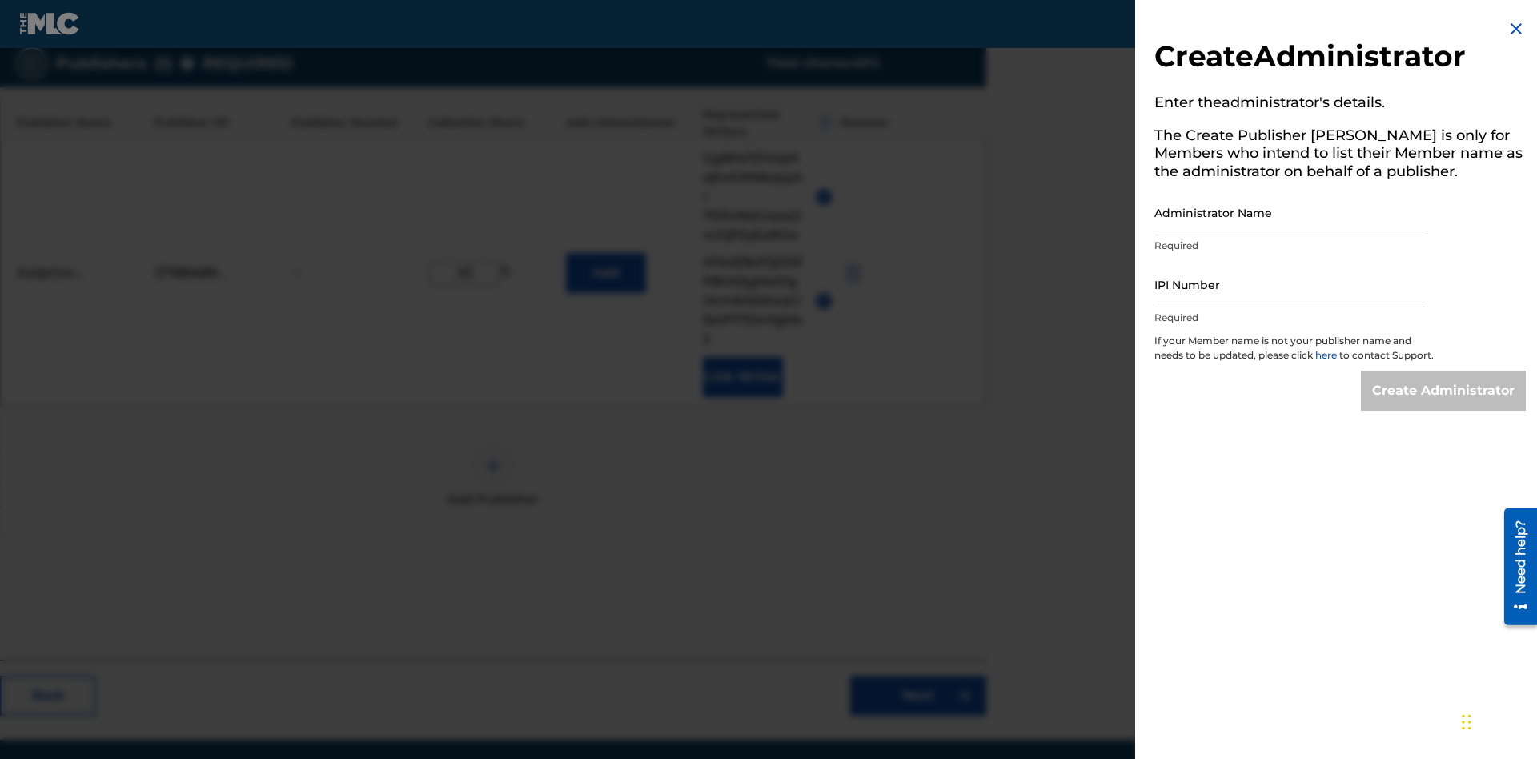
scroll to position [475, 399]
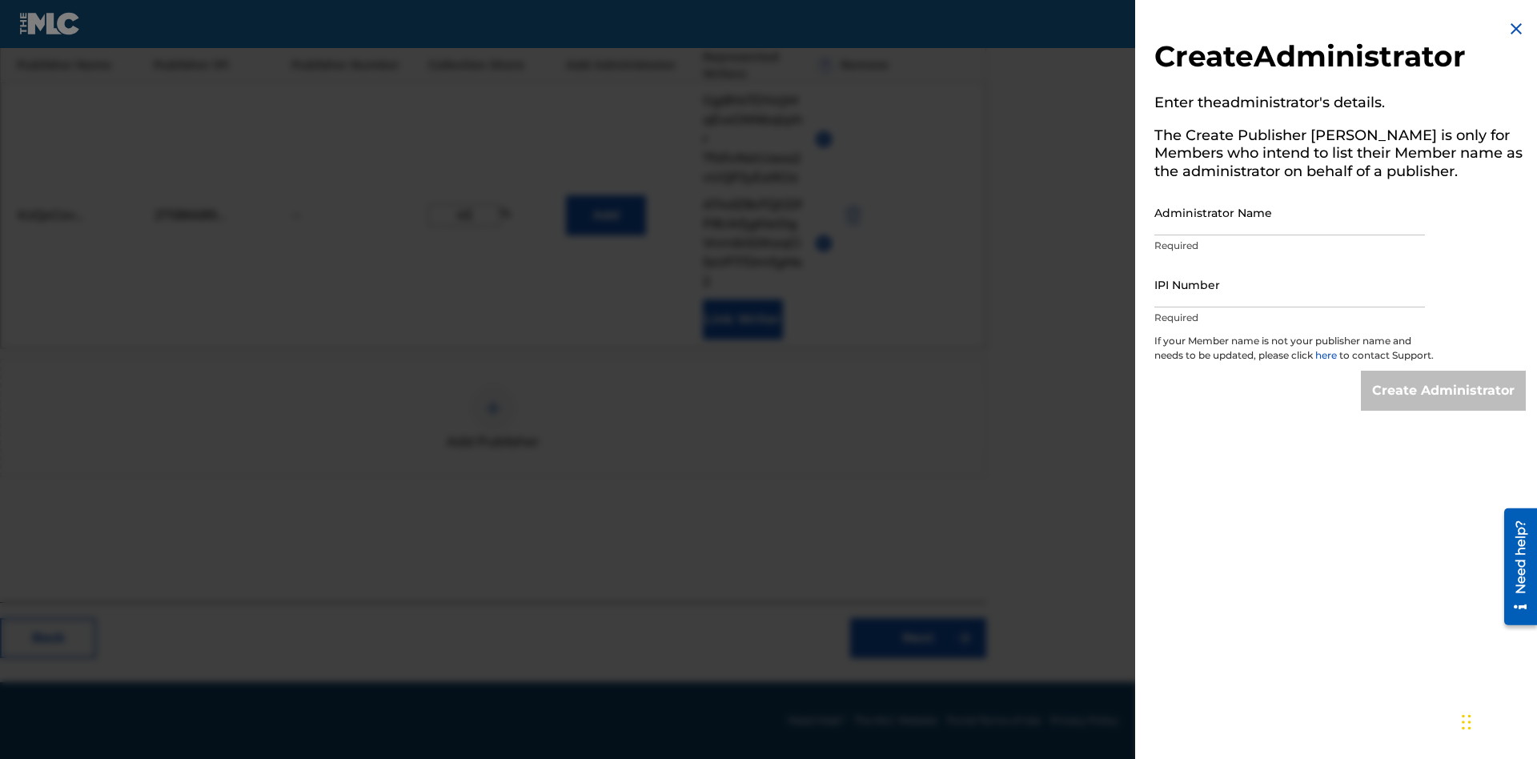
click at [1290, 212] on input "Administrator Name" at bounding box center [1289, 213] width 271 height 46
type input "3rhDnf8TkdXtVi099Itd"
click at [1290, 284] on input "IPI Number" at bounding box center [1289, 285] width 271 height 46
type input "97181823317"
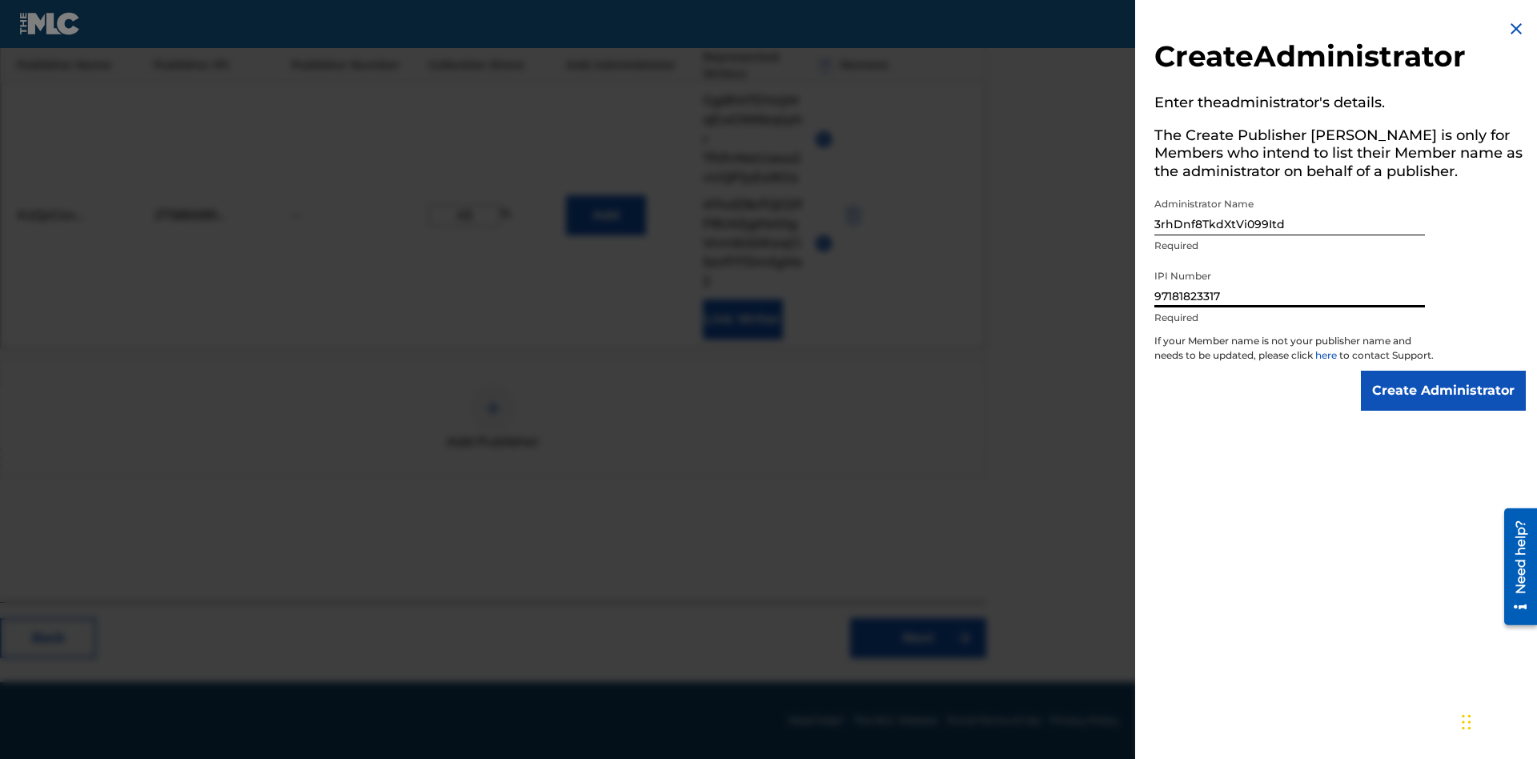
click at [1444, 405] on input "Create Administrator" at bounding box center [1443, 391] width 165 height 40
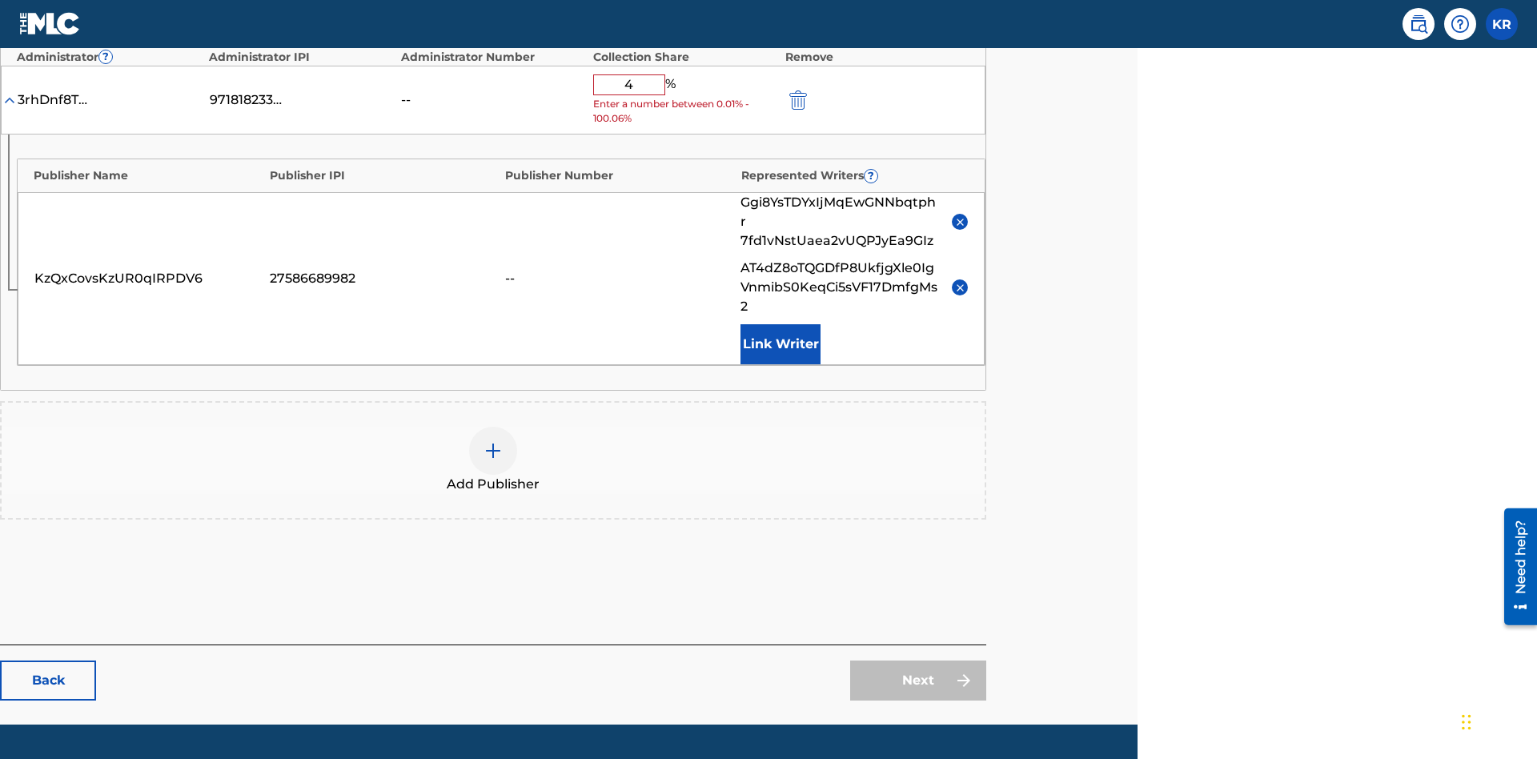
type input "40"
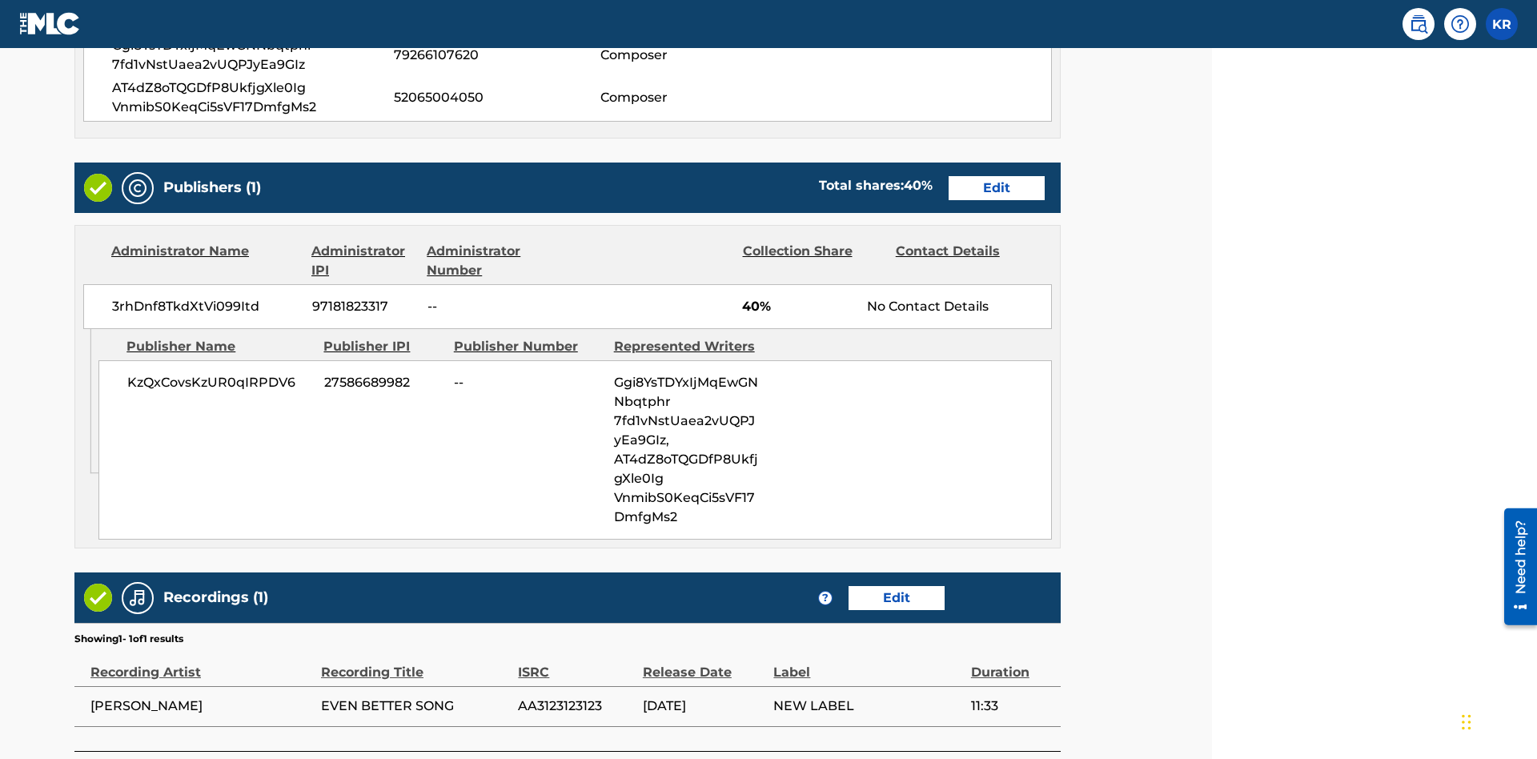
click at [849, 586] on link "Edit" at bounding box center [897, 598] width 96 height 24
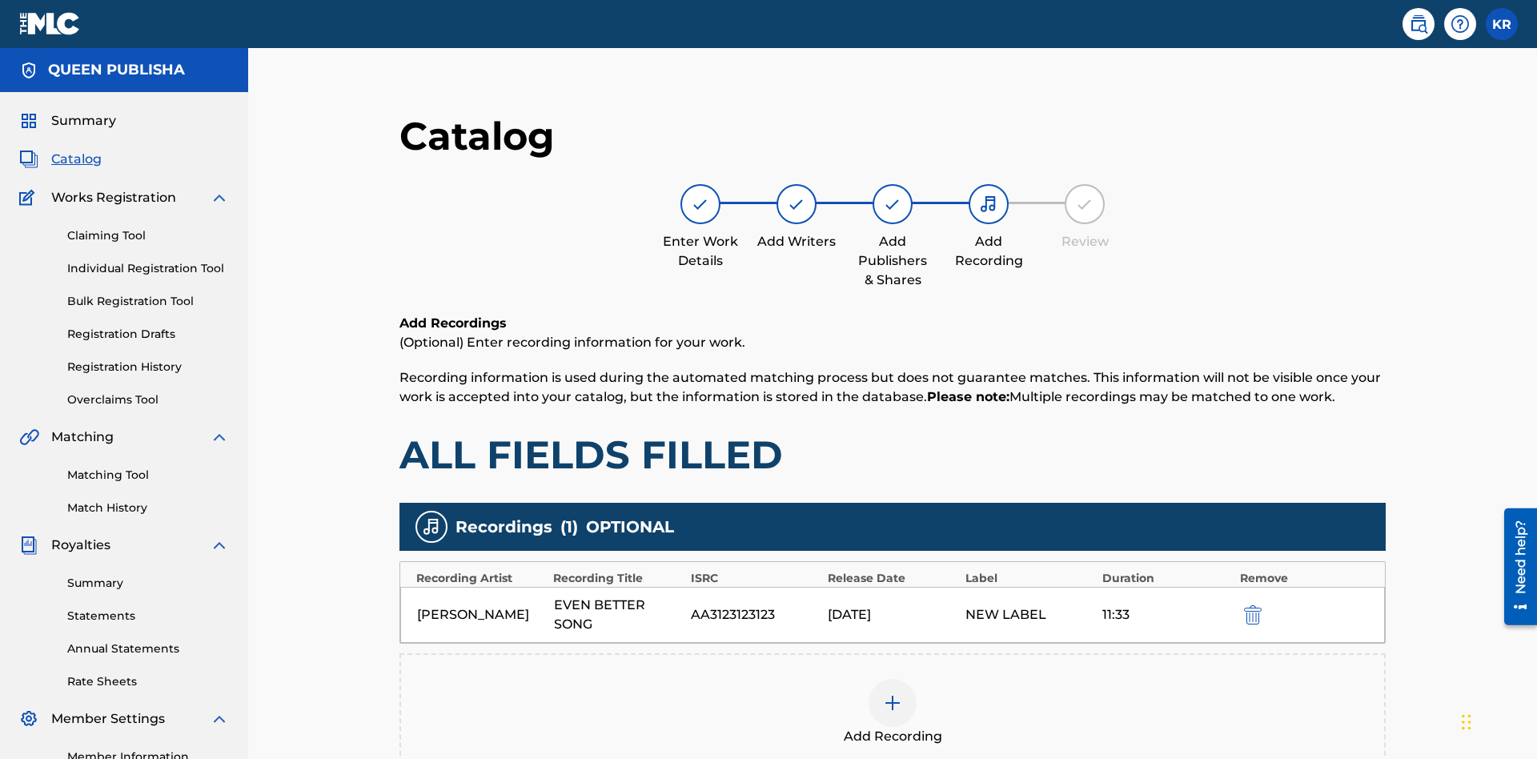
click at [1244, 605] on img "submit" at bounding box center [1253, 614] width 18 height 19
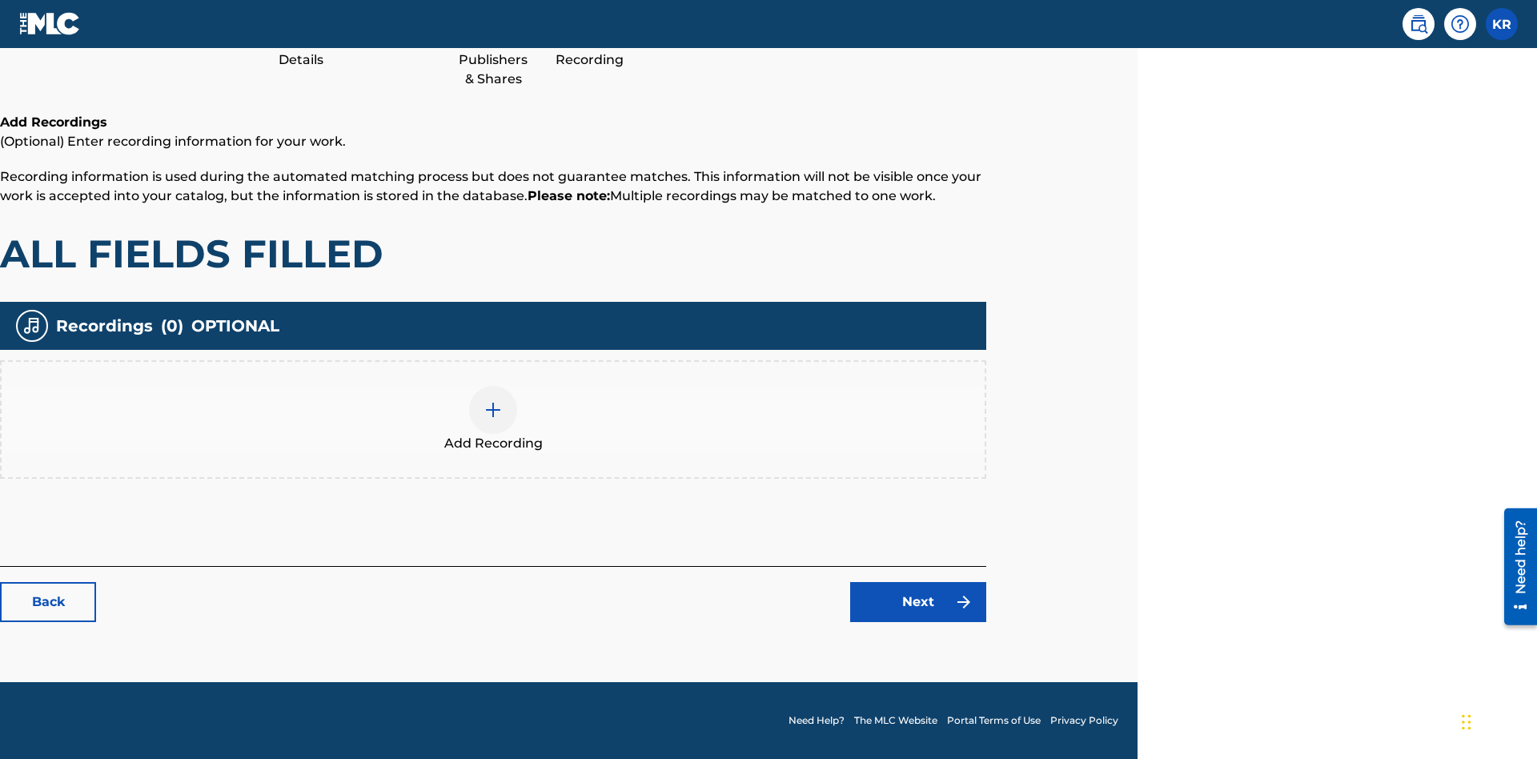
click at [493, 419] on img at bounding box center [493, 409] width 19 height 19
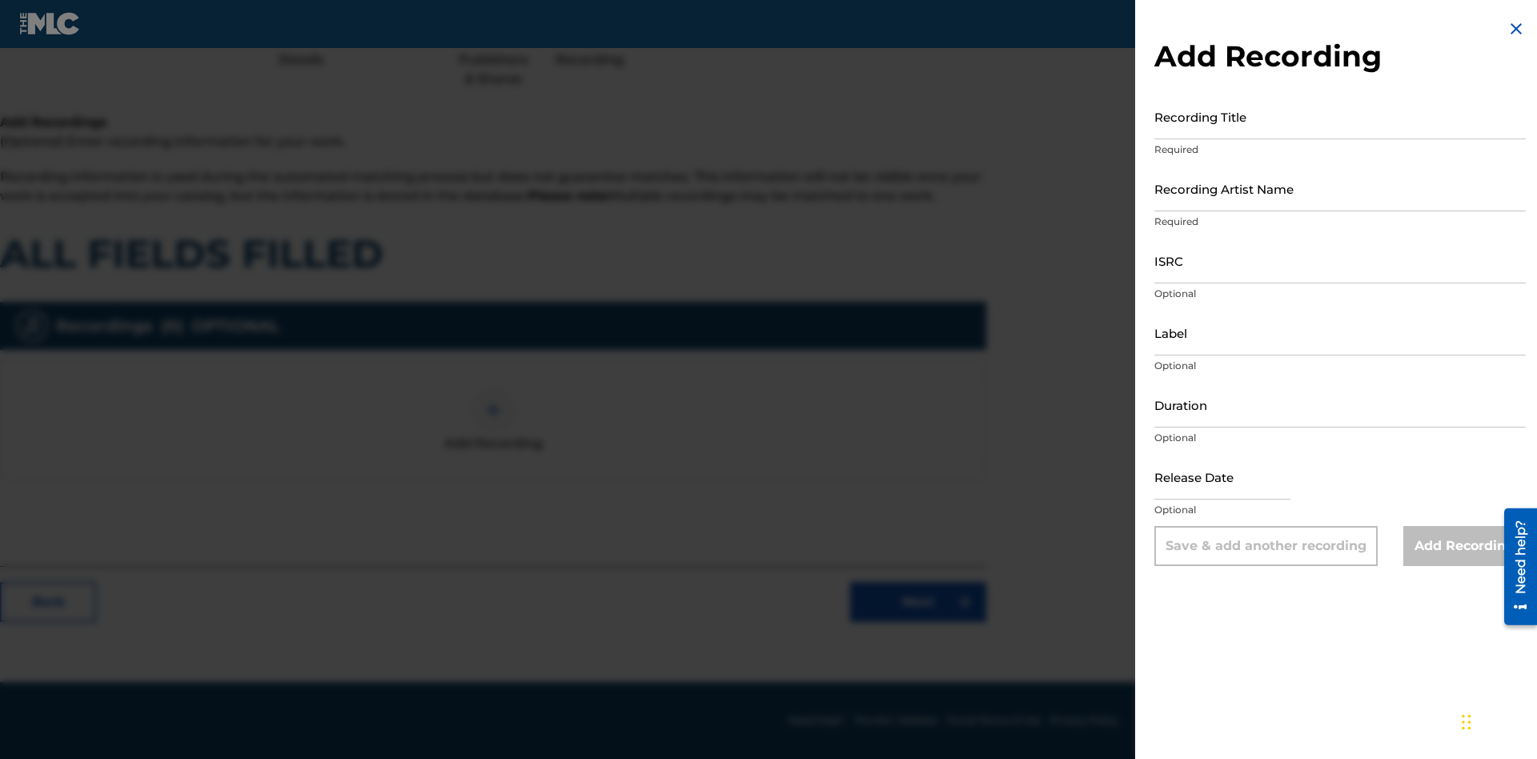
click at [1340, 116] on input "Recording Title" at bounding box center [1339, 117] width 371 height 46
type input "gA9UZoyX09weQPE8TV87f8QFK"
click at [1340, 188] on input "Recording Artist Name" at bounding box center [1339, 189] width 371 height 46
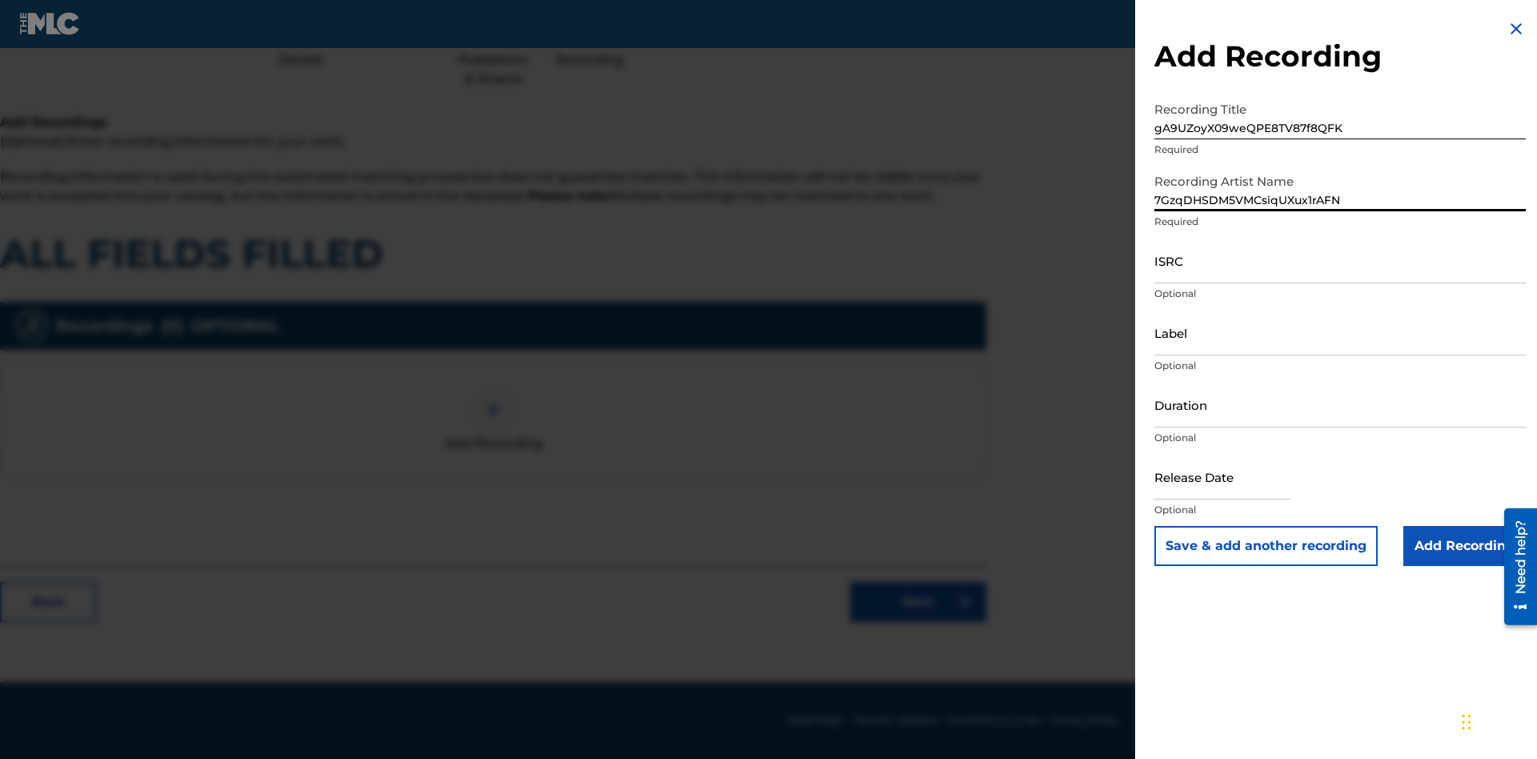
type input "7GzqDHSDM5VMCsiqUXux1rAFN"
click at [1340, 260] on input "ISRC" at bounding box center [1339, 261] width 371 height 46
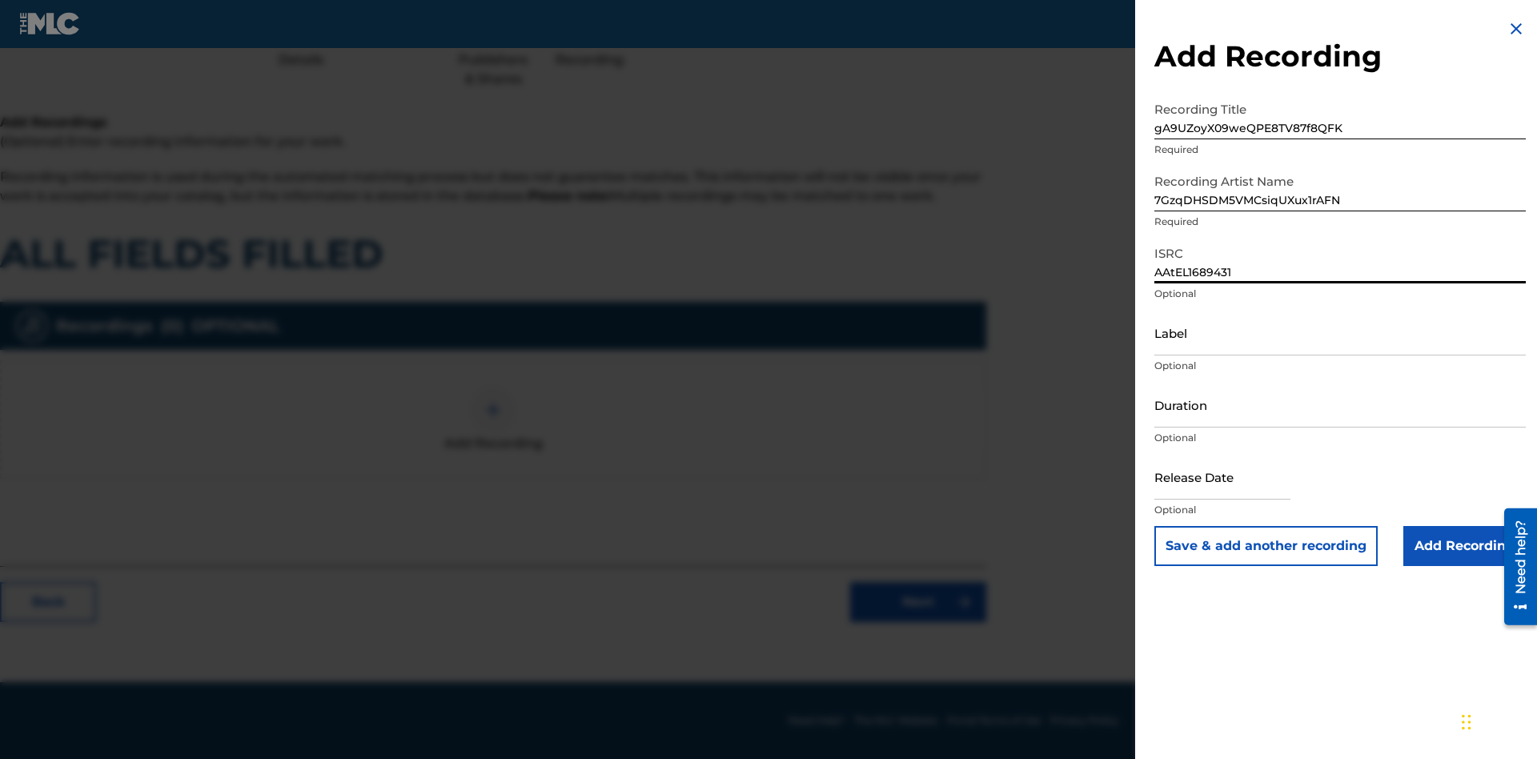
type input "AAtEL1689431"
click at [1340, 332] on input "Label" at bounding box center [1339, 333] width 371 height 46
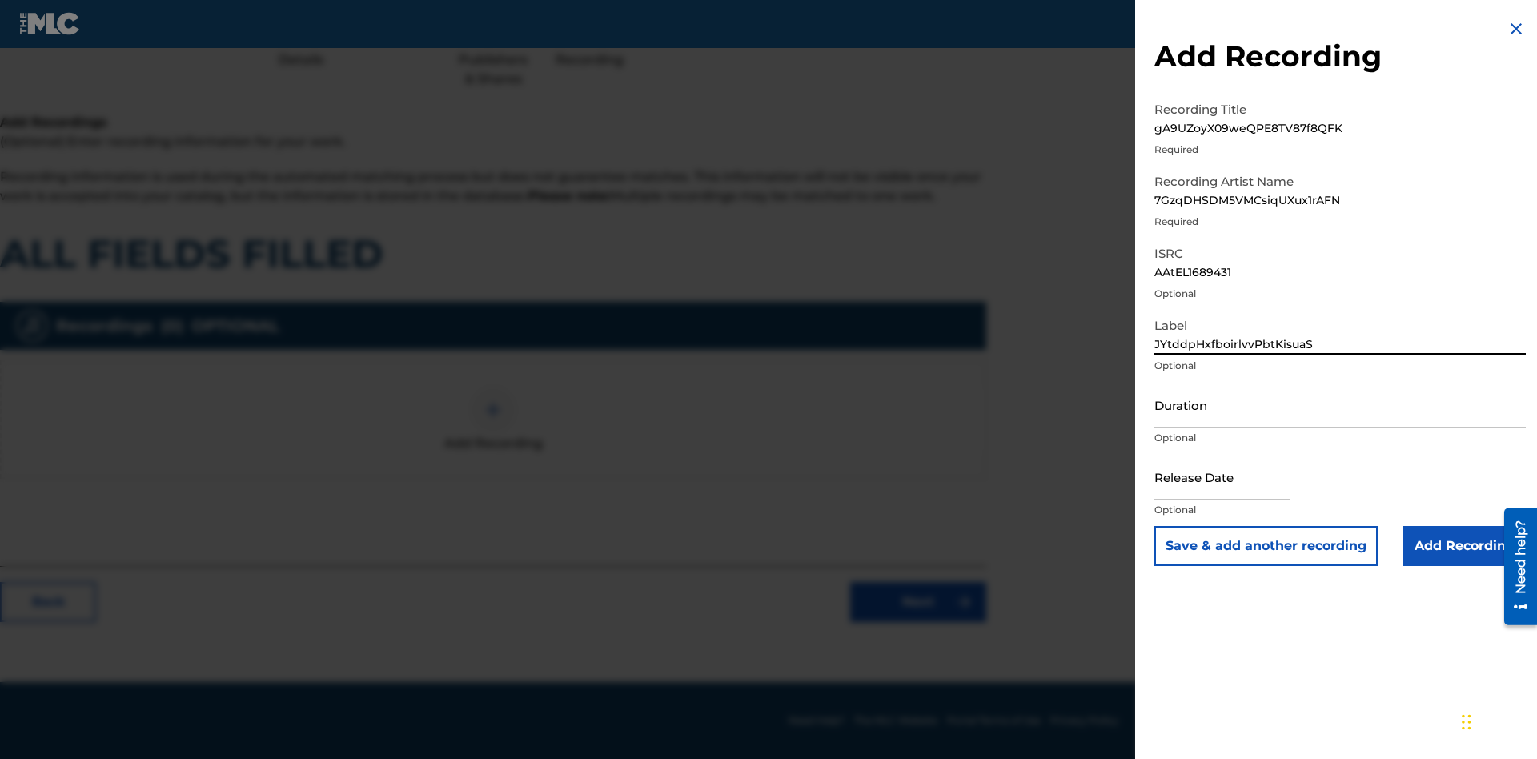
type input "JYtddpHxfboirlvvPbtKisuaS"
click at [1340, 404] on input "Duration" at bounding box center [1339, 405] width 371 height 46
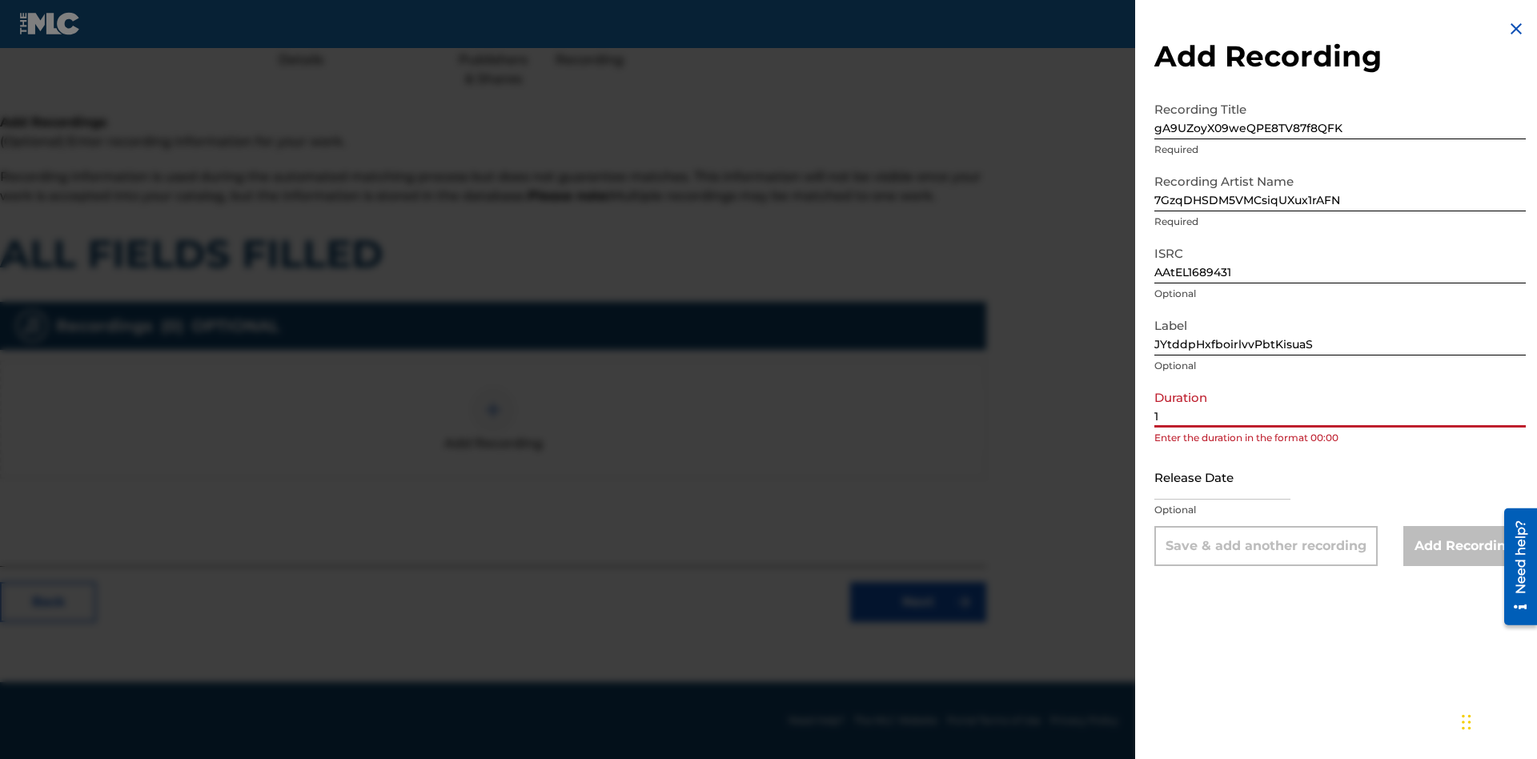
click at [1340, 404] on input "1" at bounding box center [1339, 405] width 371 height 46
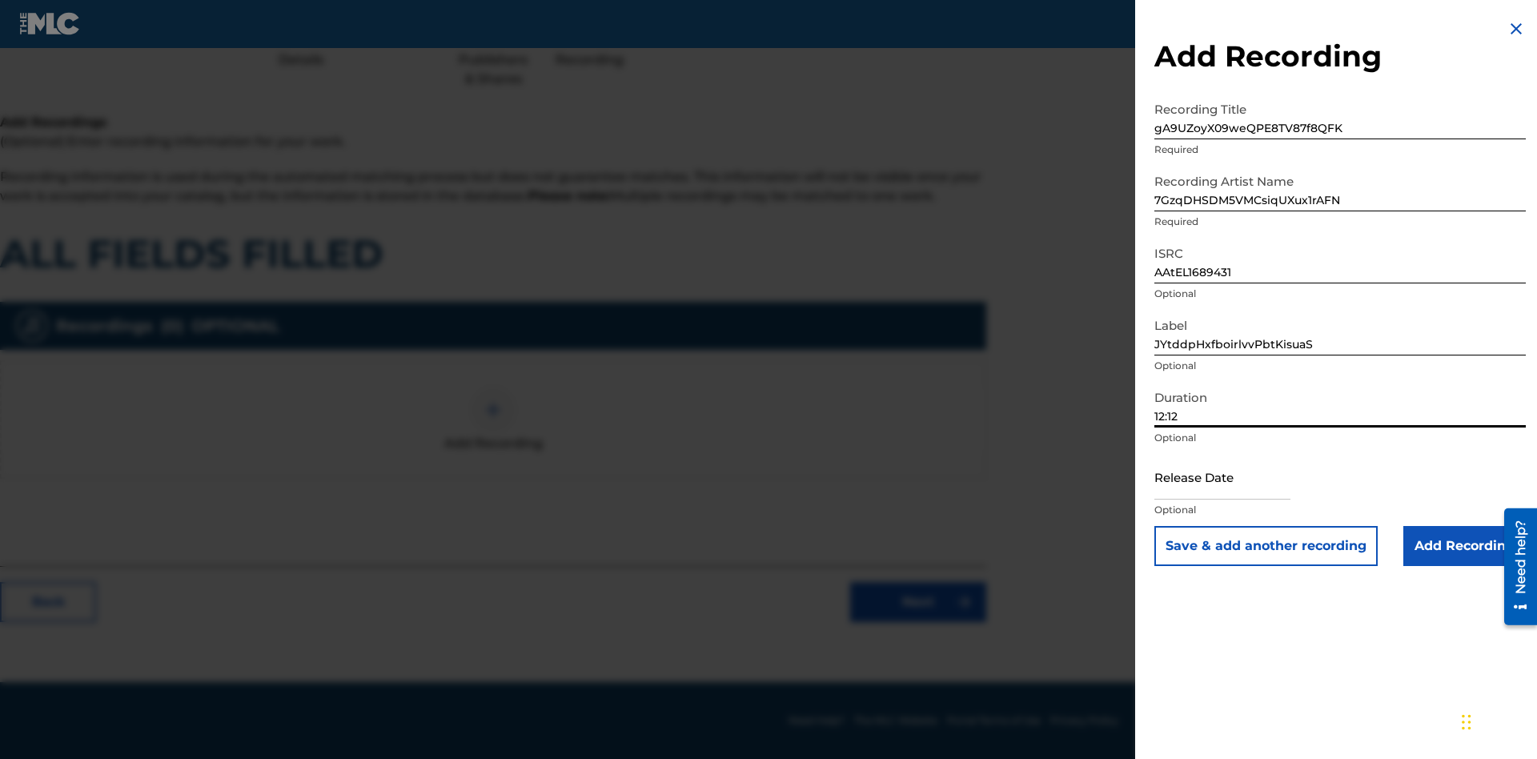
type input "12:12"
click at [1235, 478] on input "text" at bounding box center [1222, 477] width 136 height 46
select select "7"
select select "2025"
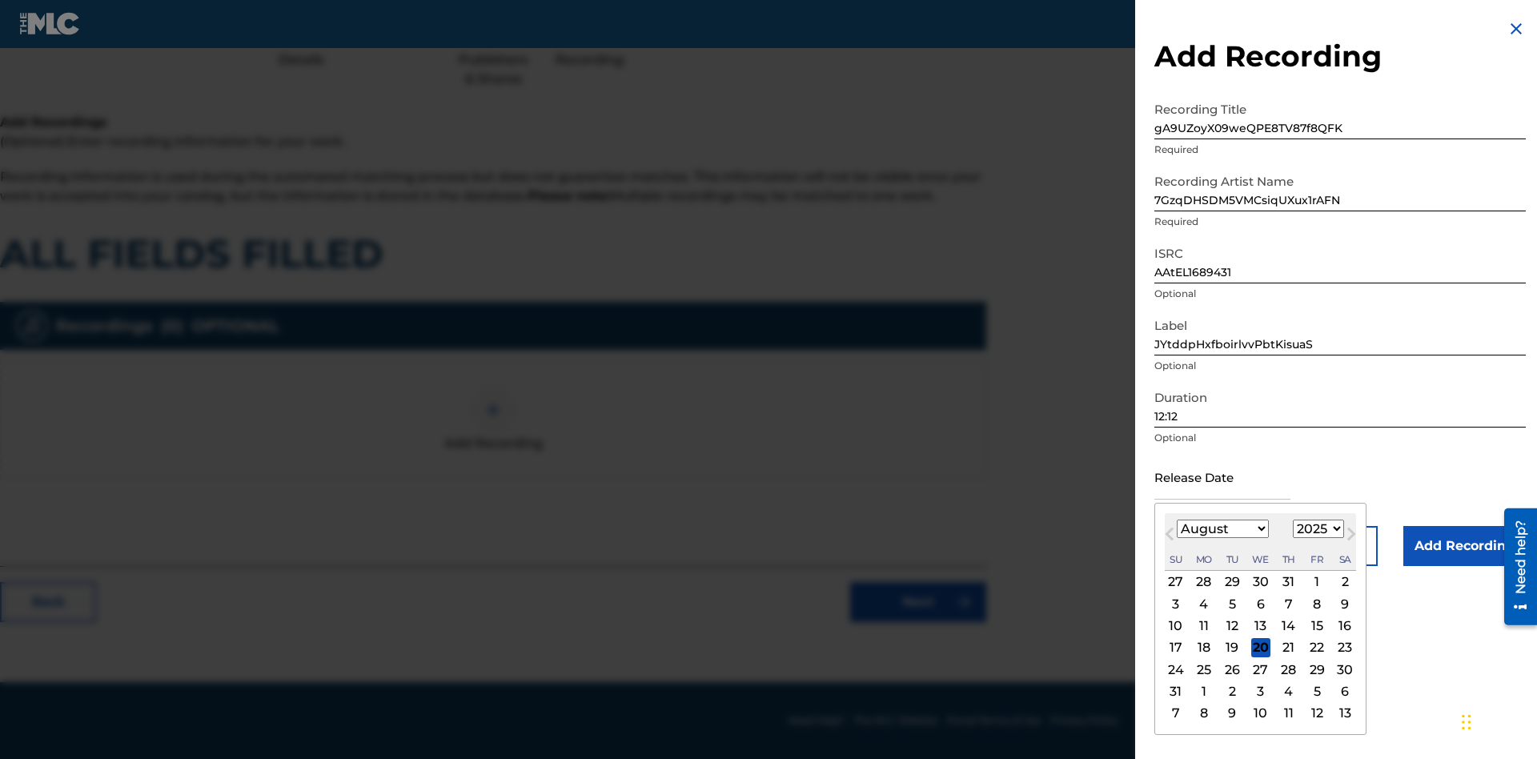
click at [1222, 529] on select "January February March April May June July August September October November De…" at bounding box center [1223, 529] width 92 height 18
select select "7"
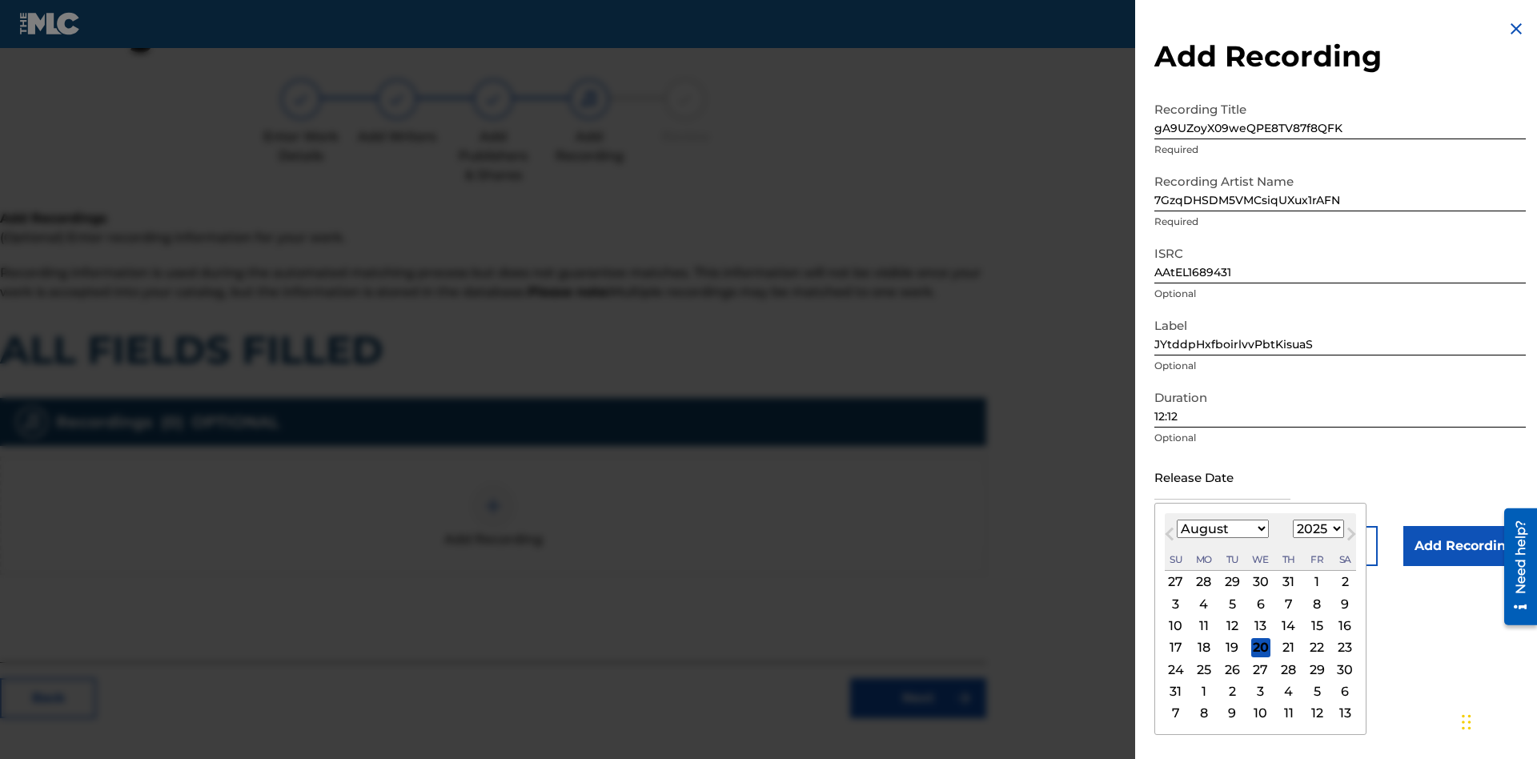
click at [1316, 529] on select "1900 1901 1902 1903 1904 1905 1906 1907 1908 1909 1910 1911 1912 1913 1914 1915…" at bounding box center [1318, 529] width 51 height 18
select select "2025"
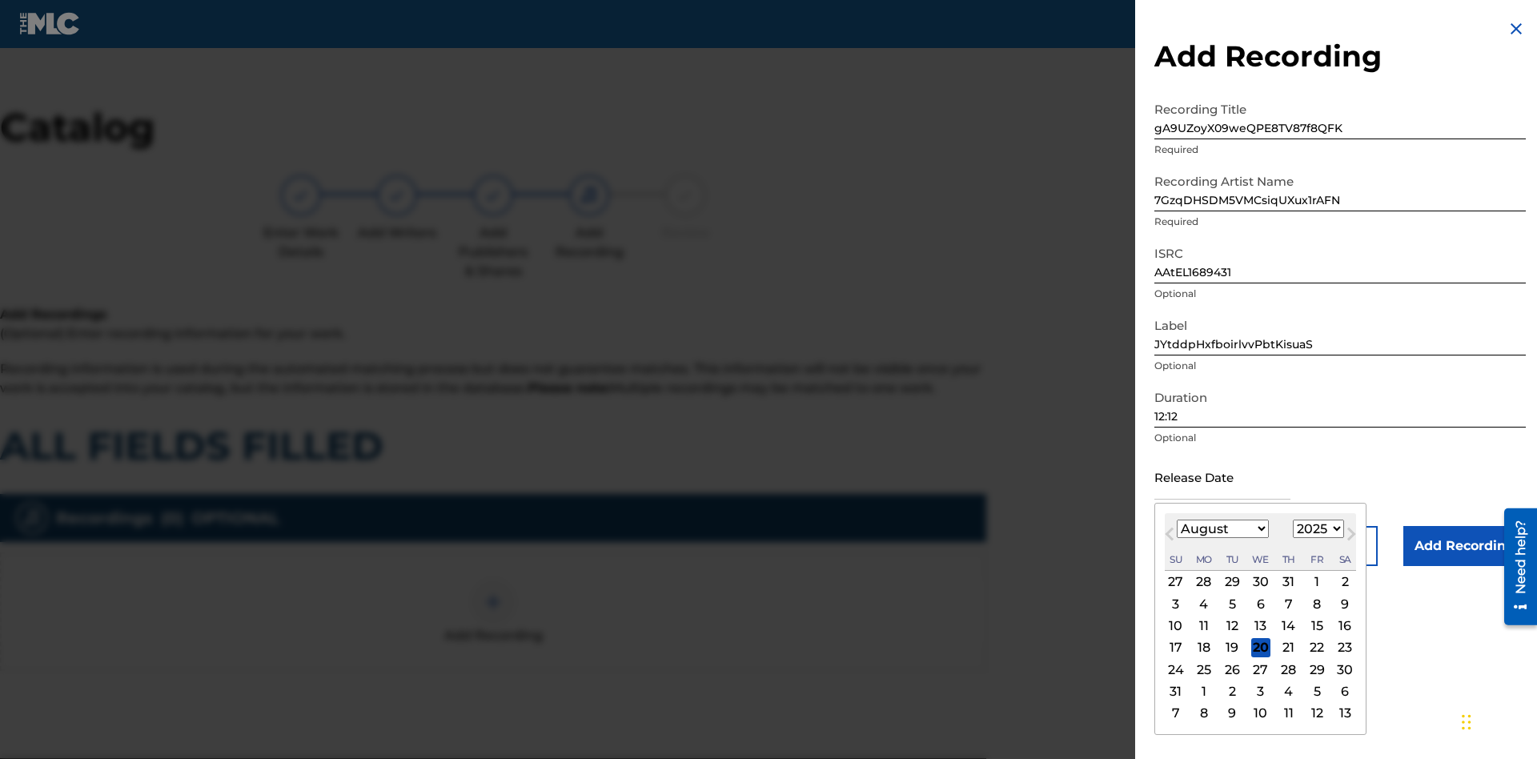
click at [1316, 529] on select "1900 1901 1902 1903 1904 1905 1906 1907 1908 1909 1910 1911 1912 1913 1914 1915…" at bounding box center [1318, 529] width 51 height 18
click at [1203, 669] on div "25" at bounding box center [1203, 669] width 19 height 19
type input "[DATE]"
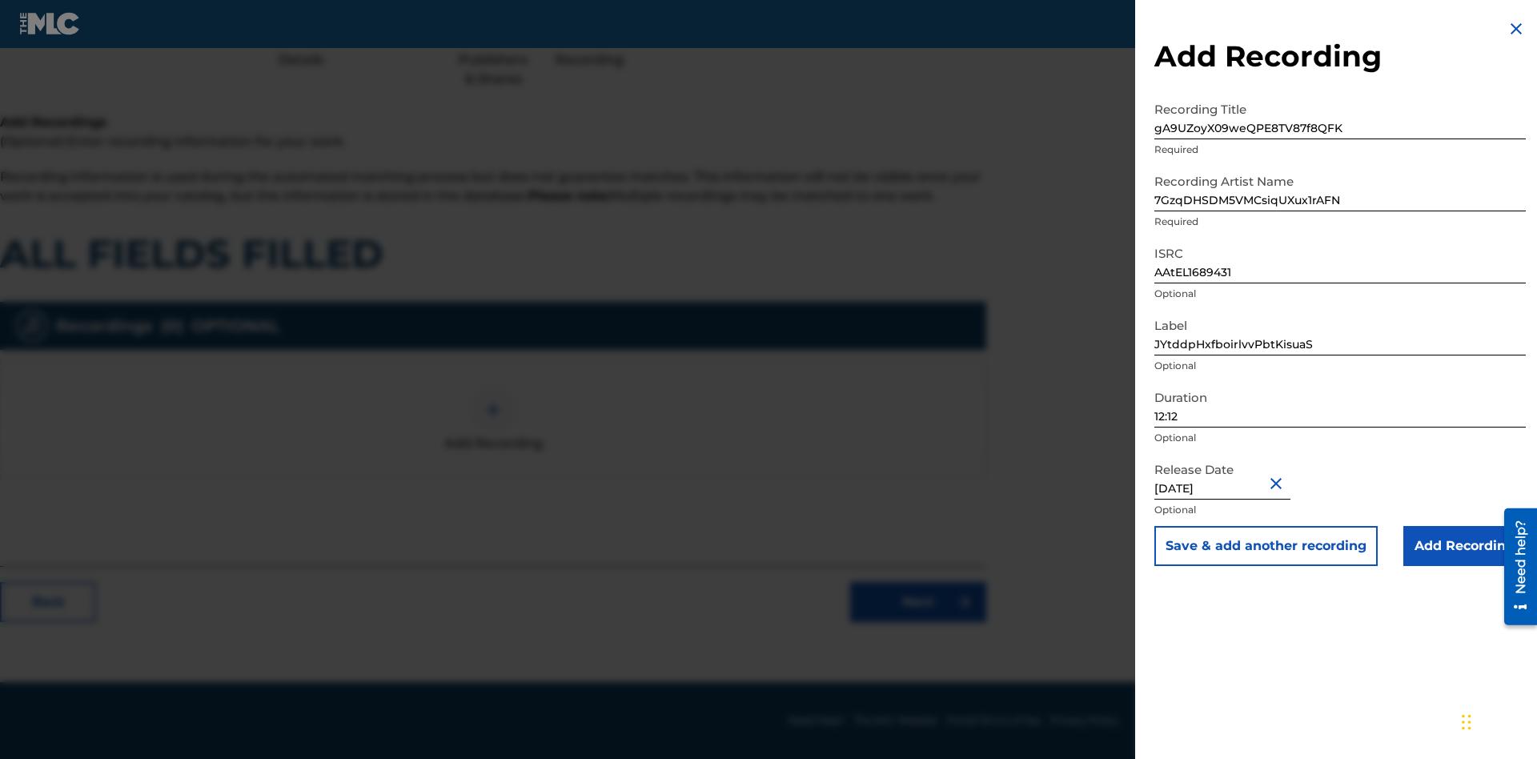
click at [1464, 546] on input "Add Recording" at bounding box center [1464, 546] width 122 height 40
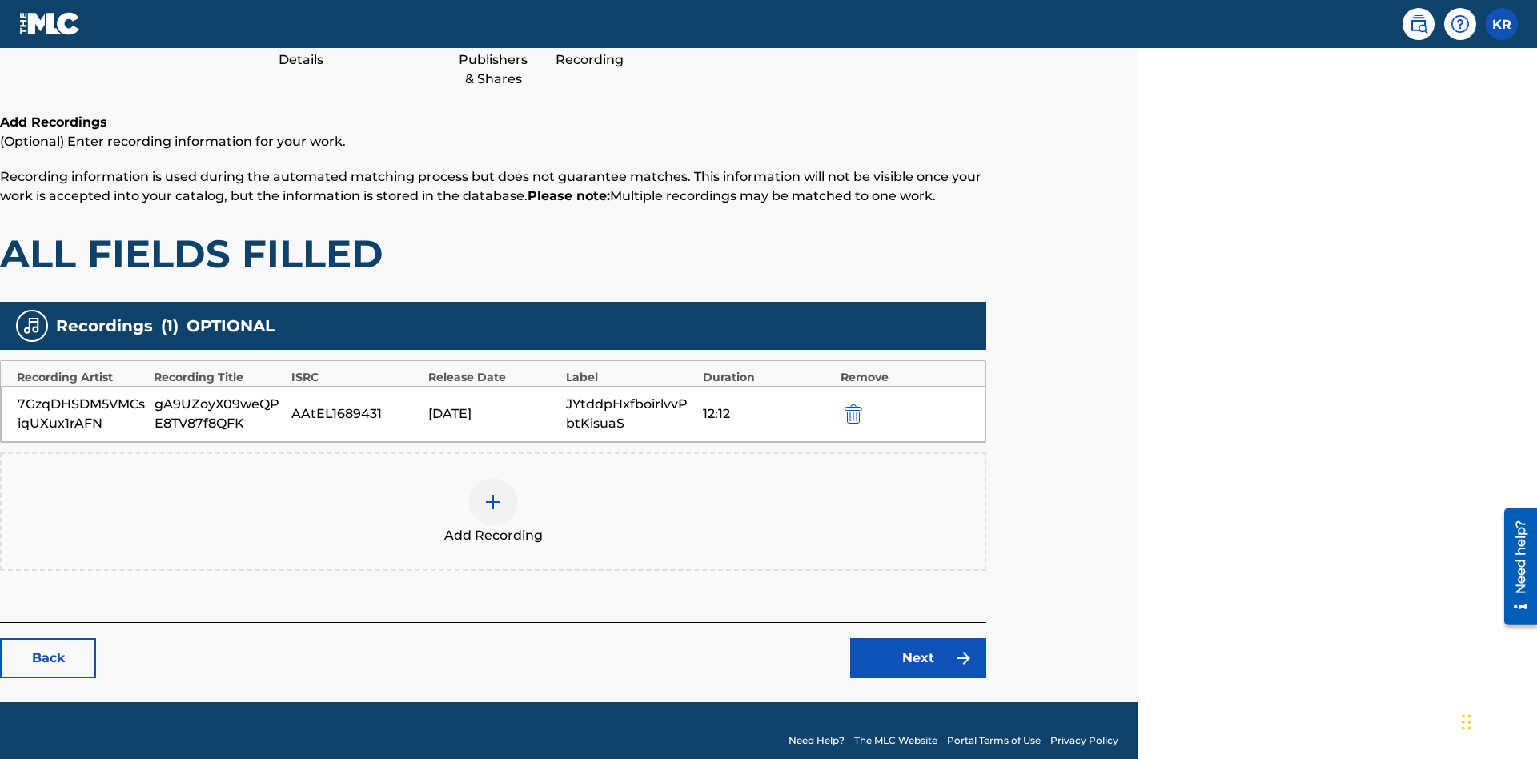
scroll to position [221, 399]
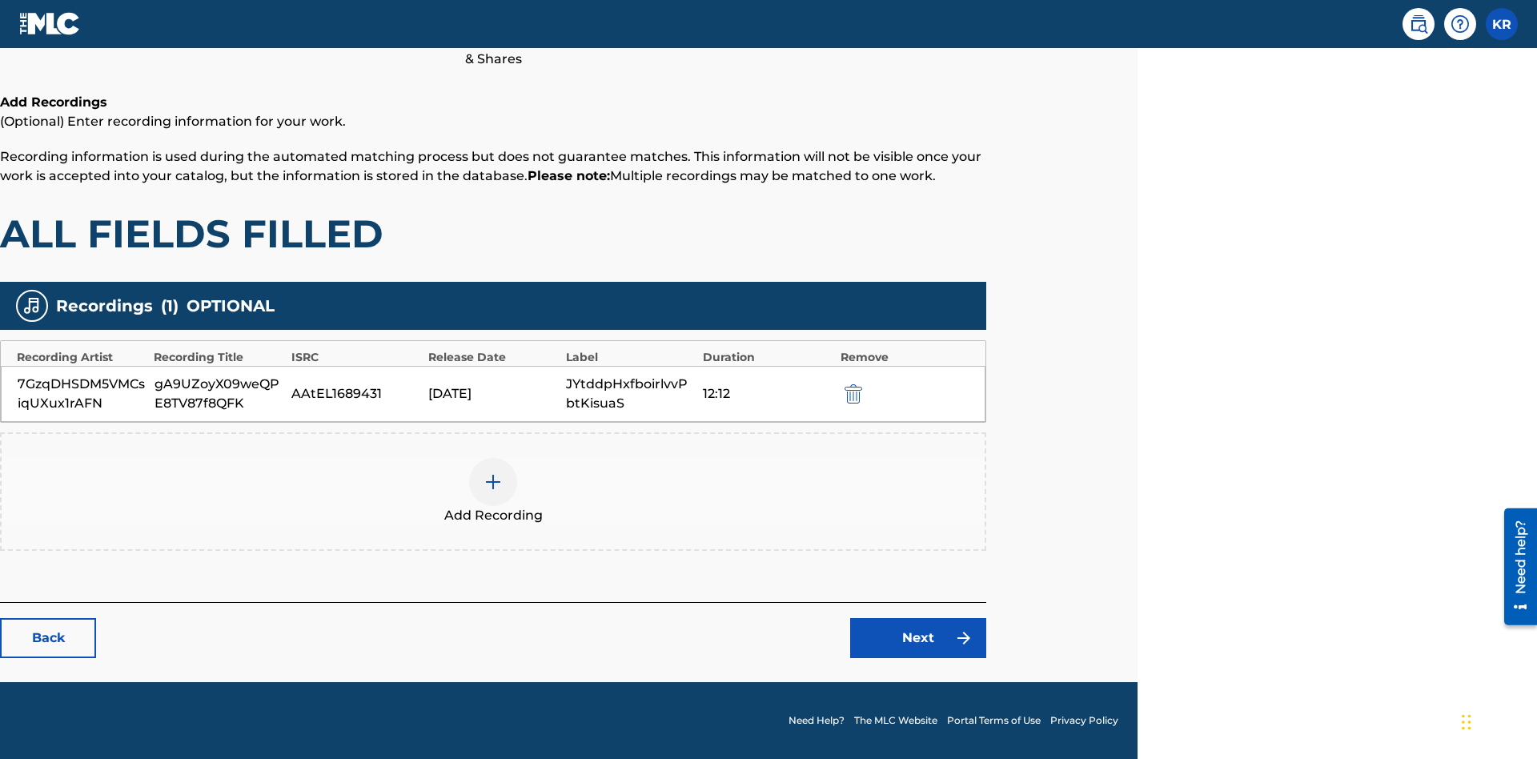
click at [918, 638] on link "Next" at bounding box center [918, 638] width 136 height 40
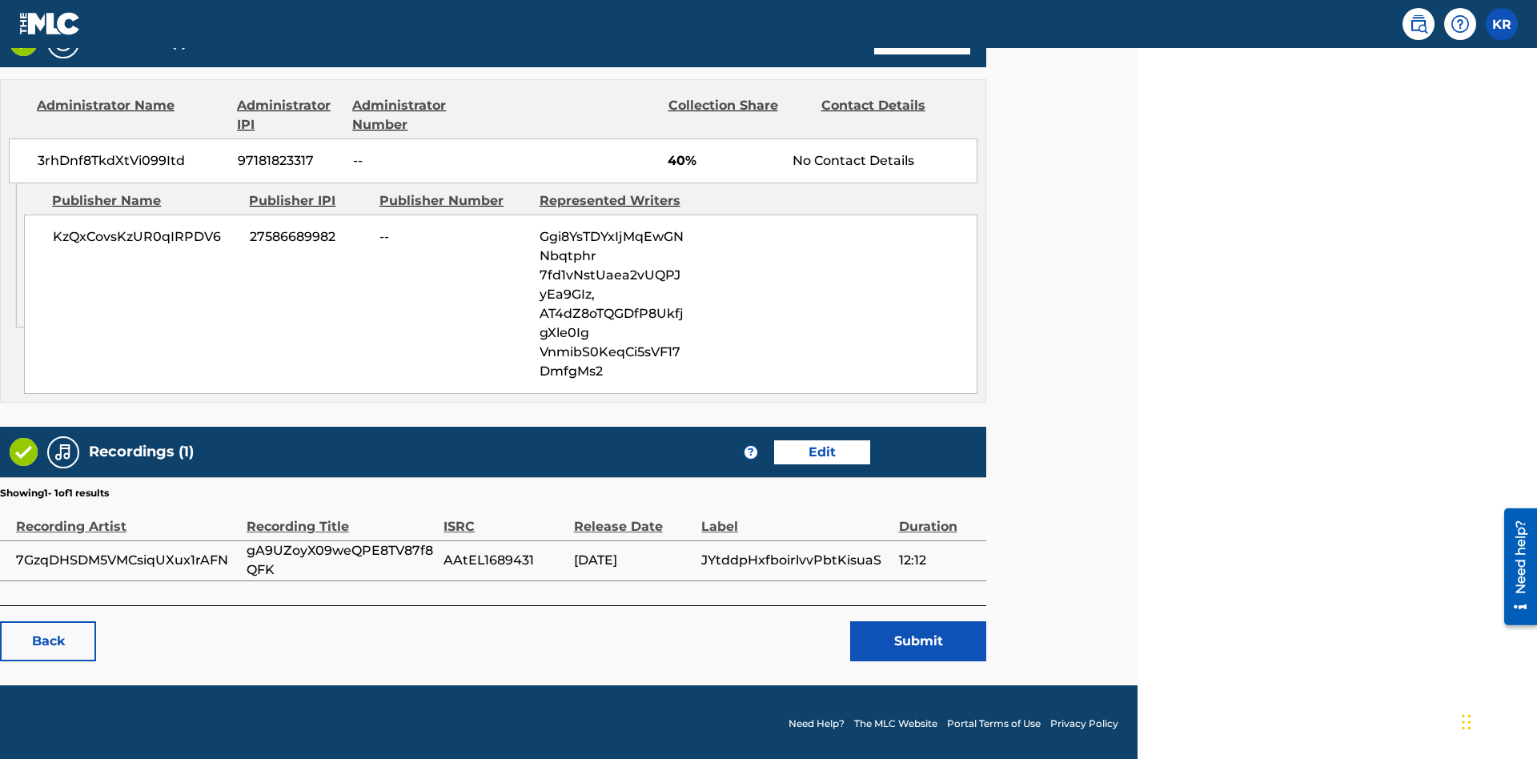
scroll to position [799, 399]
